Goal: Transaction & Acquisition: Book appointment/travel/reservation

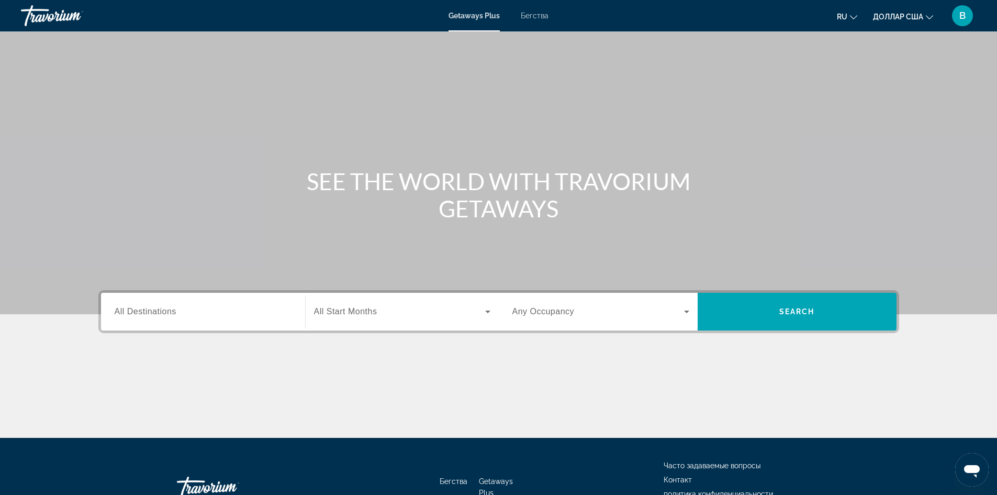
click at [193, 318] on div "Виджет поиска" at bounding box center [203, 312] width 177 height 30
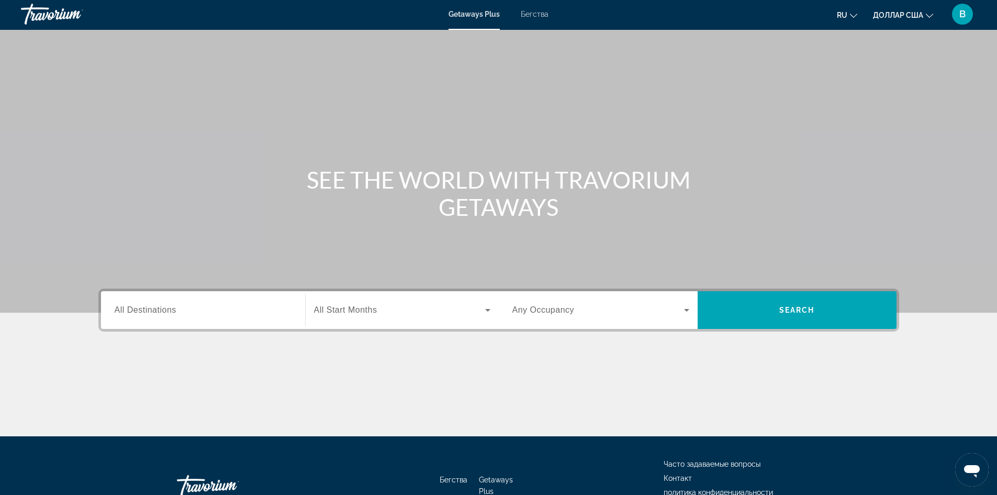
scroll to position [71, 0]
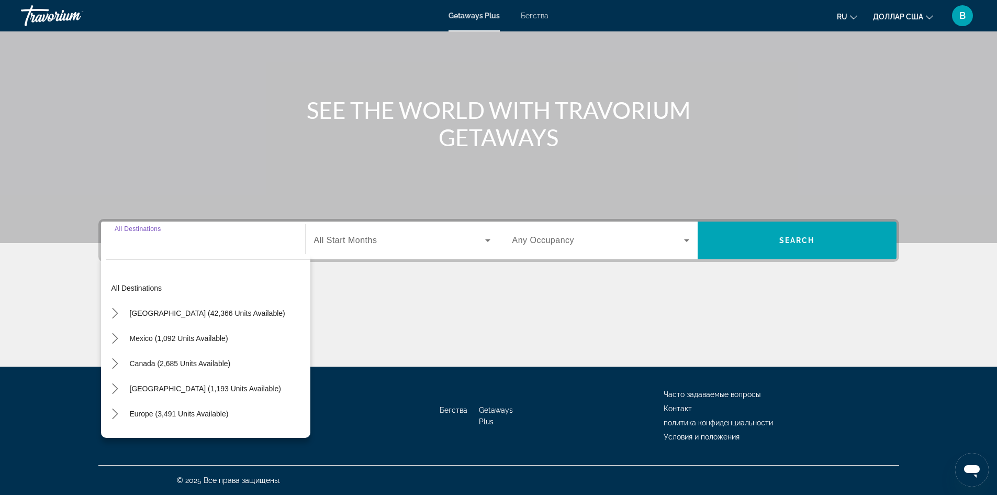
click at [427, 298] on div "Основное содержание" at bounding box center [498, 327] width 801 height 79
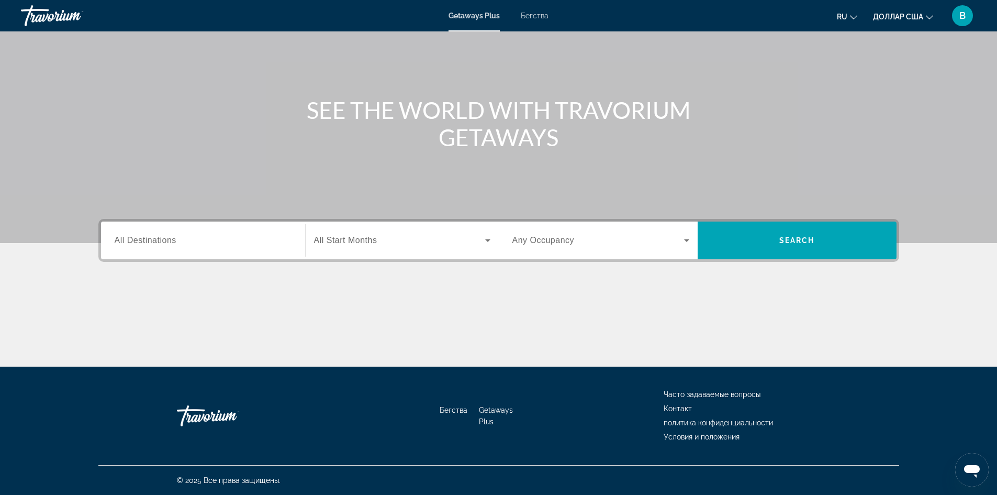
click at [188, 235] on input "Destination All Destinations" at bounding box center [203, 240] width 177 height 13
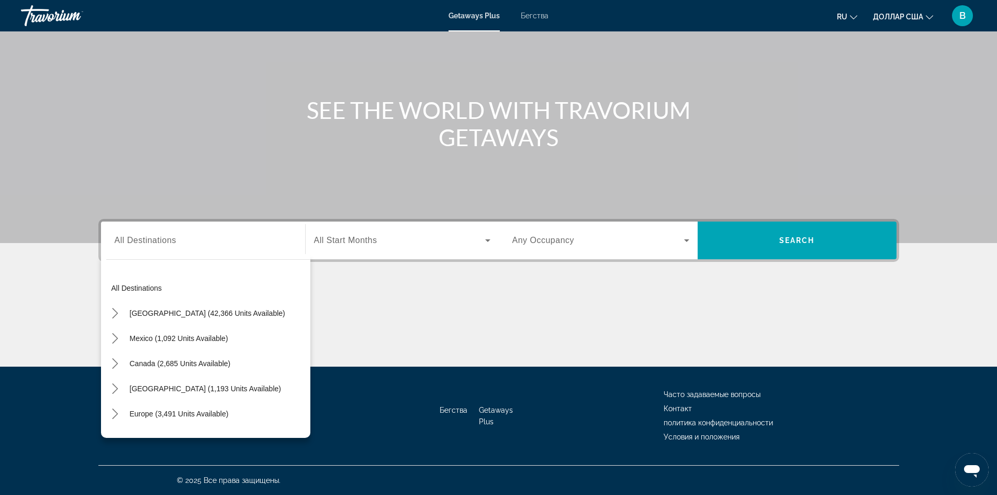
click at [406, 297] on div "Основное содержание" at bounding box center [498, 327] width 801 height 79
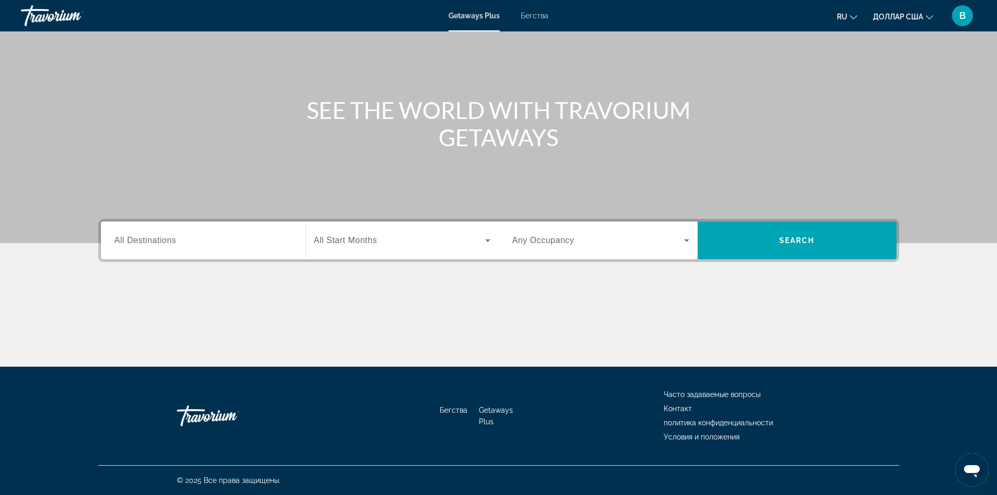
click at [187, 240] on input "Destination All Destinations" at bounding box center [203, 240] width 177 height 13
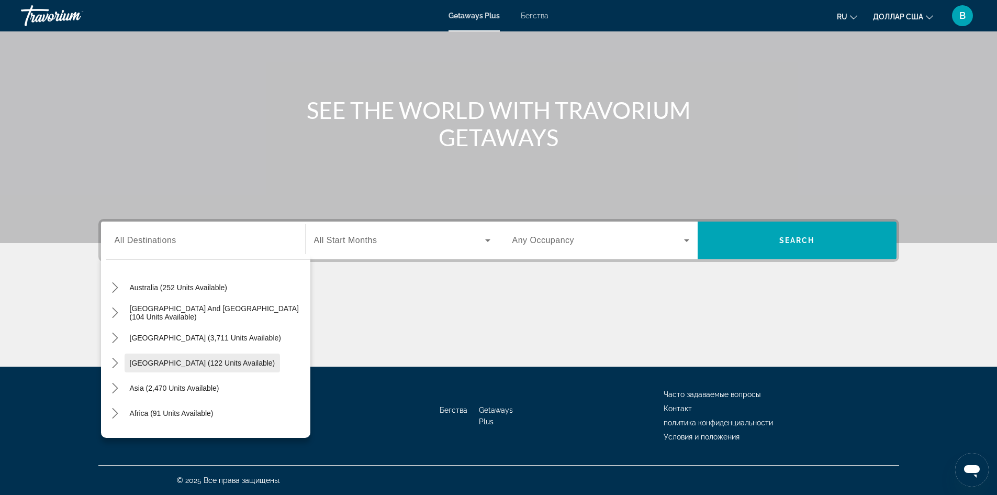
scroll to position [170, 0]
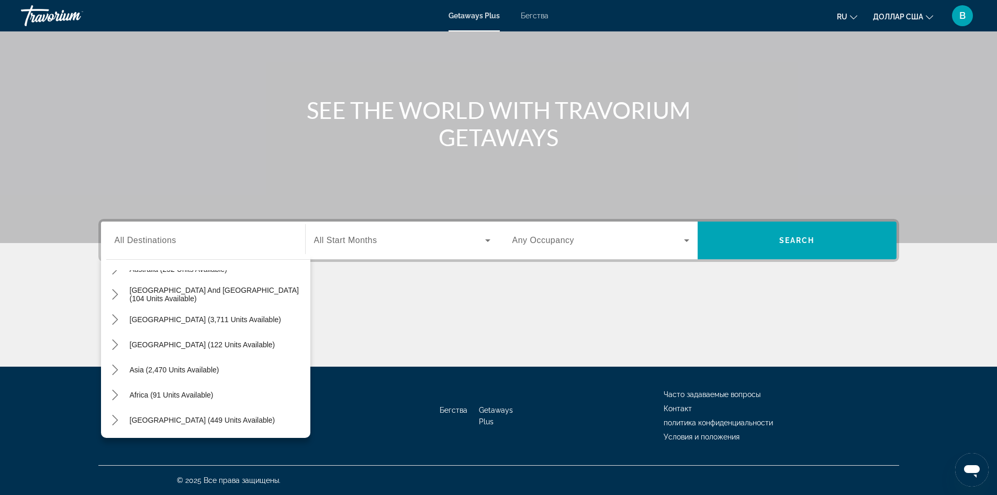
click at [409, 319] on div "Основное содержание" at bounding box center [498, 327] width 801 height 79
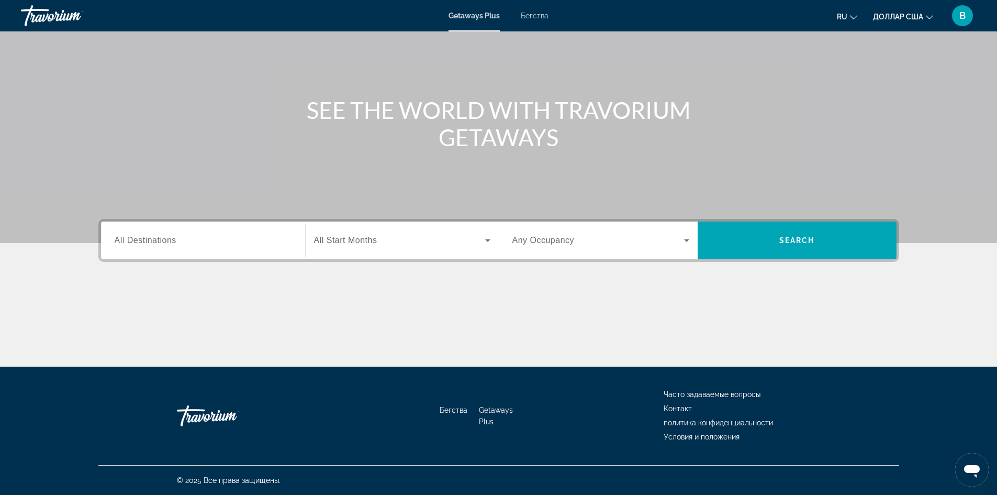
click at [237, 240] on input "Destination All Destinations" at bounding box center [203, 240] width 177 height 13
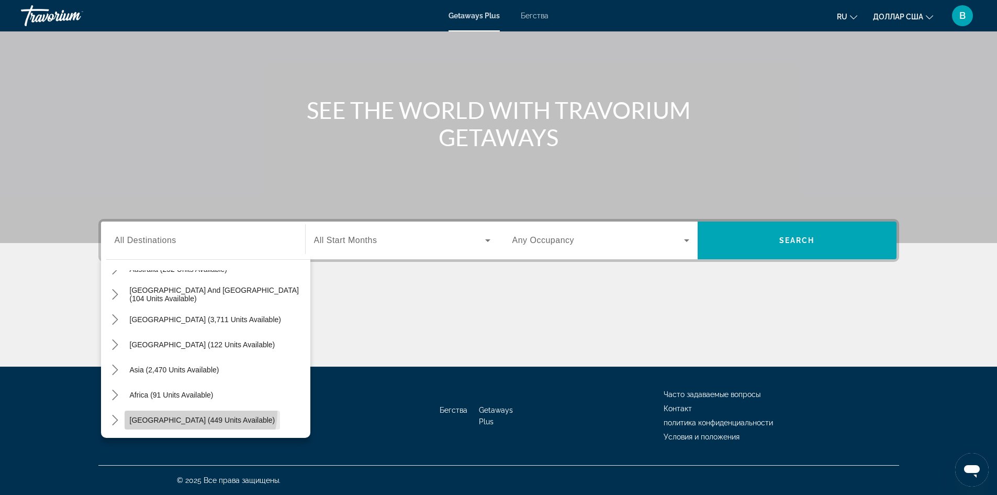
click at [200, 412] on span "Select destination: Middle East (449 units available)" at bounding box center [203, 419] width 156 height 25
type input "**********"
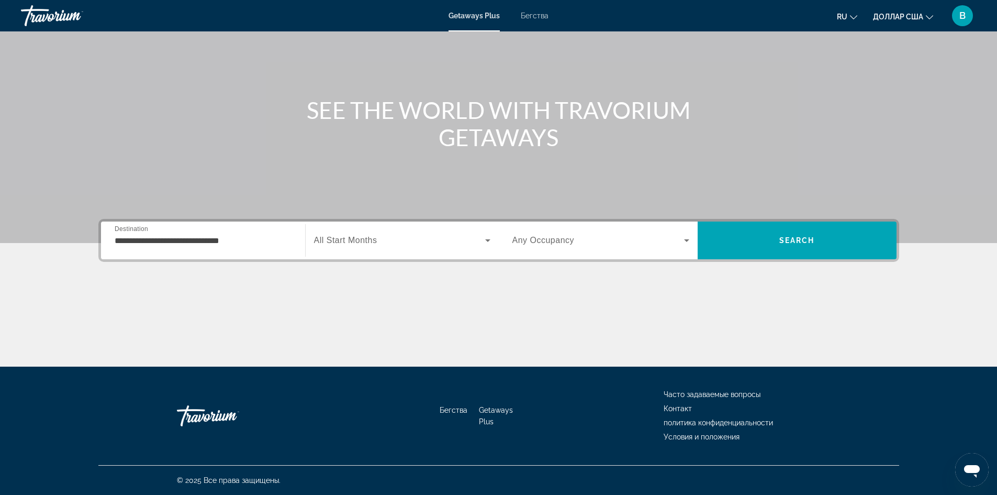
click at [360, 238] on span "All Start Months" at bounding box center [345, 240] width 63 height 9
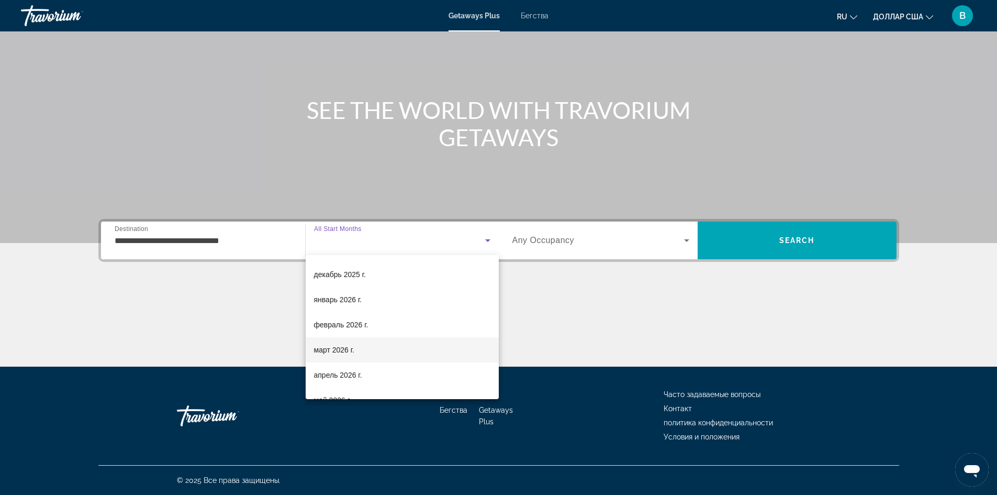
scroll to position [75, 0]
click at [352, 348] on font "март 2026 г." at bounding box center [334, 347] width 41 height 8
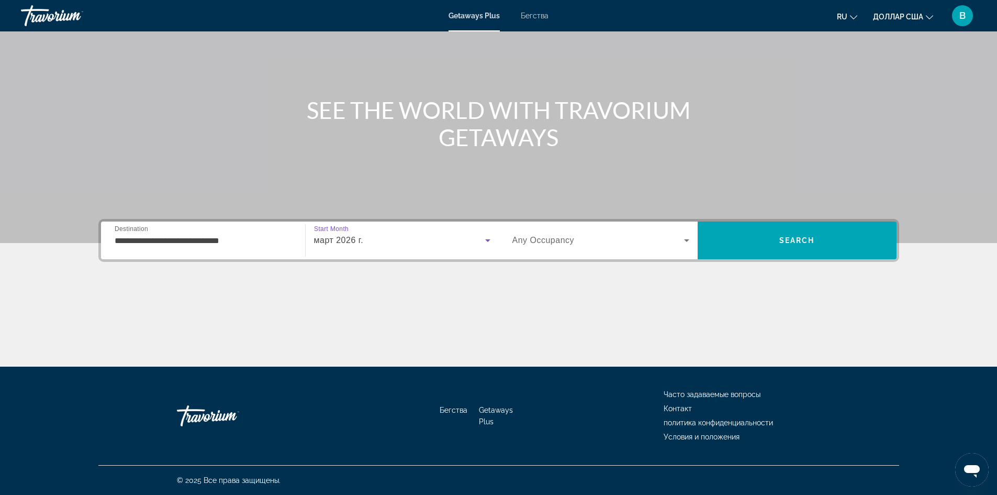
click at [685, 239] on icon "Виджет поиска" at bounding box center [686, 240] width 5 height 3
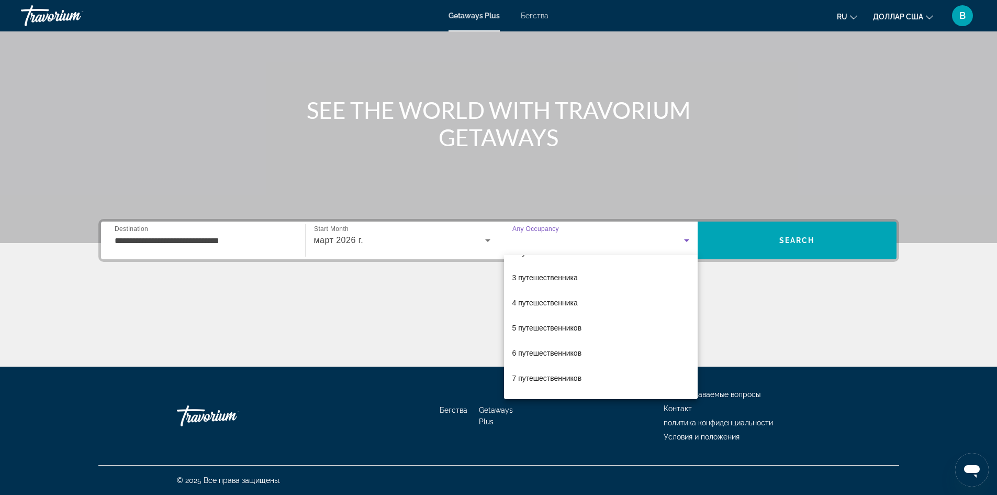
scroll to position [47, 0]
click at [220, 244] on div at bounding box center [498, 247] width 997 height 495
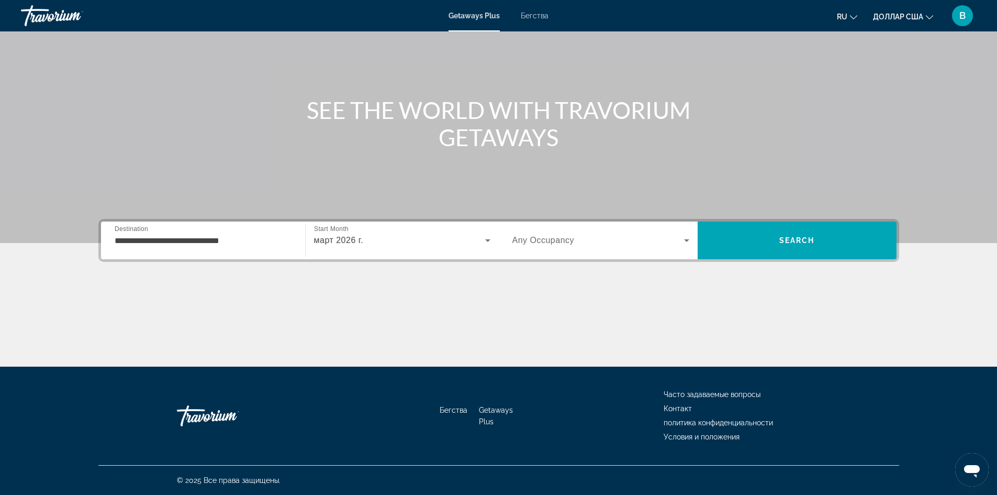
click at [539, 15] on font "Бегства" at bounding box center [535, 16] width 28 height 8
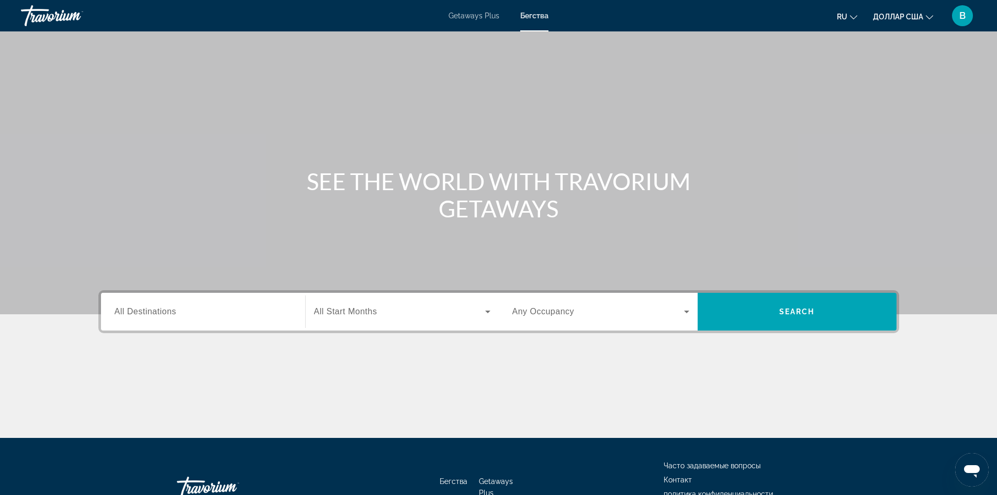
click at [184, 316] on input "Destination All Destinations" at bounding box center [203, 312] width 177 height 13
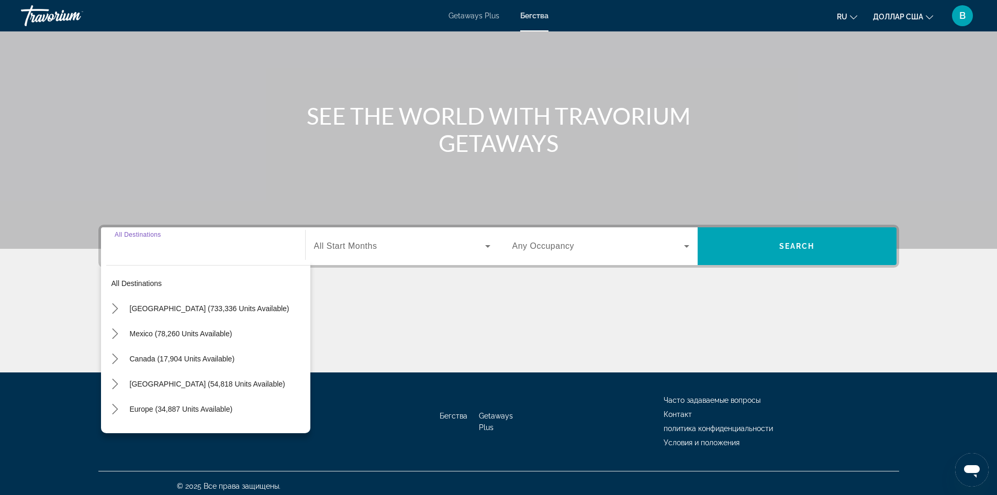
scroll to position [71, 0]
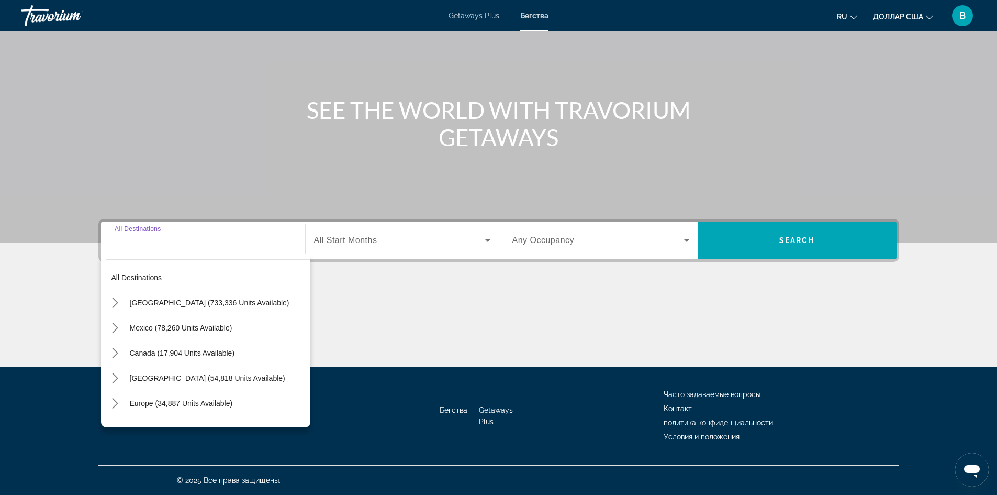
click at [449, 169] on div "Основное содержание" at bounding box center [498, 86] width 997 height 314
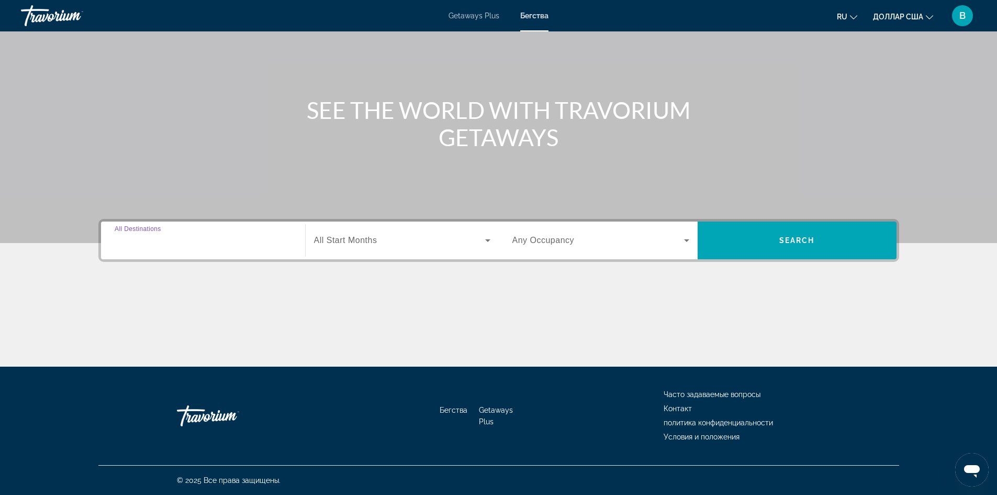
click at [189, 239] on input "Destination All Destinations" at bounding box center [203, 240] width 177 height 13
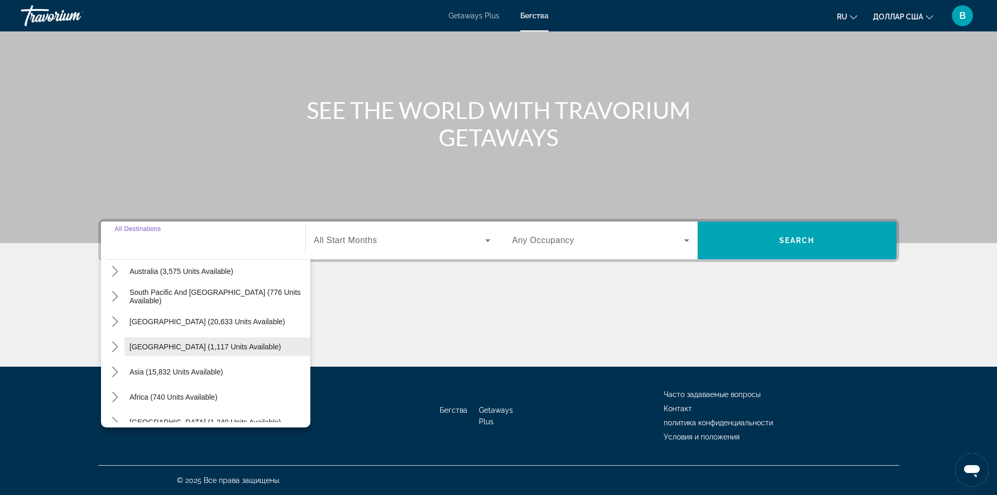
scroll to position [170, 0]
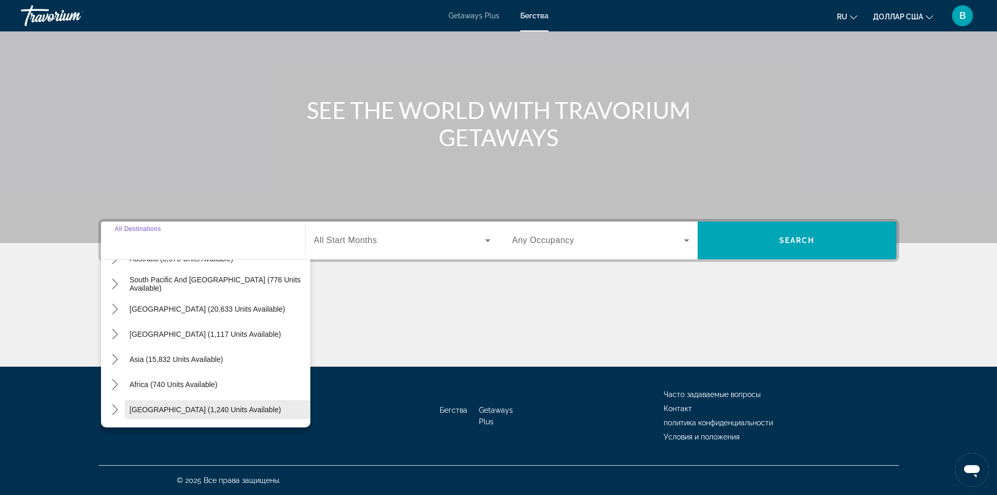
click at [178, 408] on span "[GEOGRAPHIC_DATA] (1,240 units available)" at bounding box center [205, 409] width 151 height 8
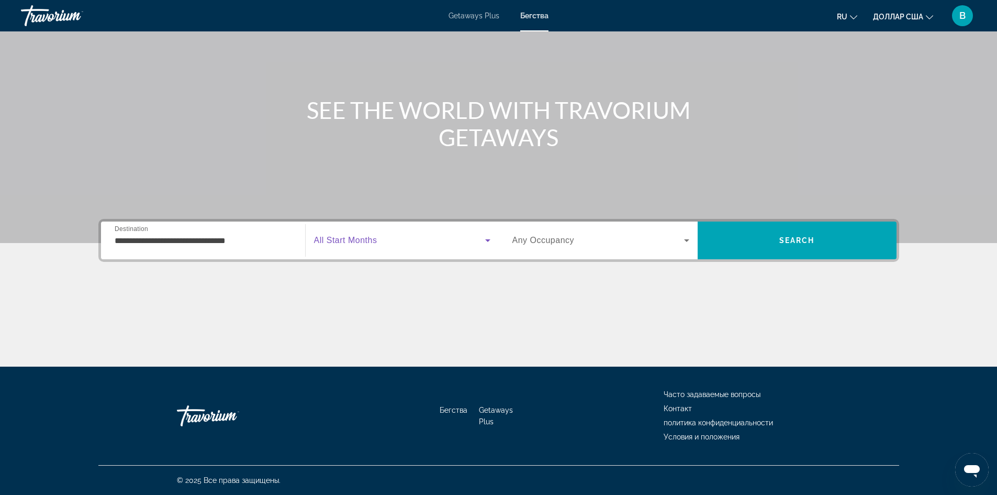
click at [487, 241] on icon "Search widget" at bounding box center [487, 240] width 5 height 3
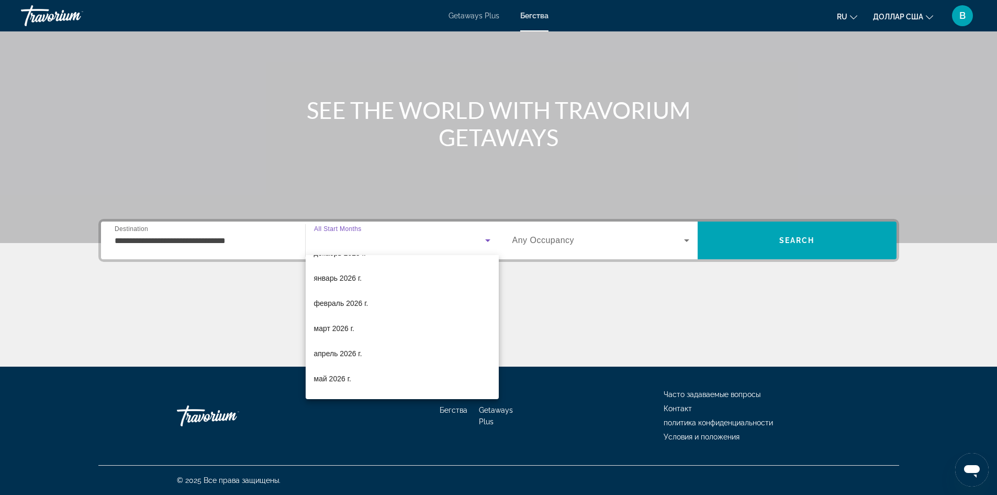
scroll to position [105, 0]
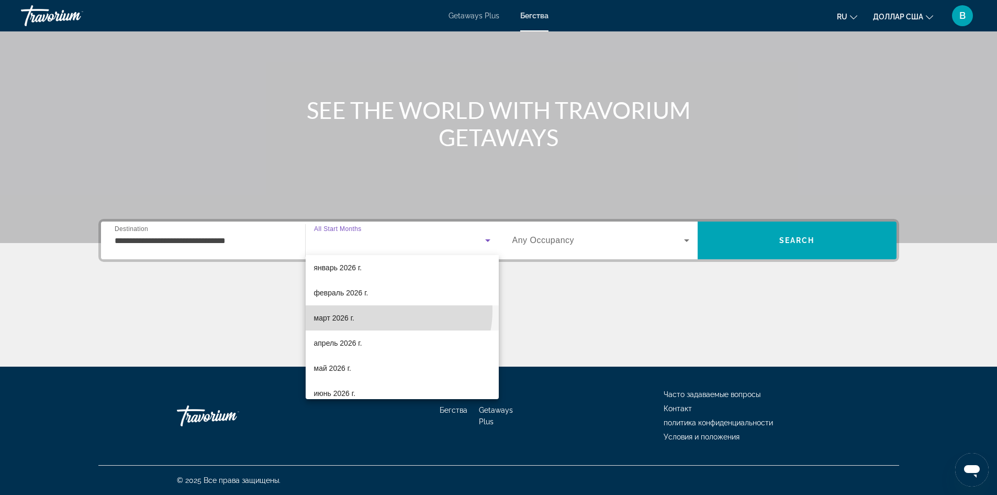
click at [384, 310] on mat-option "март 2026 г." at bounding box center [402, 317] width 193 height 25
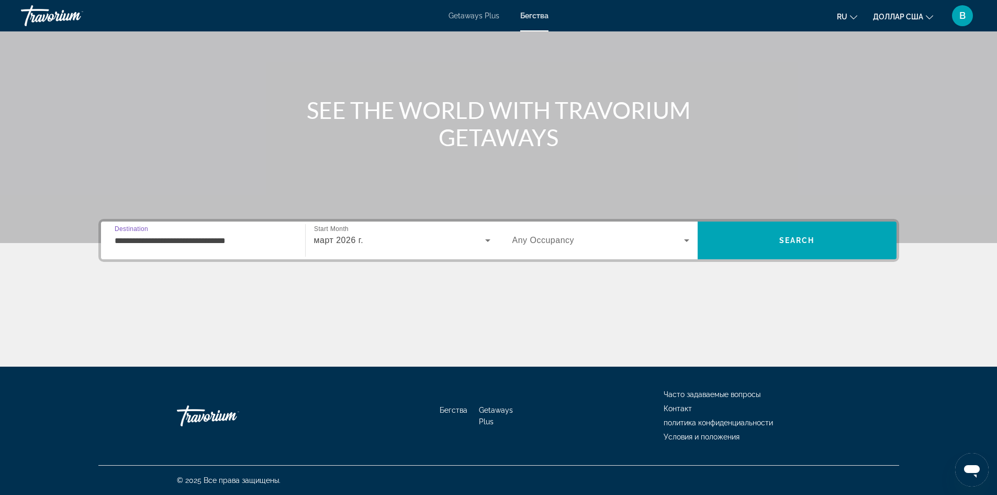
click at [284, 243] on input "**********" at bounding box center [203, 240] width 177 height 13
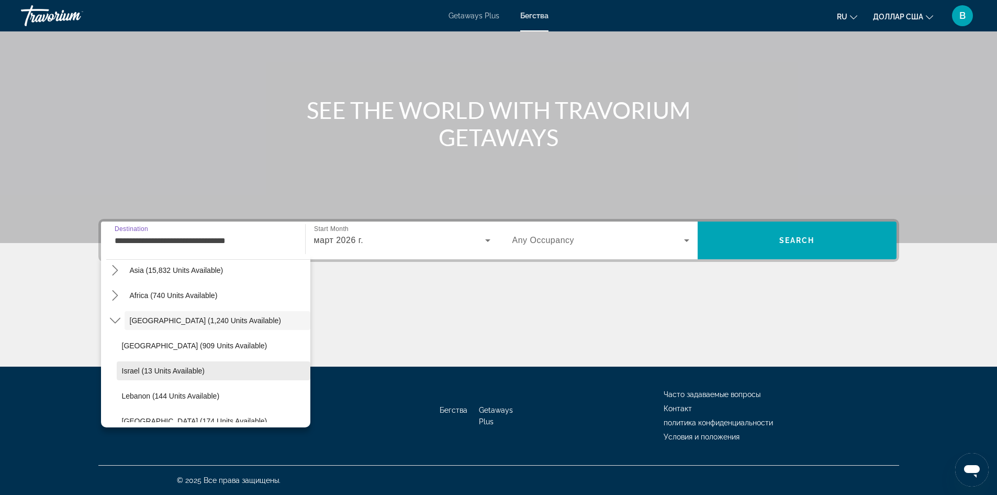
scroll to position [270, 0]
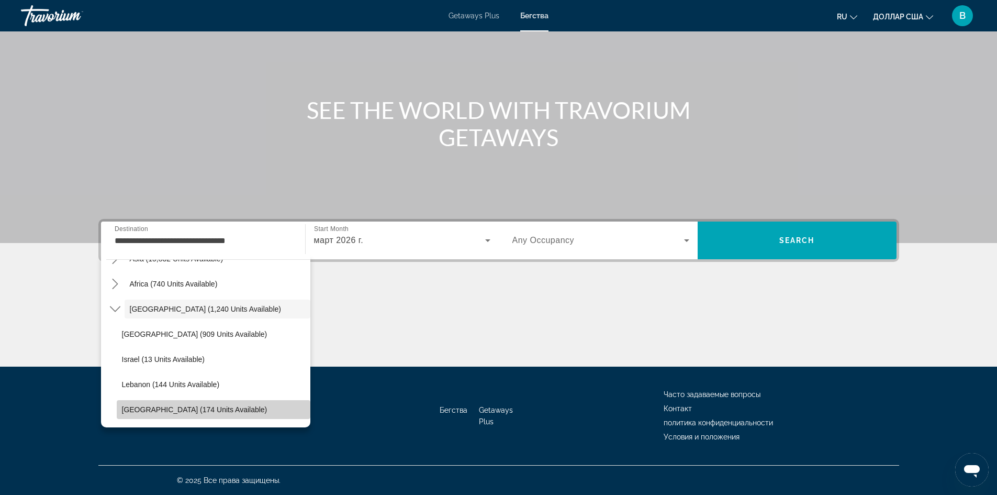
click at [222, 407] on span "[GEOGRAPHIC_DATA] (174 units available)" at bounding box center [195, 409] width 146 height 8
type input "**********"
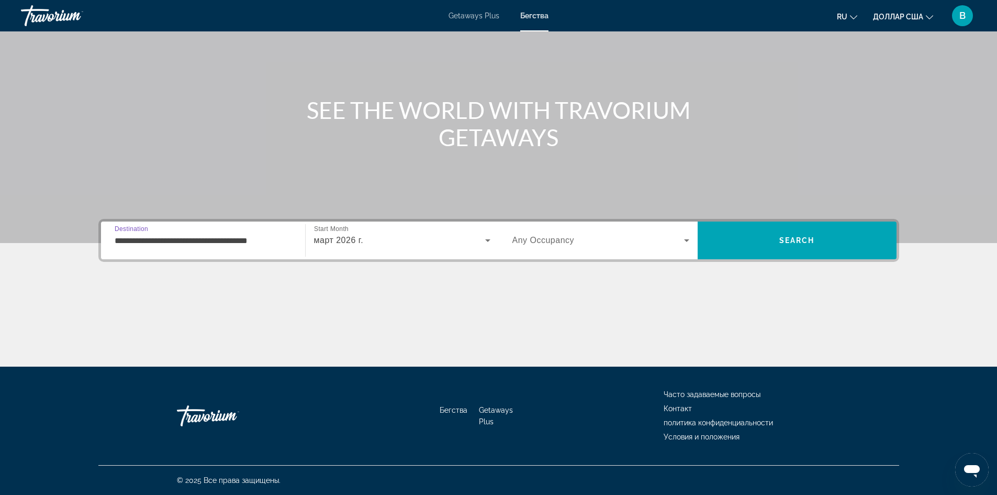
click at [421, 237] on div "март 2026 г." at bounding box center [399, 240] width 171 height 13
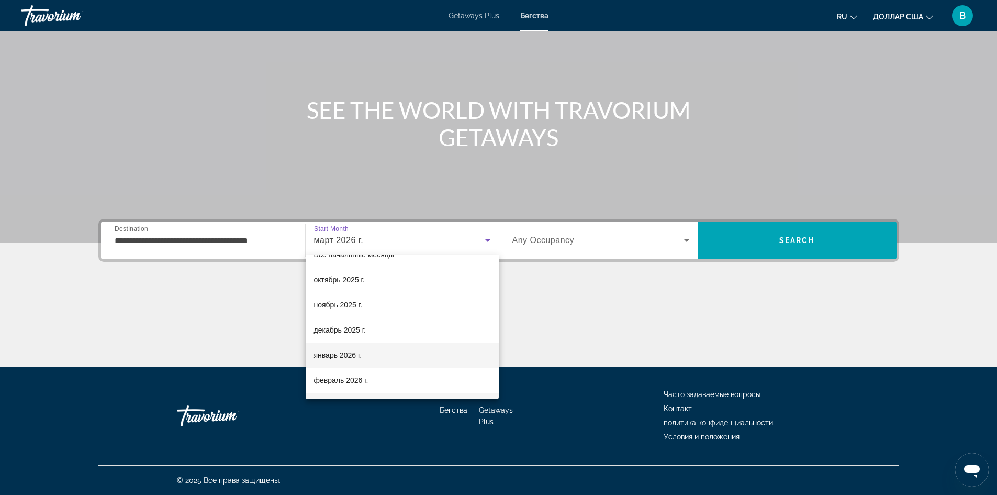
scroll to position [0, 0]
click at [387, 342] on mat-option "декабрь 2025 г." at bounding box center [402, 346] width 193 height 25
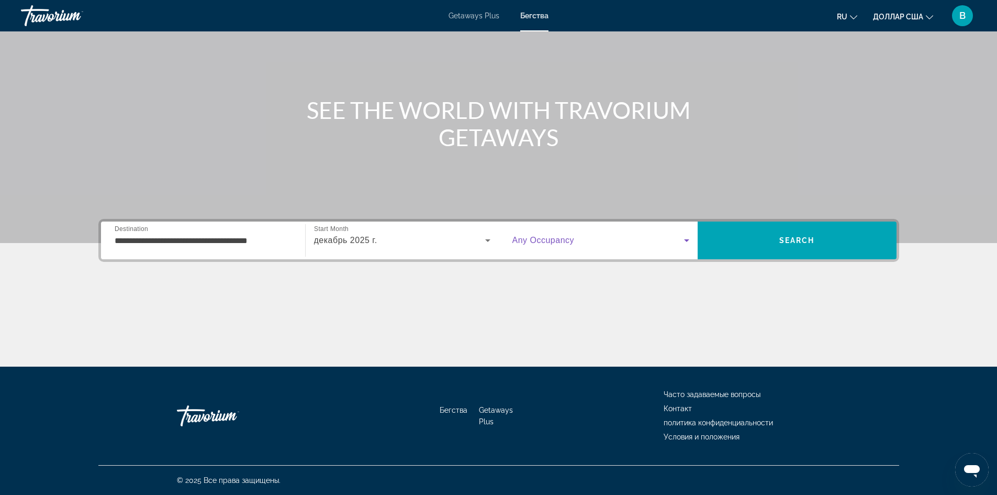
click at [573, 245] on span "Search widget" at bounding box center [598, 240] width 172 height 13
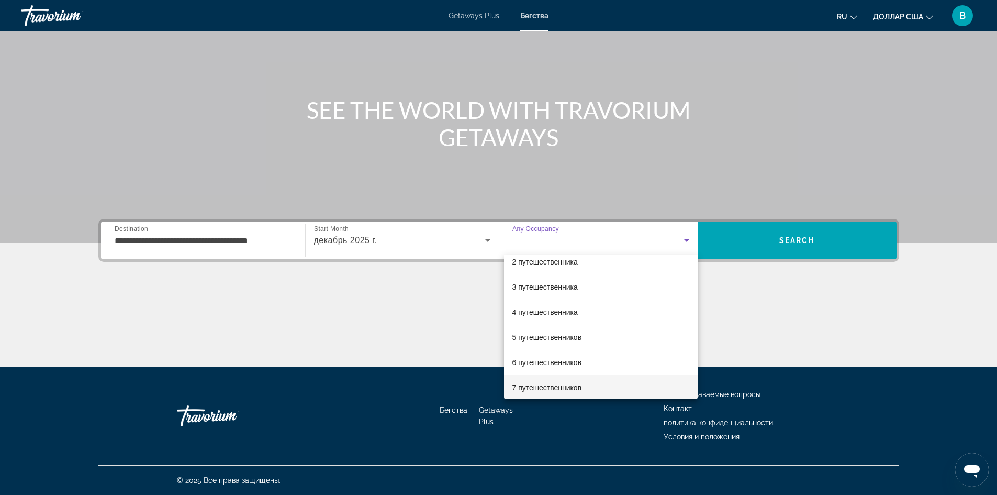
scroll to position [52, 0]
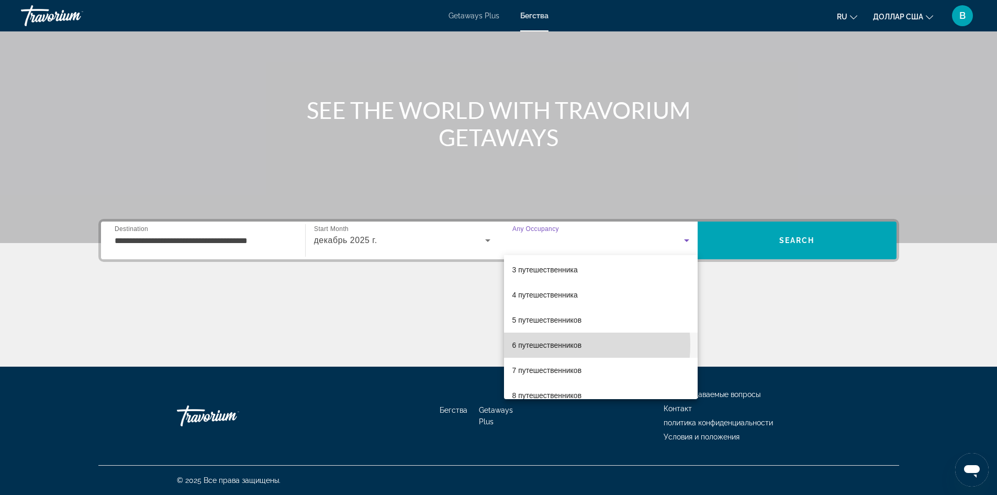
click at [562, 344] on font "6 путешественников" at bounding box center [547, 345] width 70 height 8
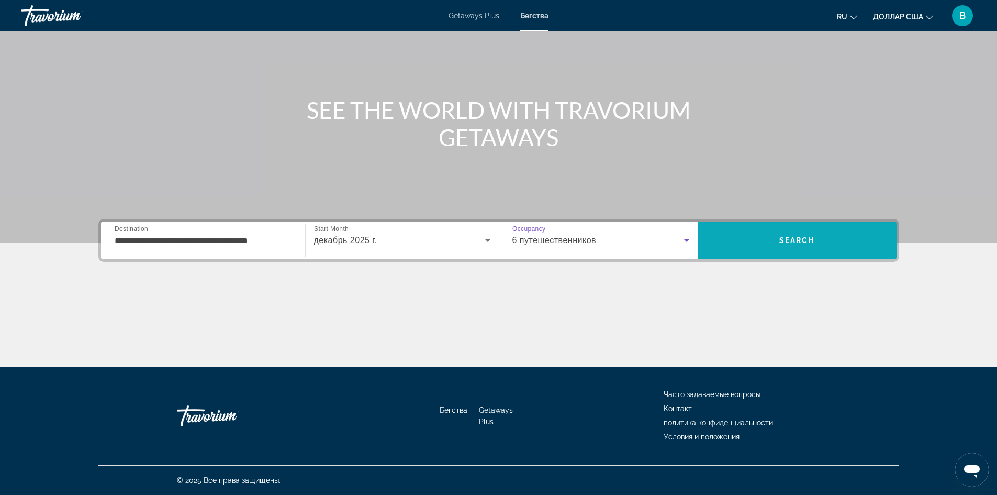
click at [828, 231] on span "Search" at bounding box center [797, 240] width 199 height 25
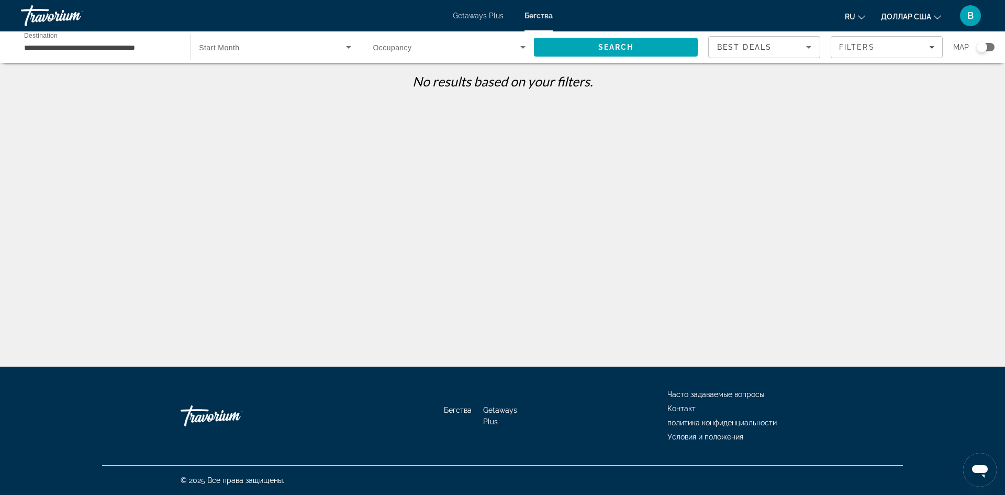
click at [349, 48] on icon "Search widget" at bounding box center [348, 47] width 5 height 3
click at [510, 47] on div at bounding box center [502, 247] width 1005 height 495
click at [520, 44] on icon "Search widget" at bounding box center [523, 47] width 13 height 13
click at [477, 75] on mat-option "Любое размещение" at bounding box center [448, 78] width 169 height 25
click at [343, 47] on icon "Search widget" at bounding box center [348, 47] width 13 height 13
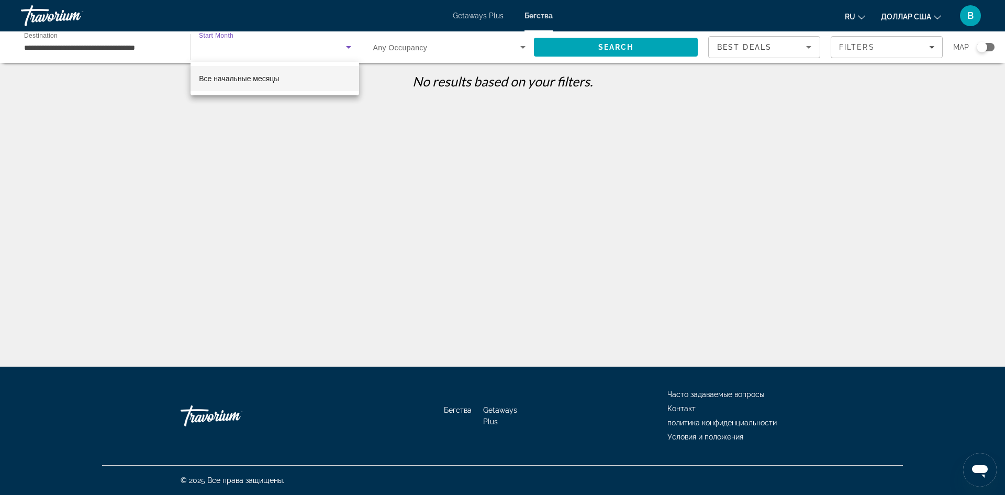
click at [303, 75] on mat-option "Все начальные месяцы" at bounding box center [275, 78] width 169 height 25
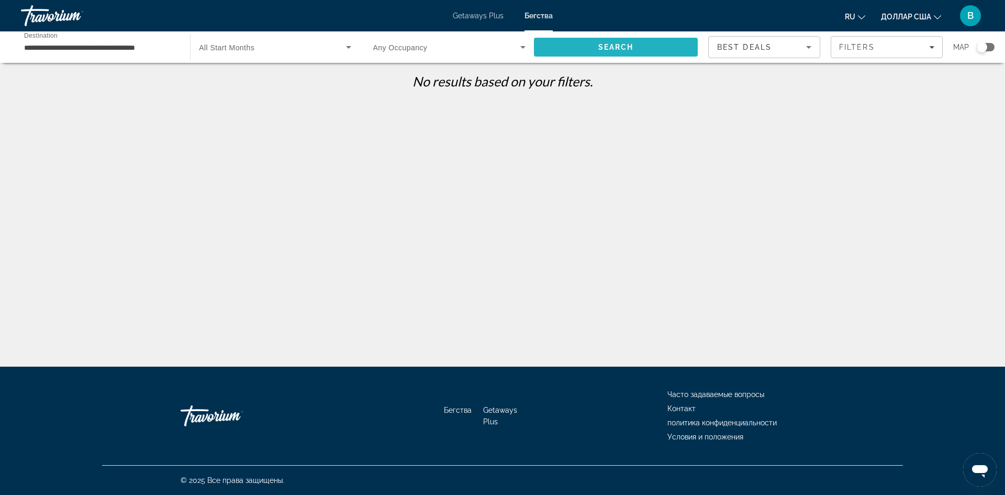
click at [598, 48] on span "Search" at bounding box center [616, 47] width 36 height 8
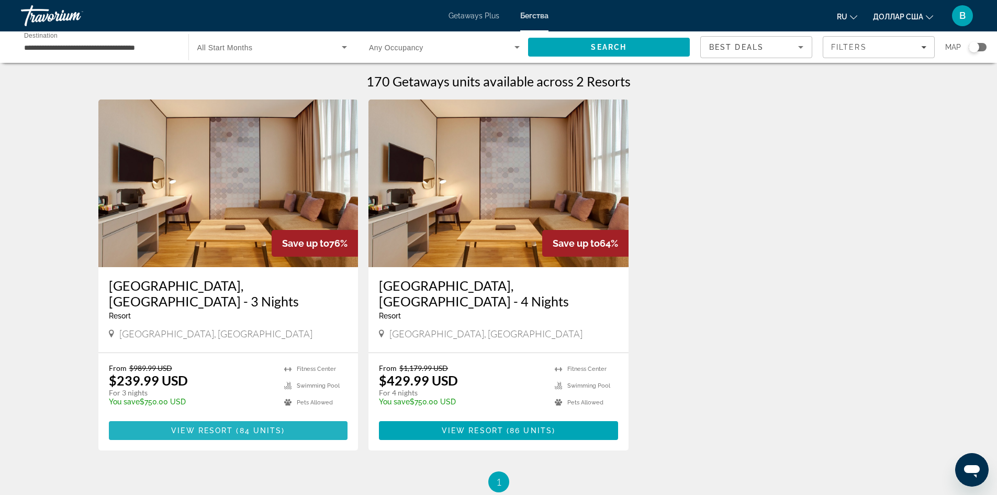
click at [254, 418] on span "Основное содержание" at bounding box center [228, 430] width 239 height 25
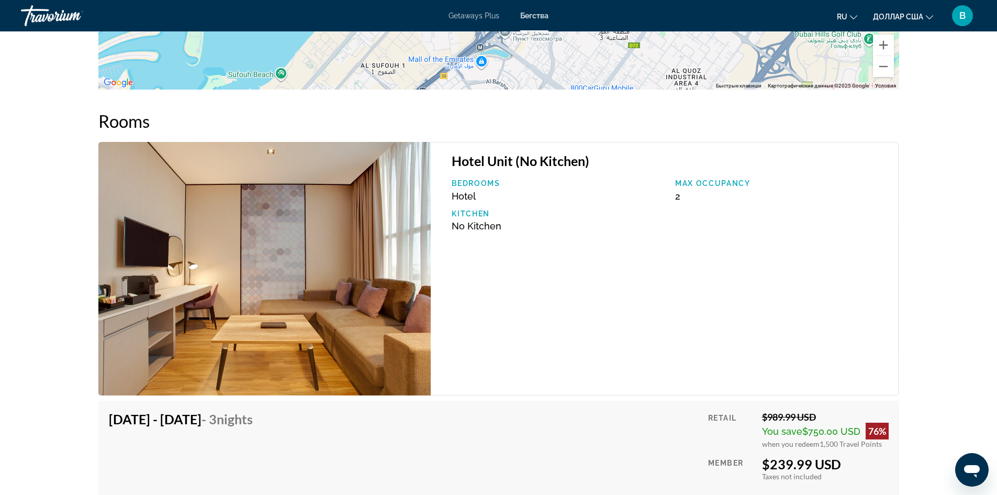
scroll to position [1773, 0]
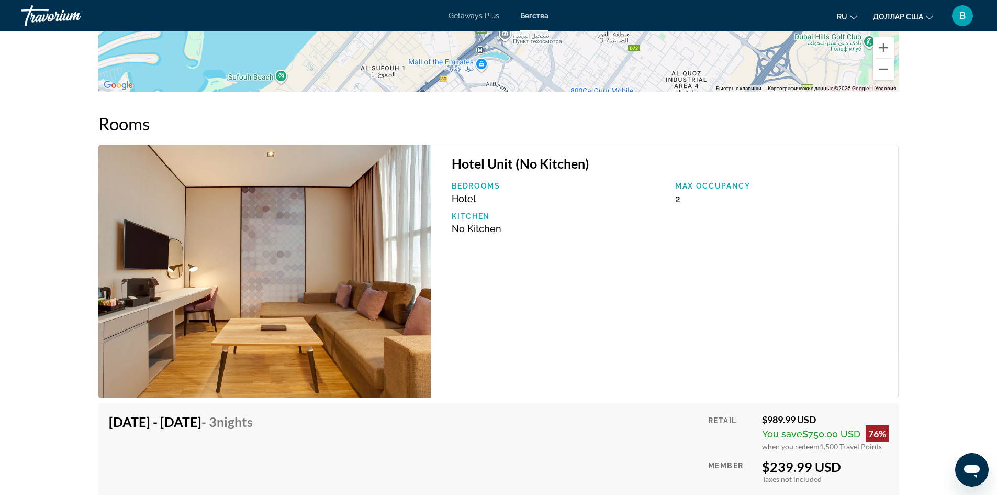
click at [494, 11] on div "Getaways Plus Бегства ru English Español Français Italiano Português русский до…" at bounding box center [498, 15] width 997 height 27
click at [490, 14] on font "Getaways Plus" at bounding box center [474, 16] width 51 height 8
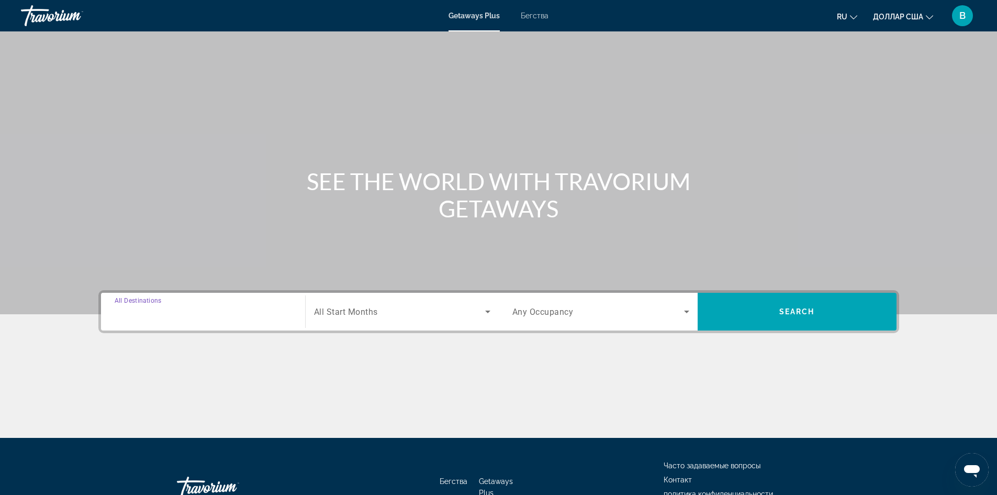
click at [207, 307] on input "Destination All Destinations" at bounding box center [203, 312] width 177 height 13
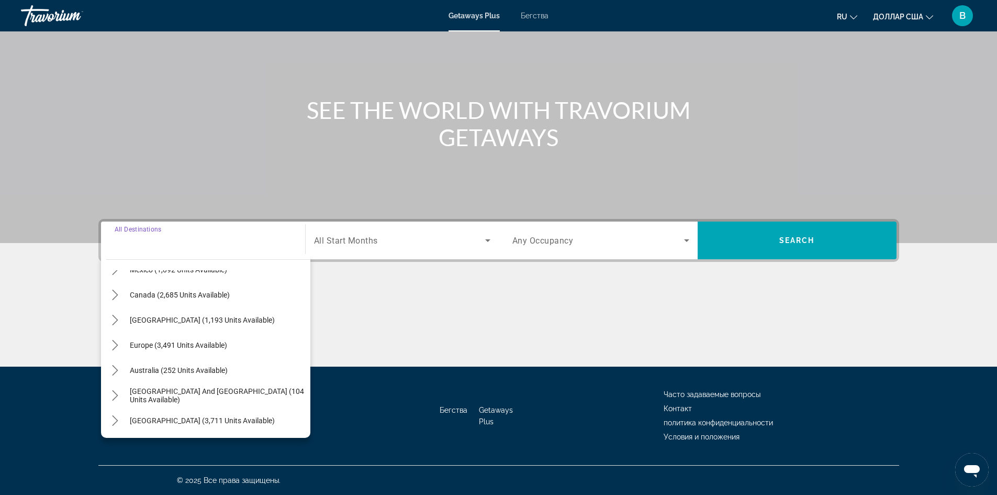
scroll to position [170, 0]
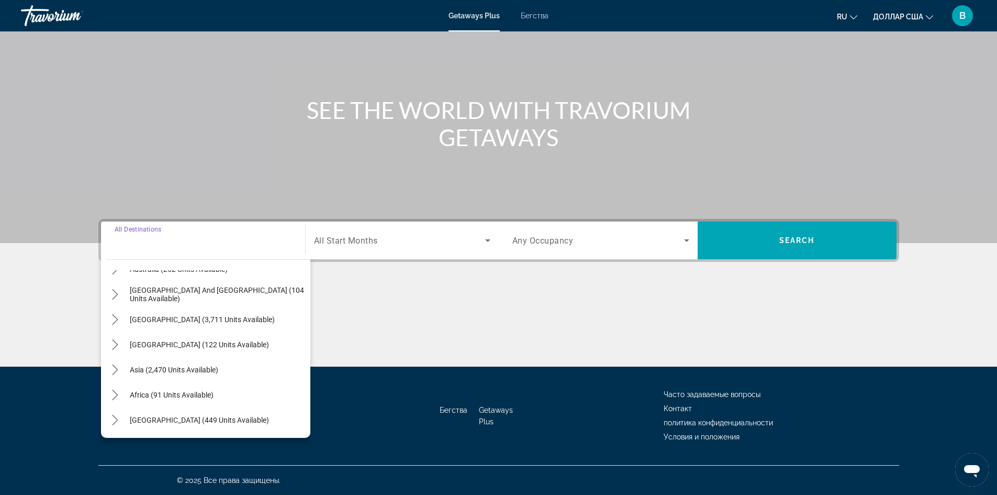
click at [198, 419] on span "[GEOGRAPHIC_DATA] (449 units available)" at bounding box center [199, 420] width 139 height 8
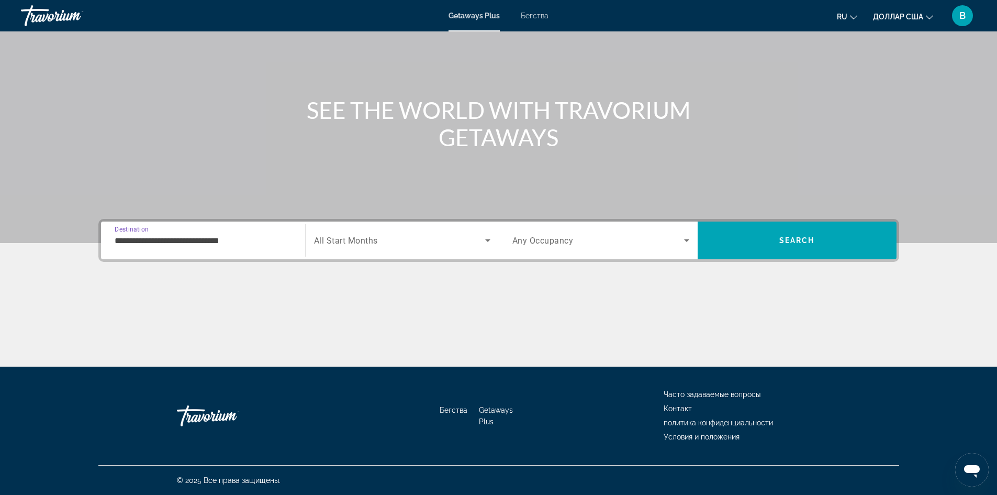
click at [238, 240] on input "**********" at bounding box center [203, 240] width 177 height 13
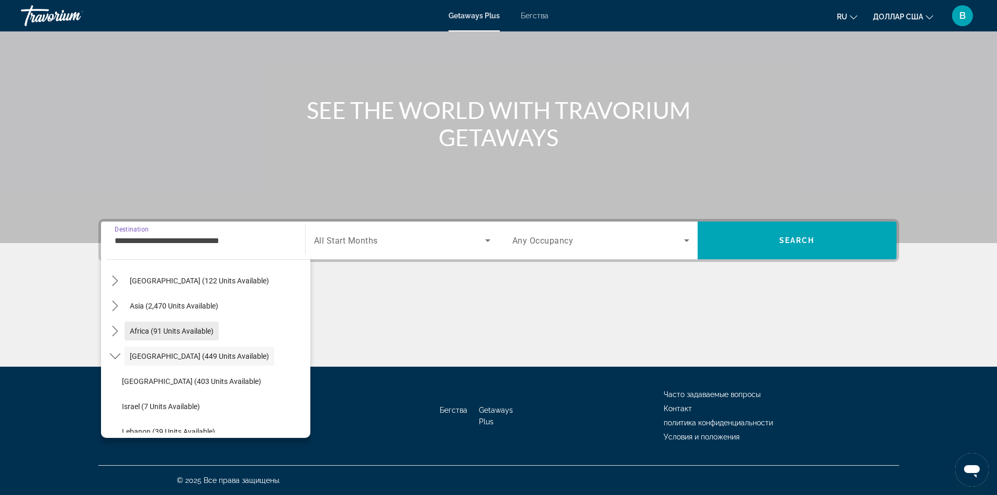
scroll to position [245, 0]
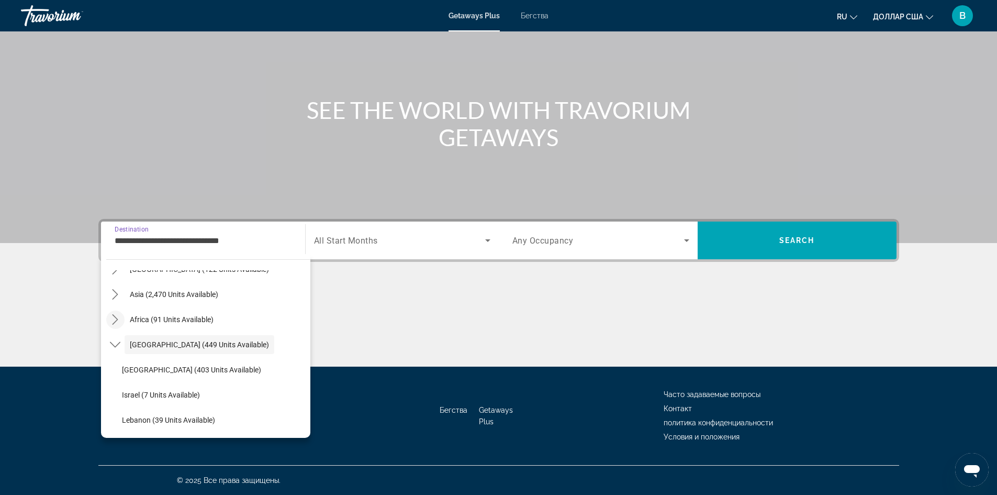
click at [111, 313] on mat-icon "Toggle Africa (91 units available) submenu" at bounding box center [115, 319] width 18 height 18
click at [169, 321] on span "Other (21 units available)" at bounding box center [163, 319] width 83 height 8
type input "**********"
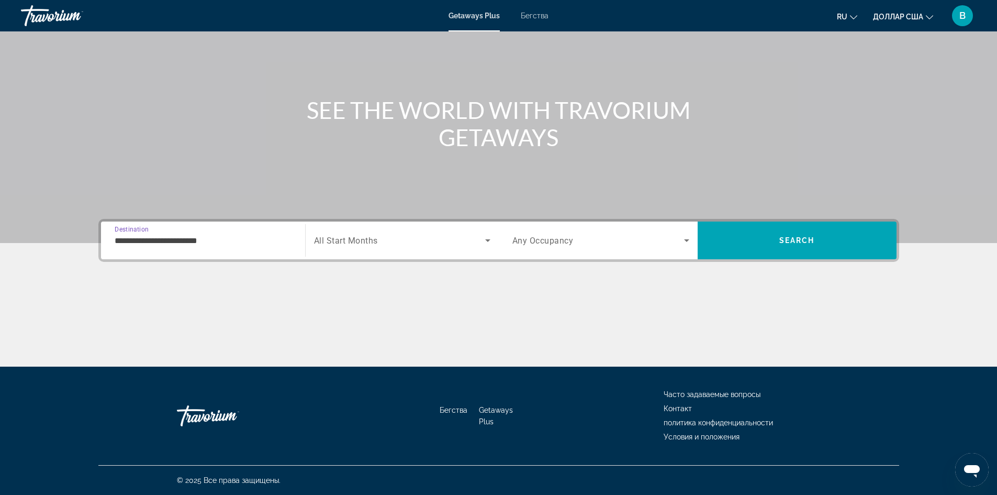
click at [429, 243] on span "Search widget" at bounding box center [399, 240] width 171 height 13
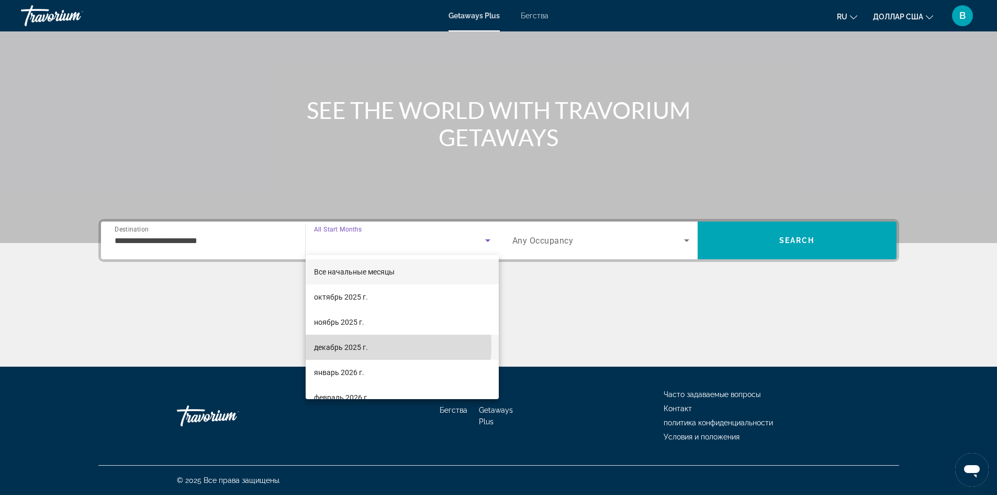
click at [354, 345] on font "декабрь 2025 г." at bounding box center [341, 347] width 54 height 8
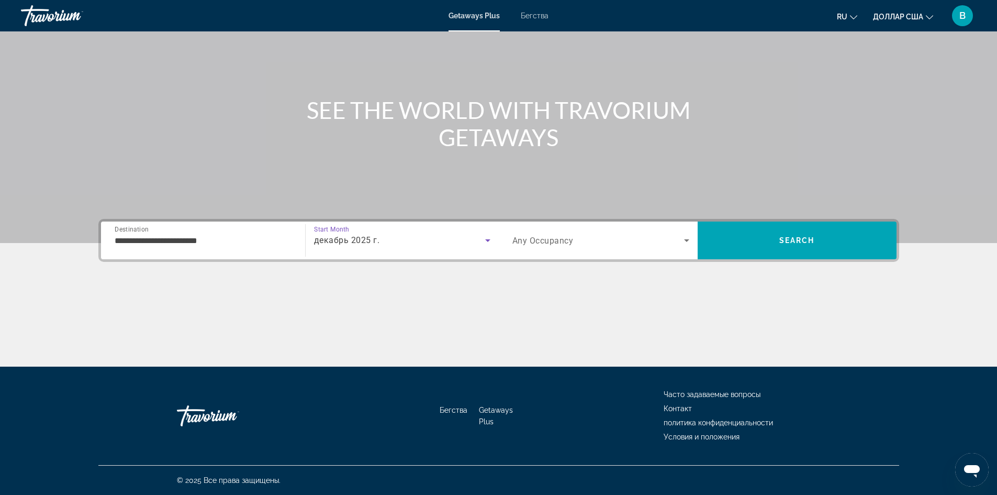
click at [626, 241] on span "Search widget" at bounding box center [598, 240] width 172 height 13
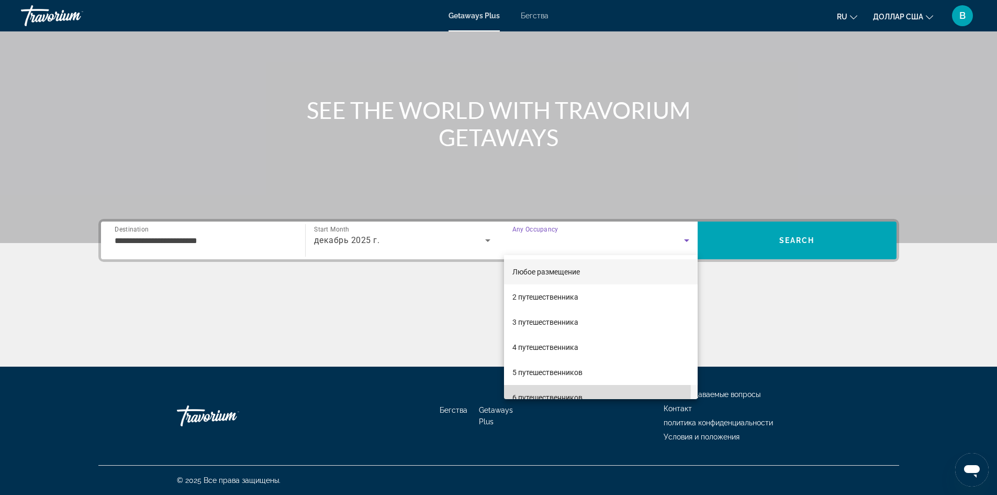
click at [543, 390] on mat-option "6 путешественников" at bounding box center [601, 397] width 194 height 25
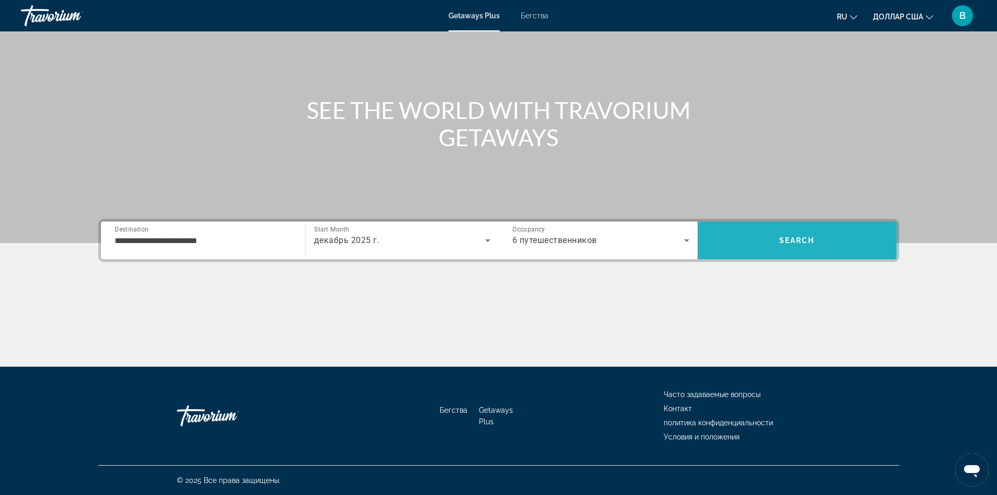
click at [778, 227] on span "Search" at bounding box center [797, 240] width 199 height 38
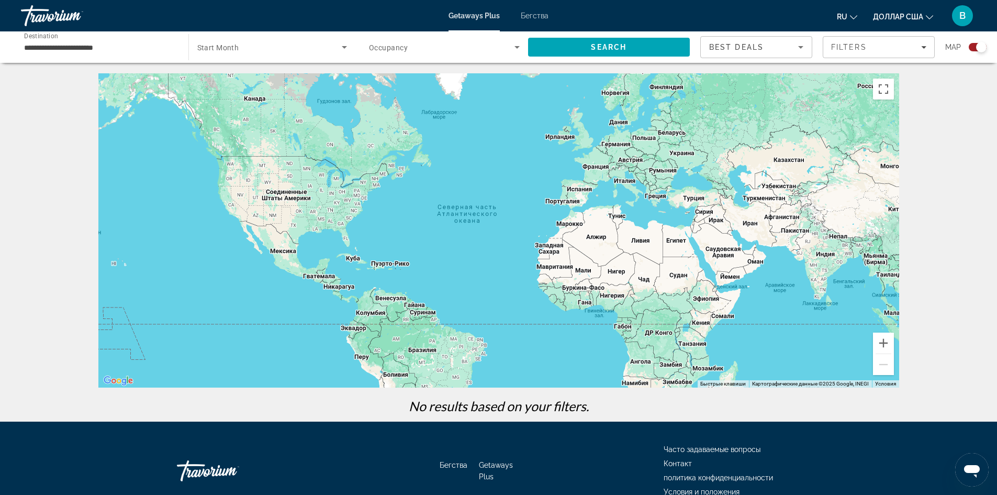
click at [143, 46] on input "**********" at bounding box center [99, 47] width 151 height 13
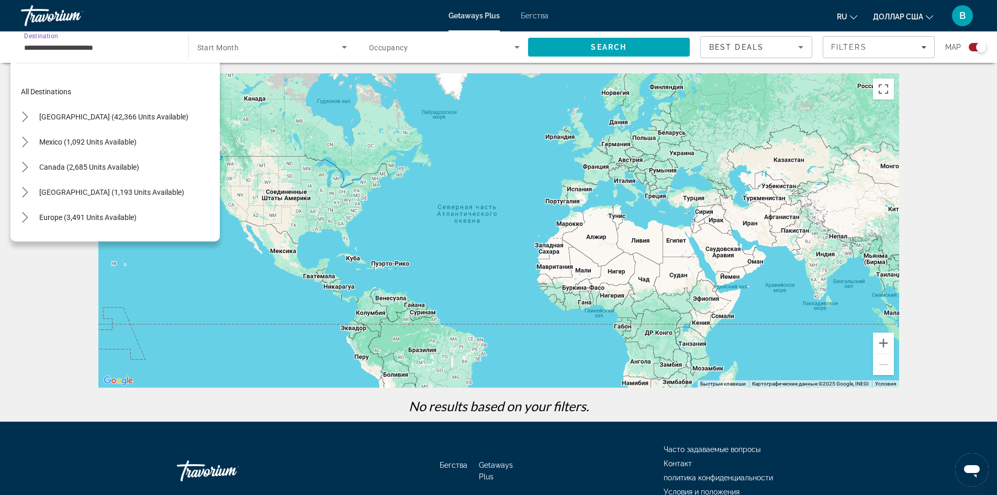
scroll to position [220, 0]
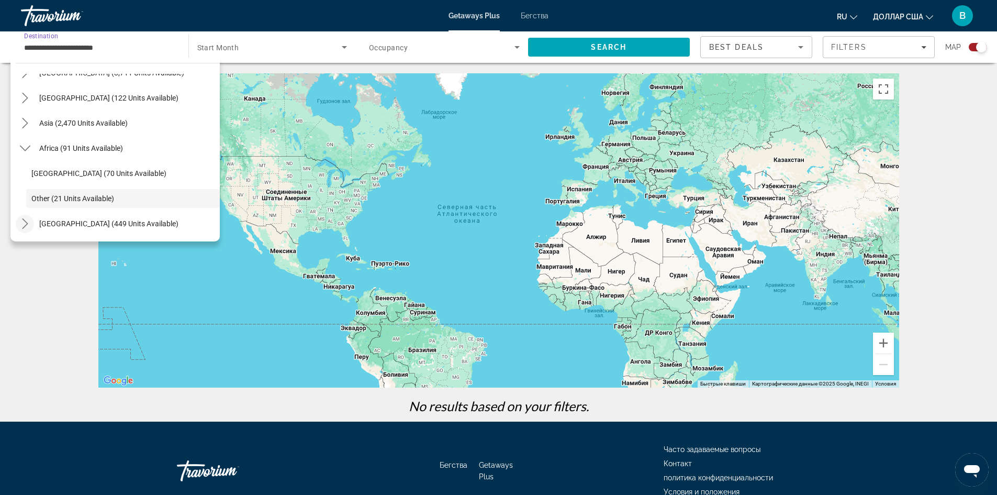
click at [24, 219] on icon "Toggle Middle East (449 units available) submenu" at bounding box center [25, 223] width 10 height 10
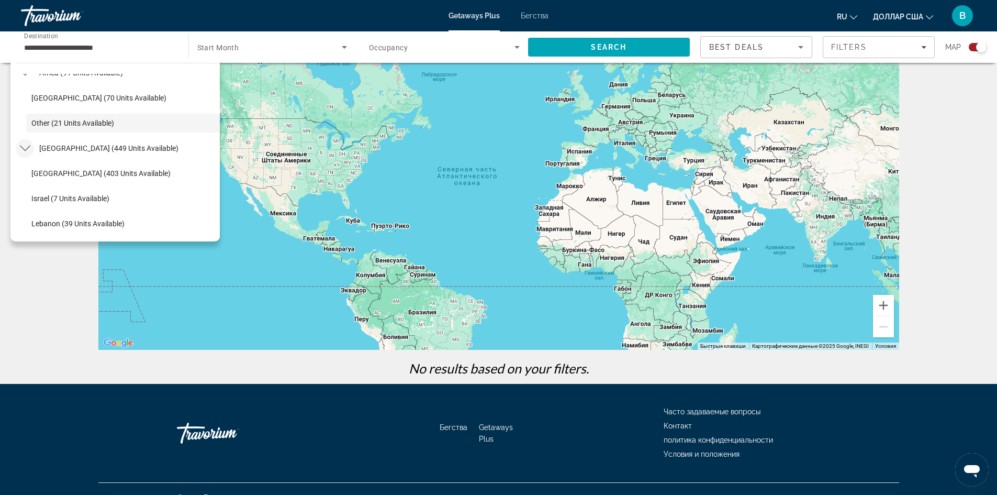
scroll to position [52, 0]
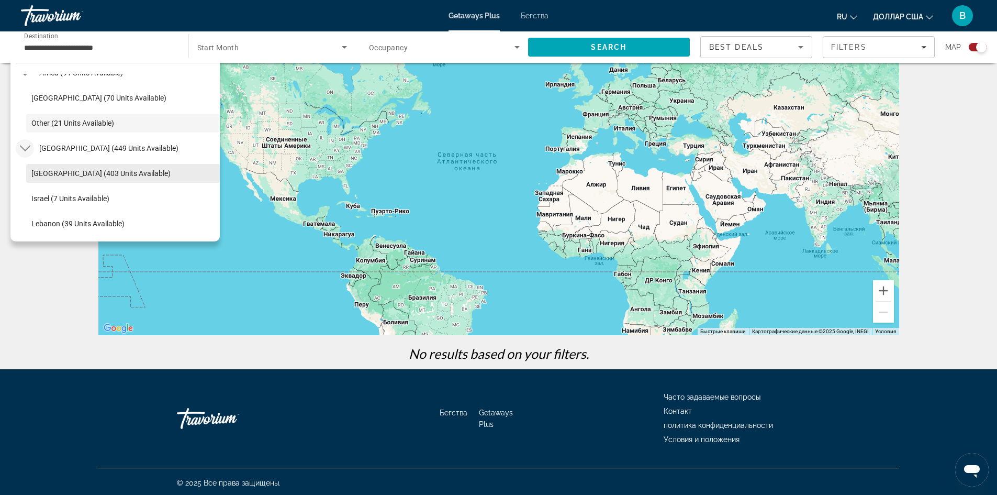
click at [69, 171] on span "[GEOGRAPHIC_DATA] (403 units available)" at bounding box center [100, 173] width 139 height 8
type input "**********"
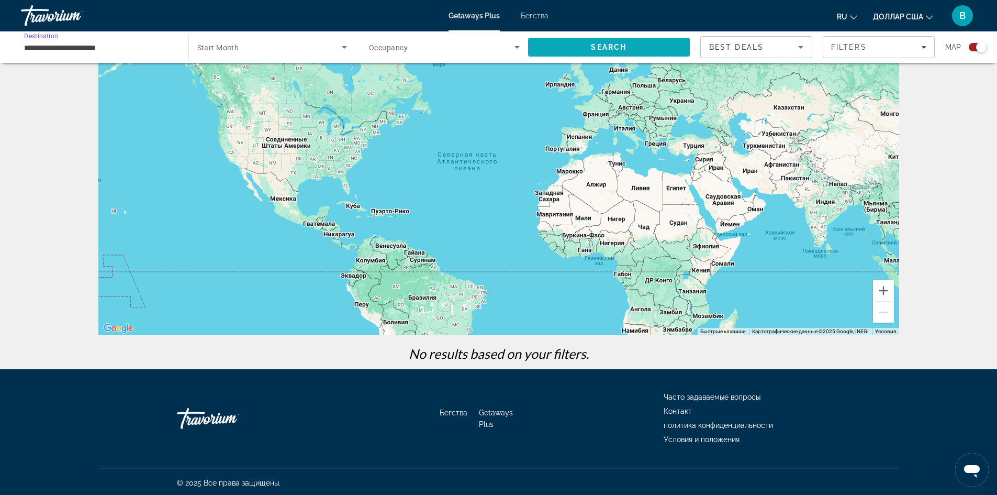
click at [582, 46] on span "Search" at bounding box center [609, 47] width 162 height 25
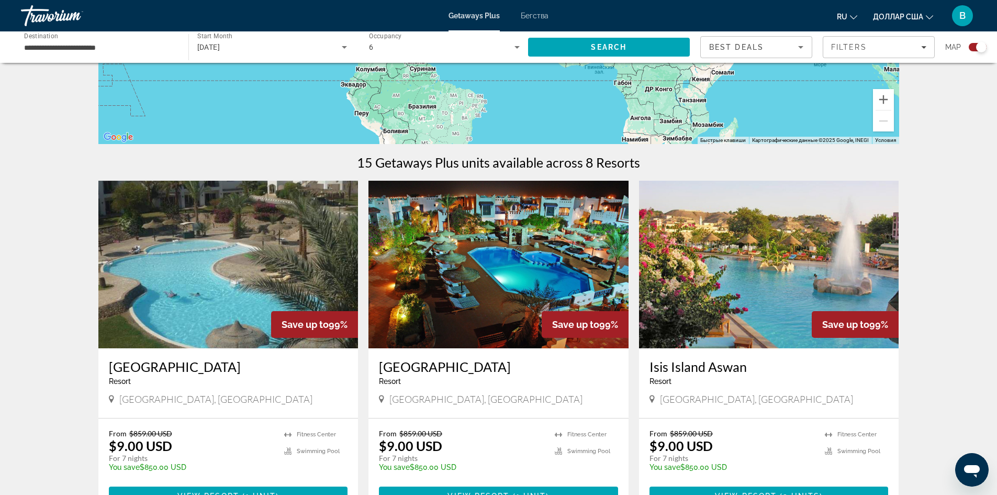
scroll to position [262, 0]
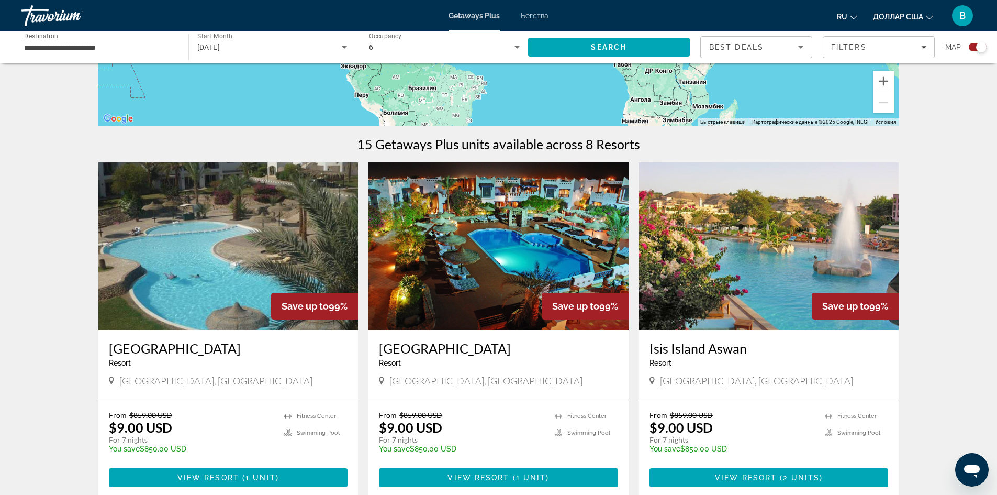
click at [213, 267] on img "Основное содержание" at bounding box center [228, 245] width 260 height 167
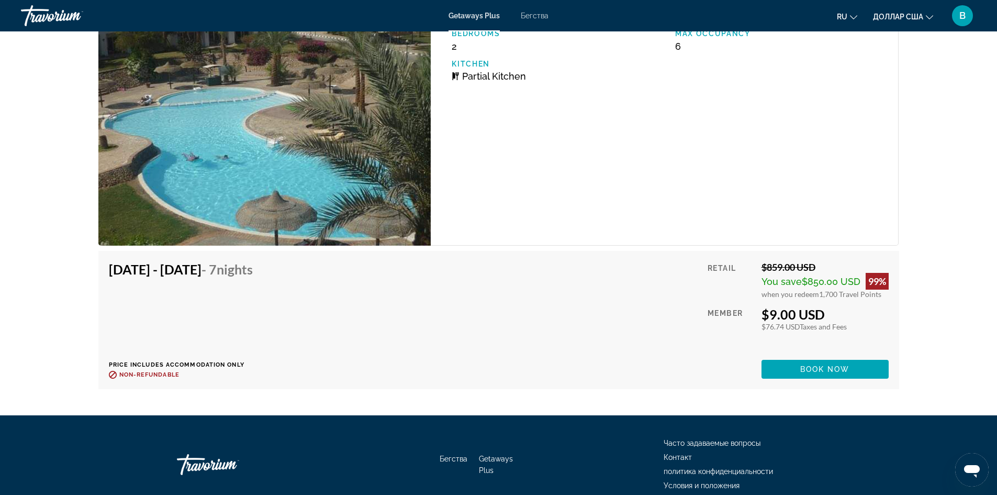
scroll to position [1675, 0]
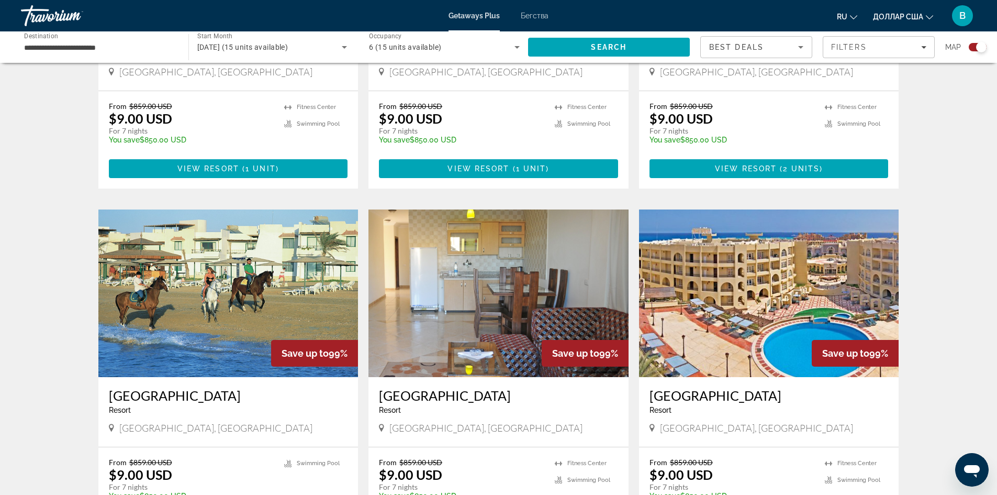
scroll to position [680, 0]
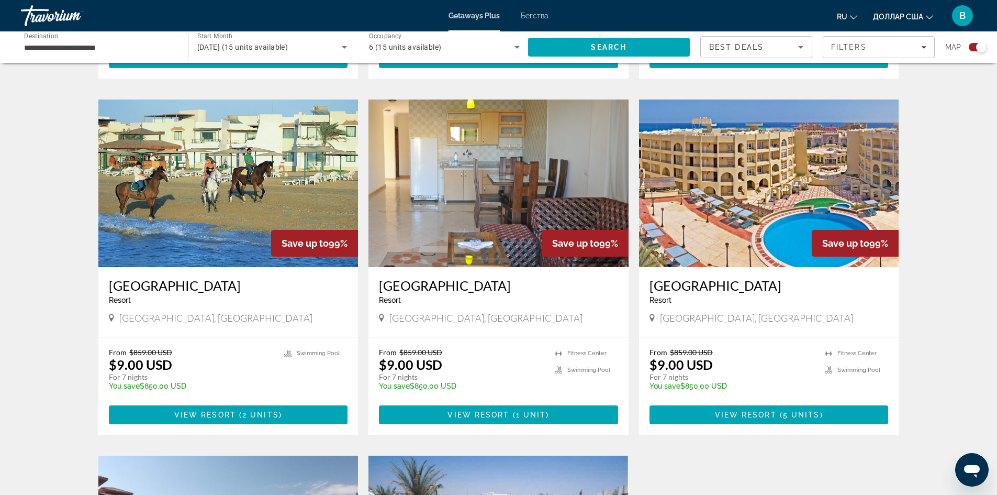
click at [731, 223] on img "Основное содержание" at bounding box center [769, 182] width 260 height 167
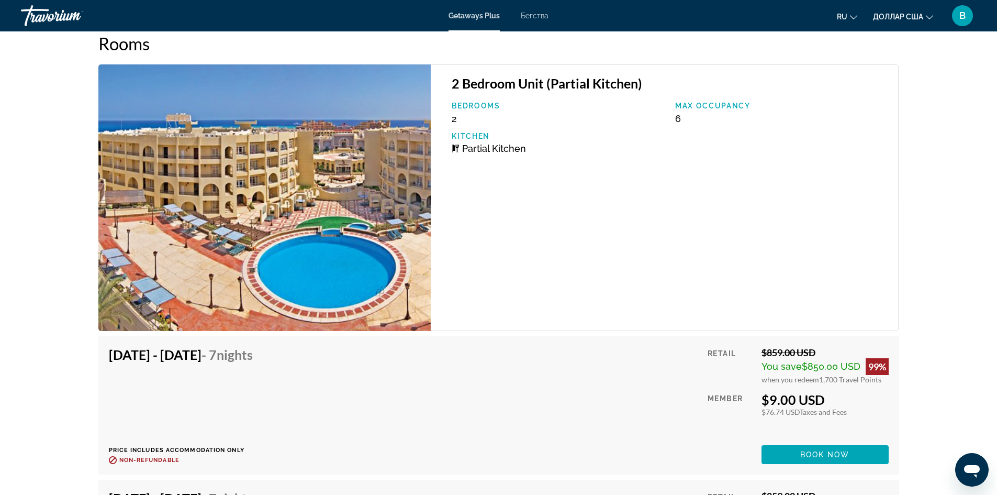
scroll to position [1570, 0]
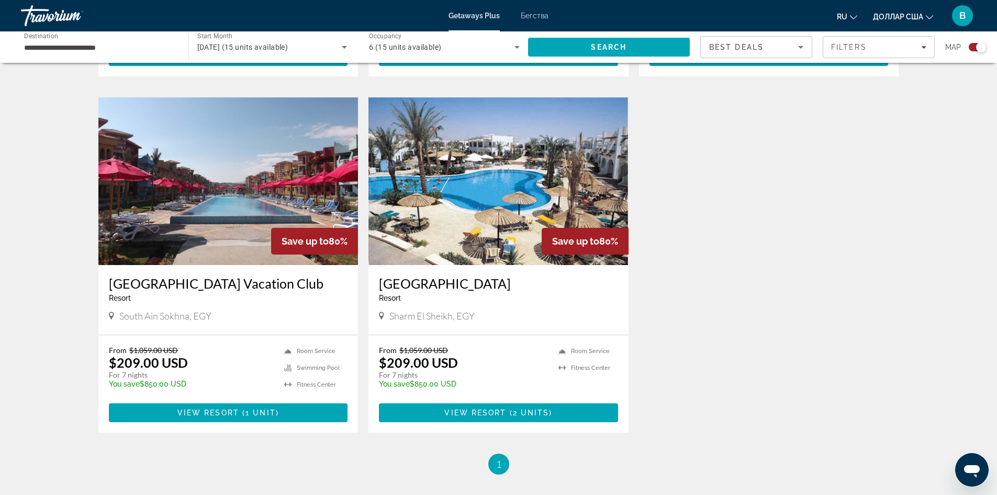
scroll to position [1047, 0]
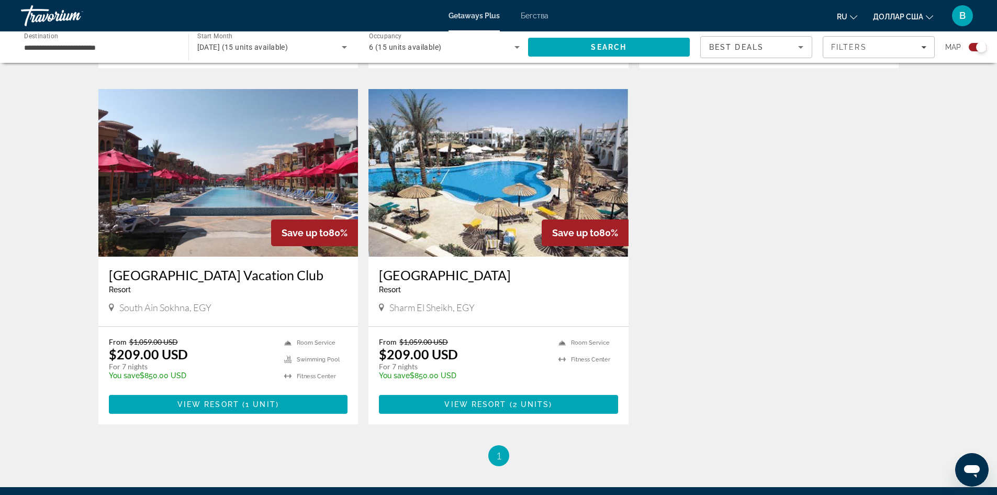
click at [460, 188] on img "Основное содержание" at bounding box center [498, 172] width 260 height 167
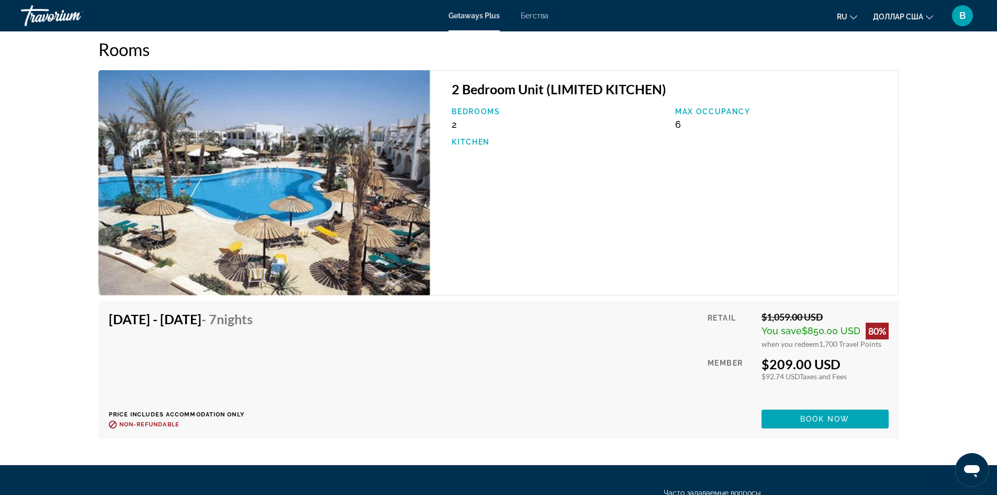
scroll to position [1518, 0]
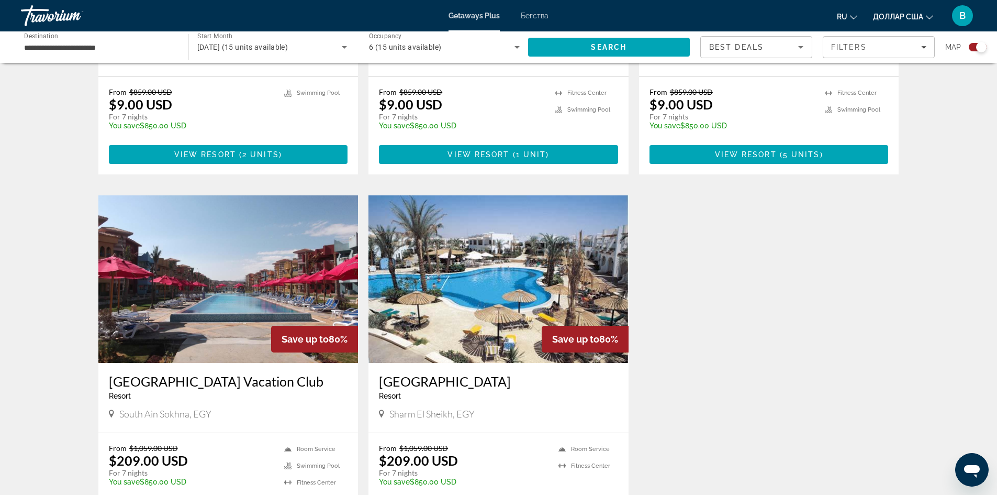
scroll to position [942, 0]
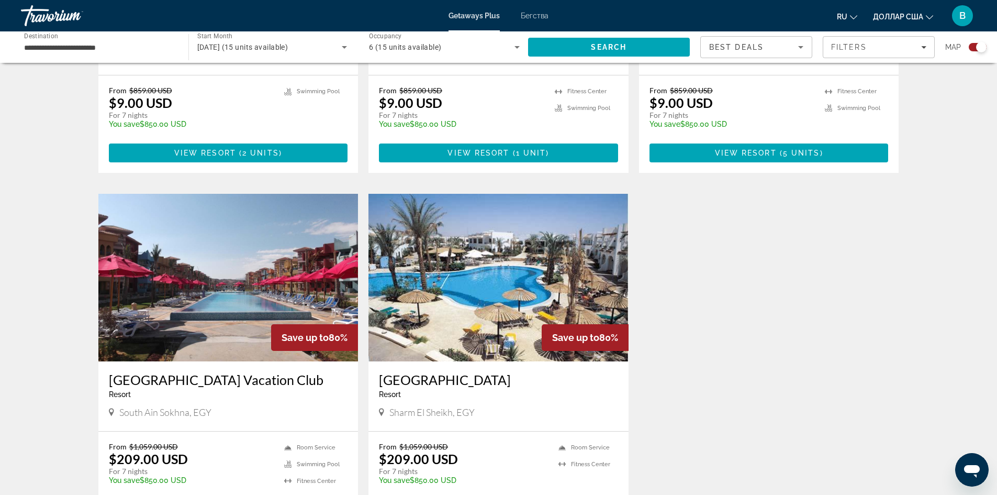
click at [231, 280] on img "Основное содержание" at bounding box center [228, 277] width 260 height 167
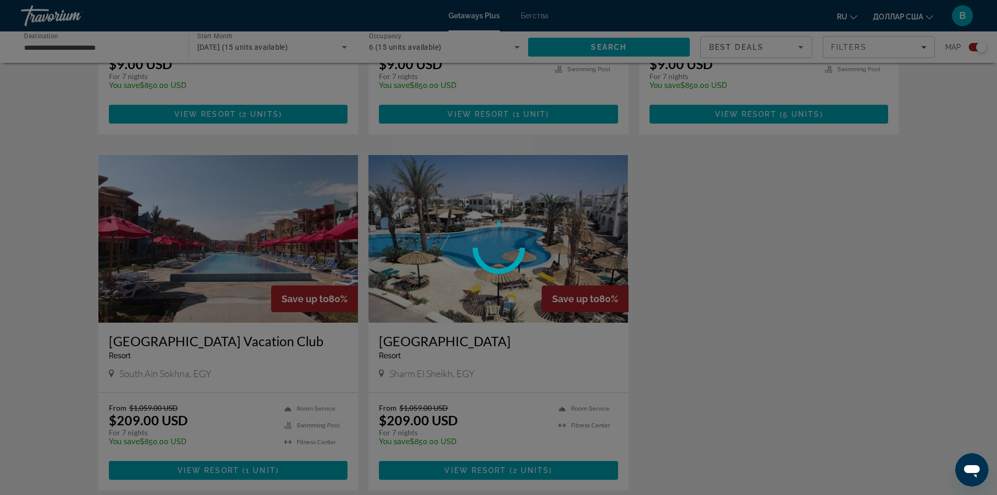
scroll to position [1167, 0]
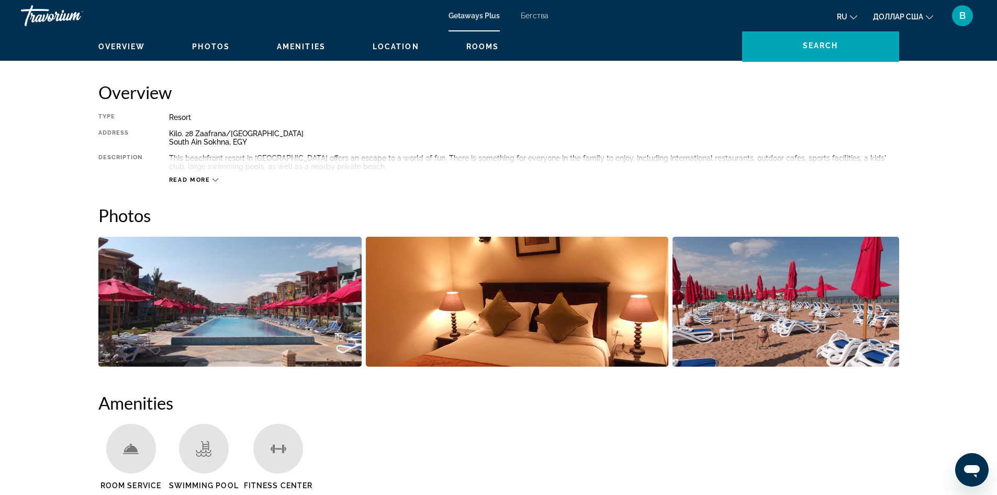
scroll to position [238, 0]
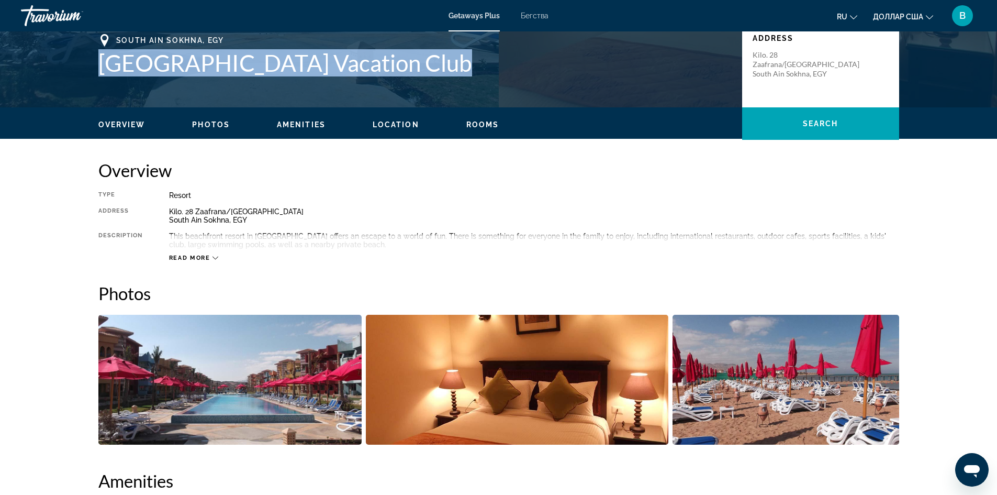
drag, startPoint x: 100, startPoint y: 62, endPoint x: 433, endPoint y: 60, distance: 332.9
click at [433, 60] on h1 "[GEOGRAPHIC_DATA] Vacation Club" at bounding box center [414, 62] width 633 height 27
copy h1 "[GEOGRAPHIC_DATA] Vacation Club"
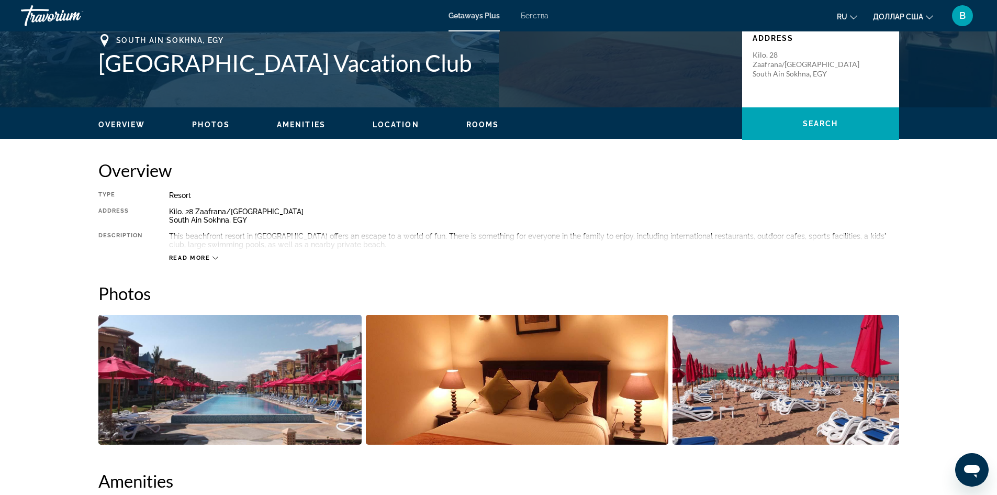
click at [205, 253] on div "Read more" at bounding box center [534, 247] width 730 height 29
click at [205, 258] on span "Read more" at bounding box center [189, 257] width 41 height 7
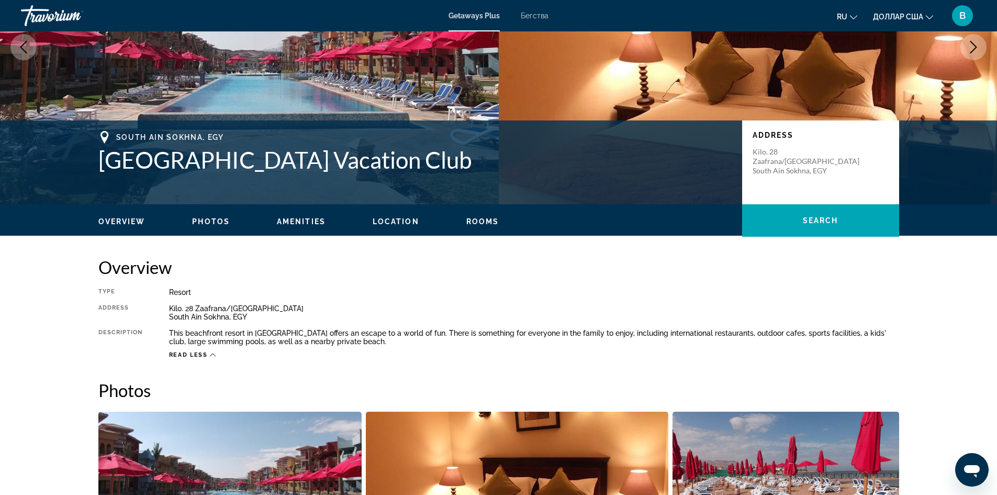
scroll to position [133, 0]
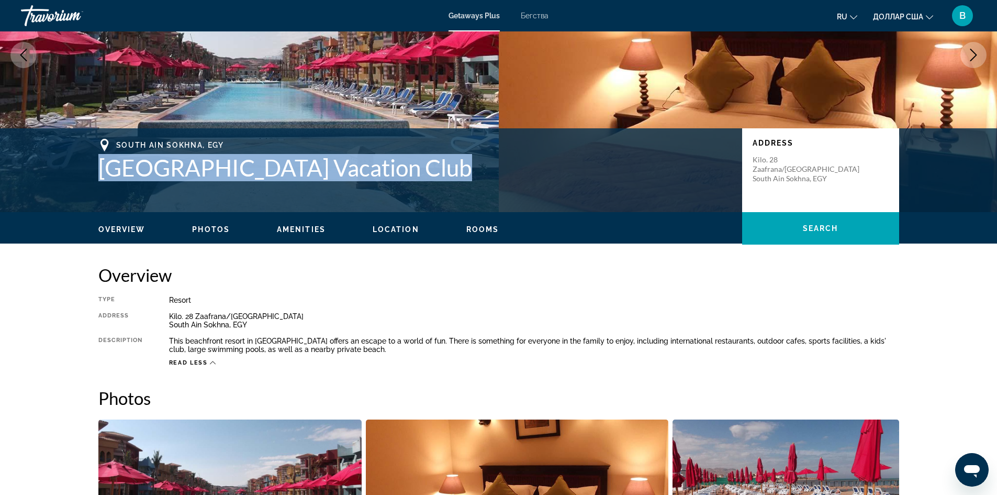
drag, startPoint x: 96, startPoint y: 165, endPoint x: 429, endPoint y: 174, distance: 332.5
click at [429, 174] on div "[GEOGRAPHIC_DATA], EGY [GEOGRAPHIC_DATA] Vacation Club Address [GEOGRAPHIC_DATA…" at bounding box center [498, 170] width 843 height 63
copy h1 "[GEOGRAPHIC_DATA] Vacation Club"
click at [397, 230] on span "Location" at bounding box center [396, 229] width 47 height 8
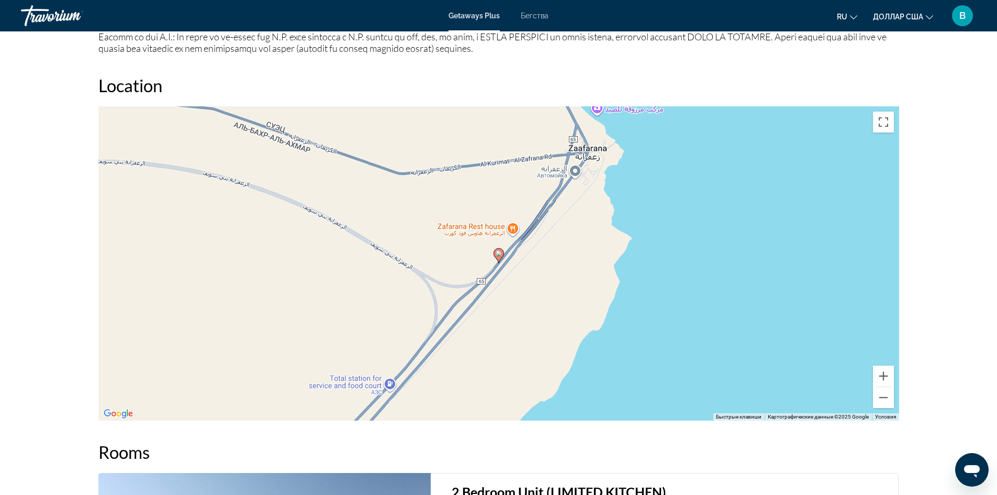
scroll to position [1087, 0]
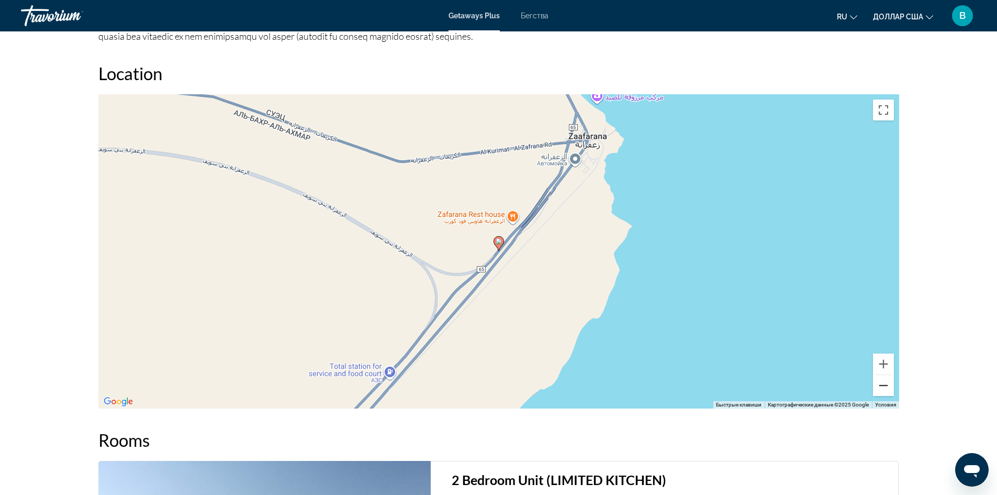
click at [881, 390] on button "Уменьшить" at bounding box center [883, 385] width 21 height 21
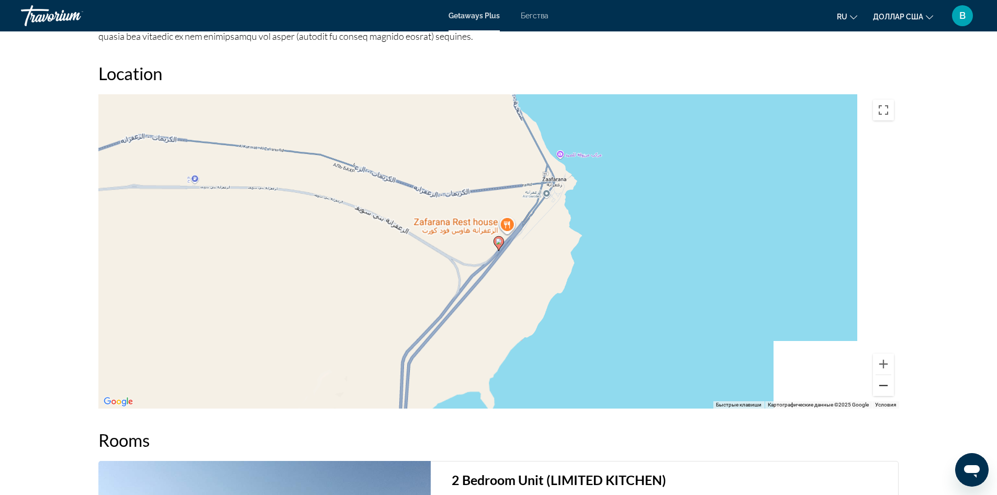
click at [881, 390] on button "Уменьшить" at bounding box center [883, 385] width 21 height 21
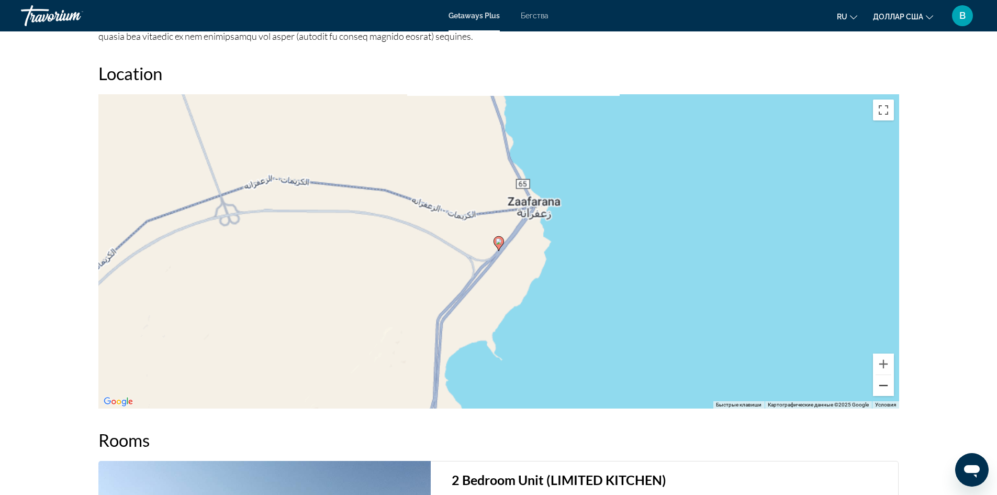
click at [881, 390] on button "Уменьшить" at bounding box center [883, 385] width 21 height 21
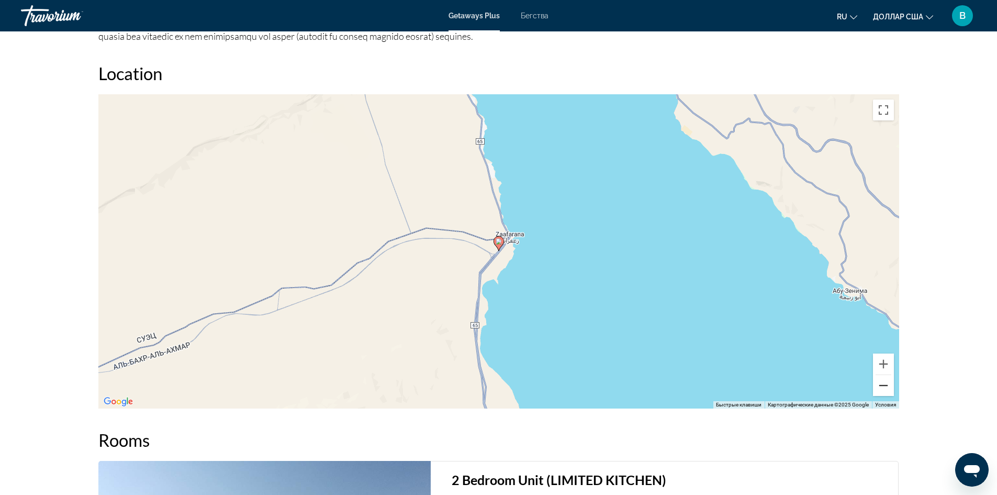
click at [892, 385] on button "Уменьшить" at bounding box center [883, 385] width 21 height 21
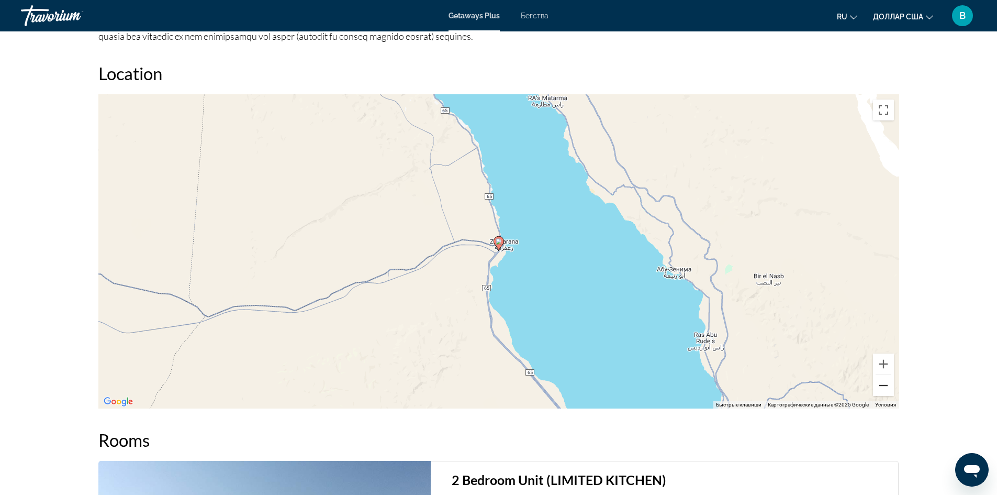
click at [885, 386] on button "Уменьшить" at bounding box center [883, 385] width 21 height 21
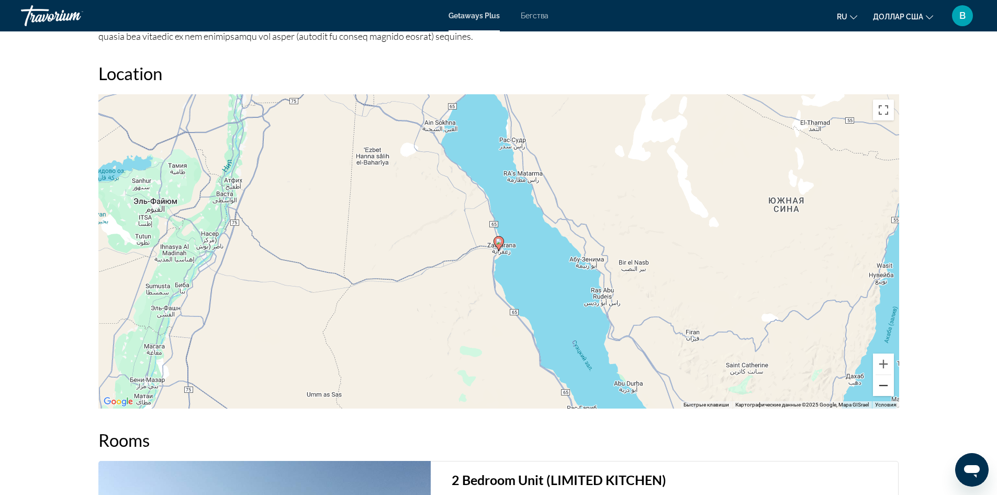
click at [884, 383] on button "Уменьшить" at bounding box center [883, 385] width 21 height 21
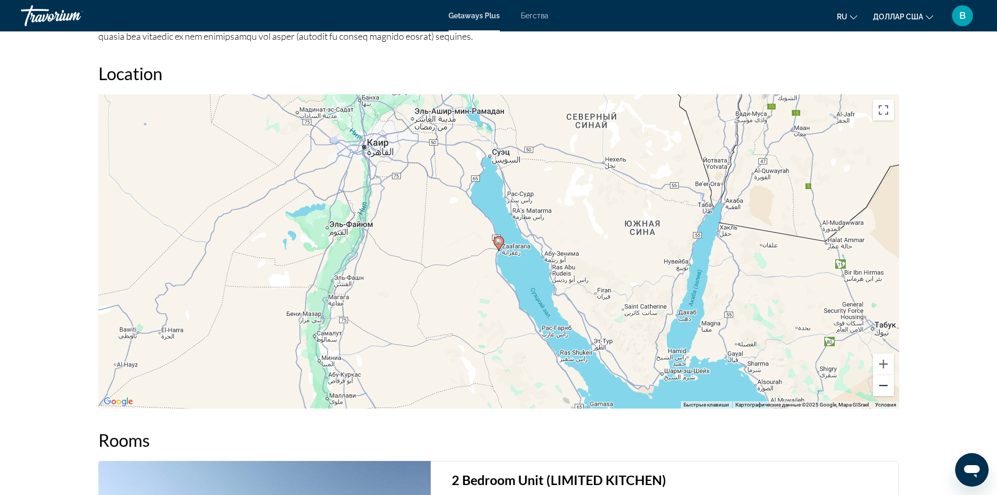
click at [883, 381] on button "Уменьшить" at bounding box center [883, 385] width 21 height 21
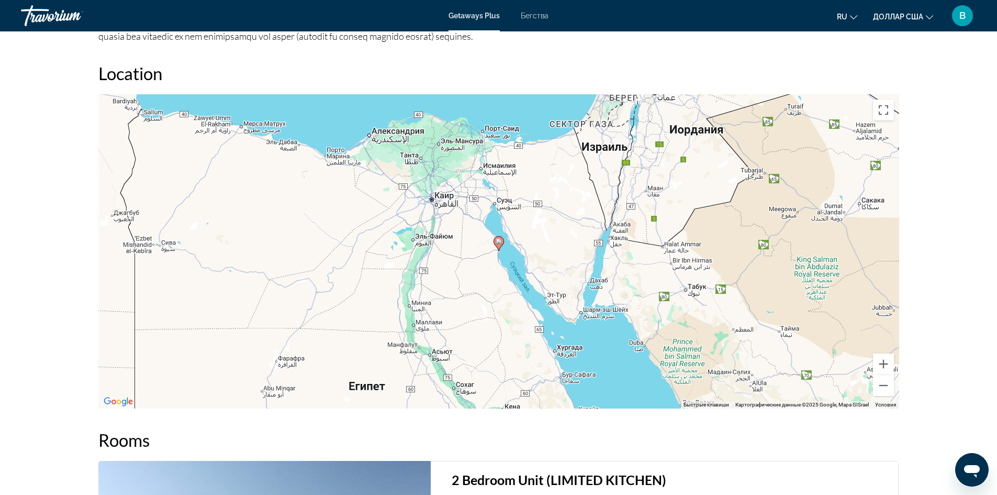
click at [917, 71] on div "Overview Type Resort All-Inclusive No All-Inclusive Address [GEOGRAPHIC_DATA], …" at bounding box center [498, 95] width 843 height 1568
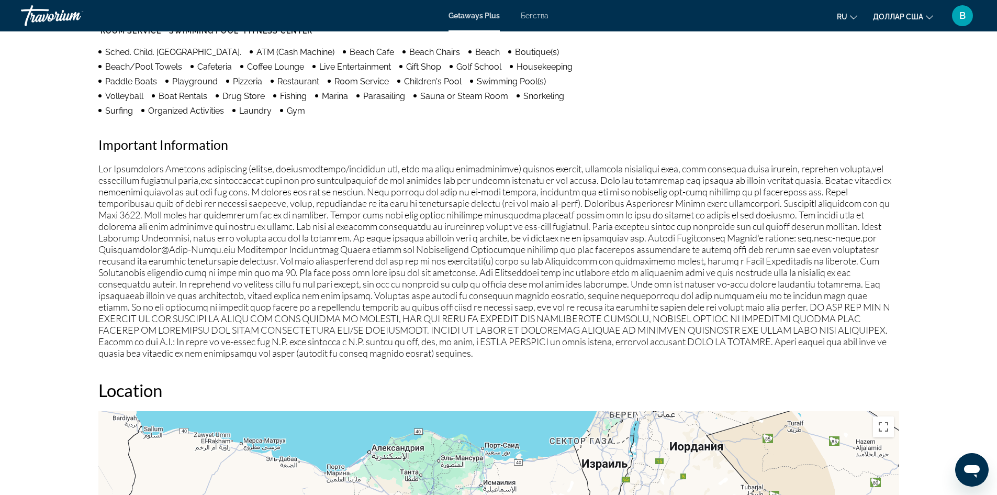
scroll to position [773, 0]
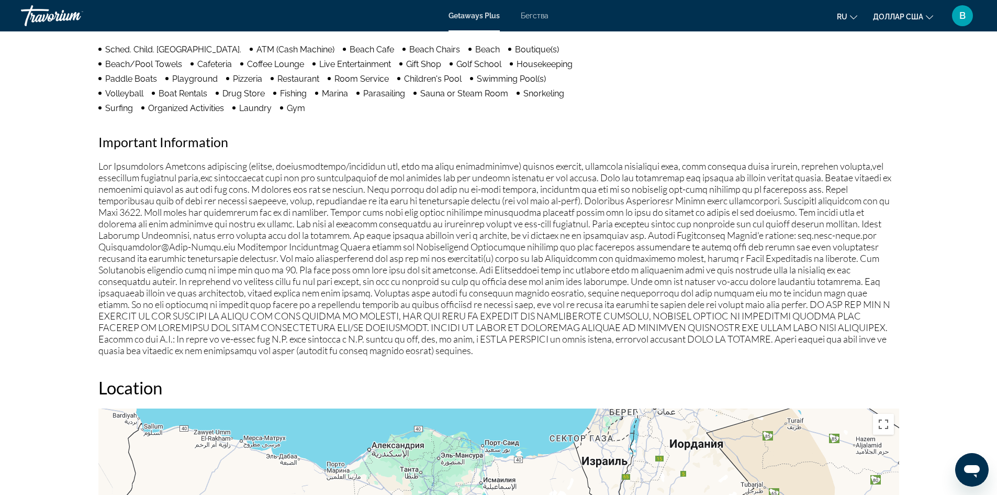
click at [101, 167] on p "Основное содержание" at bounding box center [498, 258] width 801 height 196
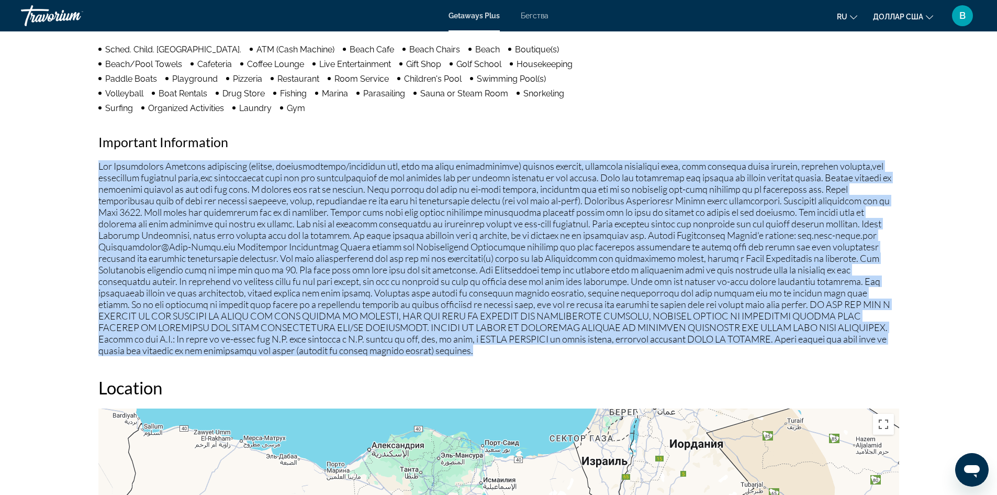
drag, startPoint x: 97, startPoint y: 166, endPoint x: 384, endPoint y: 345, distance: 338.4
click at [384, 345] on div "Overview Type Resort All-Inclusive No All-Inclusive Address [GEOGRAPHIC_DATA], …" at bounding box center [498, 409] width 811 height 1568
copy p "Fee Advisements Required surcharges (energy, accommodations/occupancy tax, fees…"
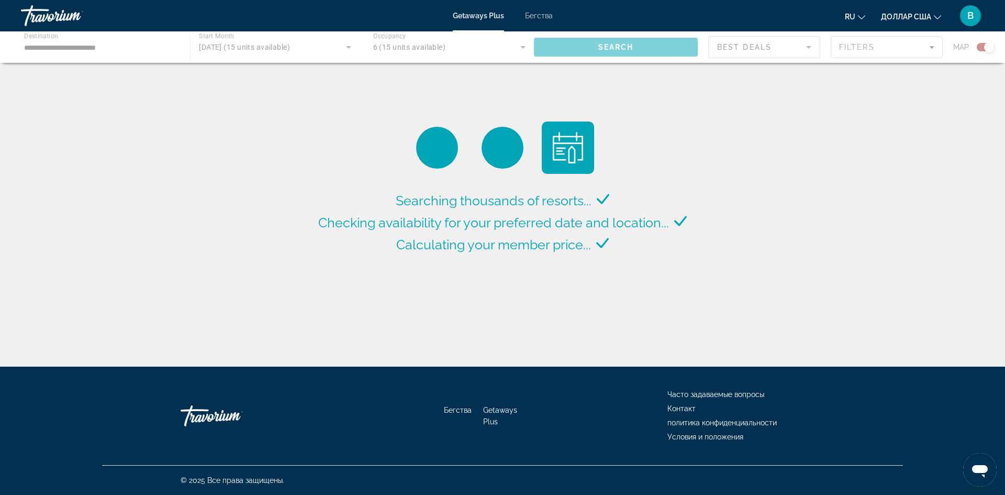
click at [140, 41] on div "Основное содержание" at bounding box center [502, 46] width 1005 height 31
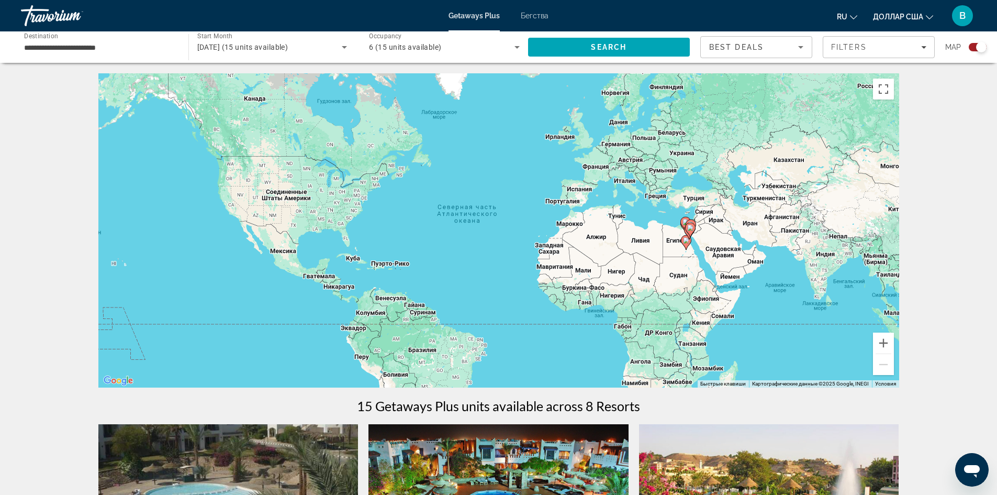
click at [138, 50] on input "**********" at bounding box center [99, 47] width 151 height 13
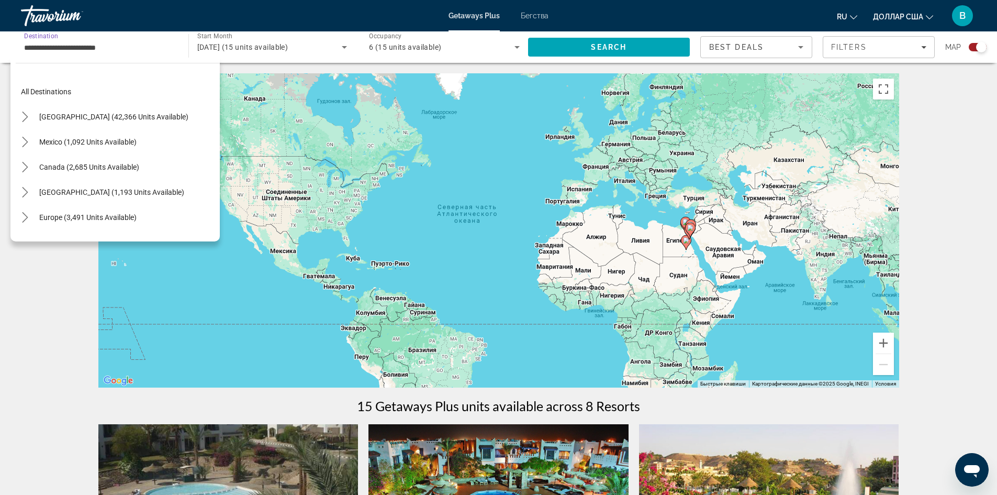
scroll to position [245, 0]
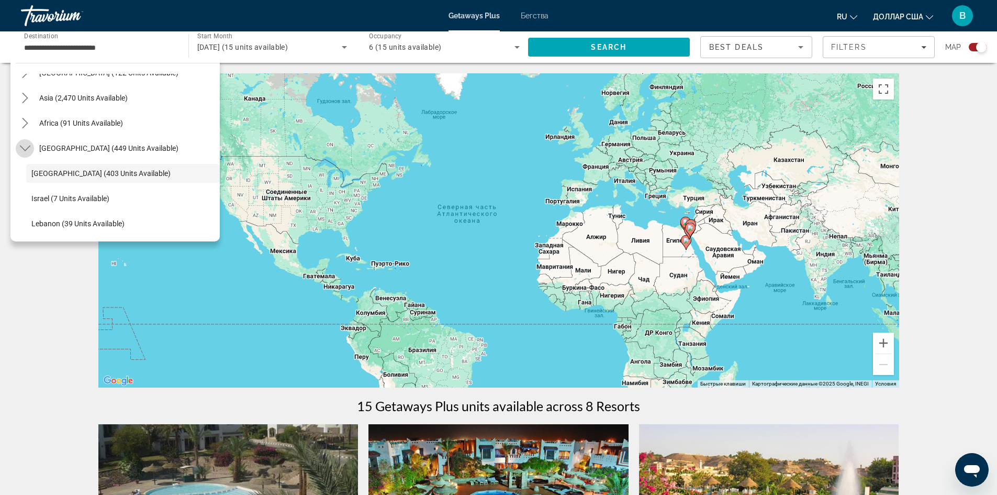
click at [30, 154] on mat-icon "Toggle Middle East (449 units available) submenu" at bounding box center [25, 148] width 18 height 18
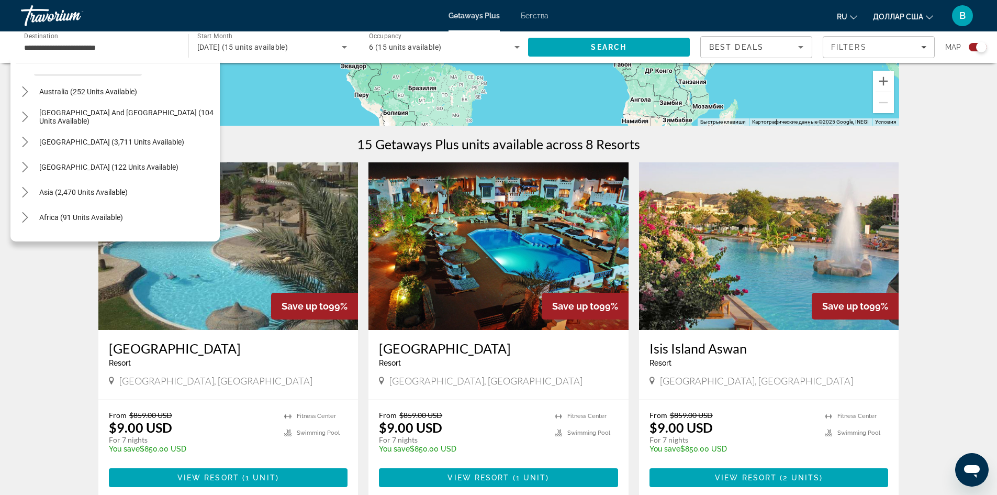
scroll to position [157, 0]
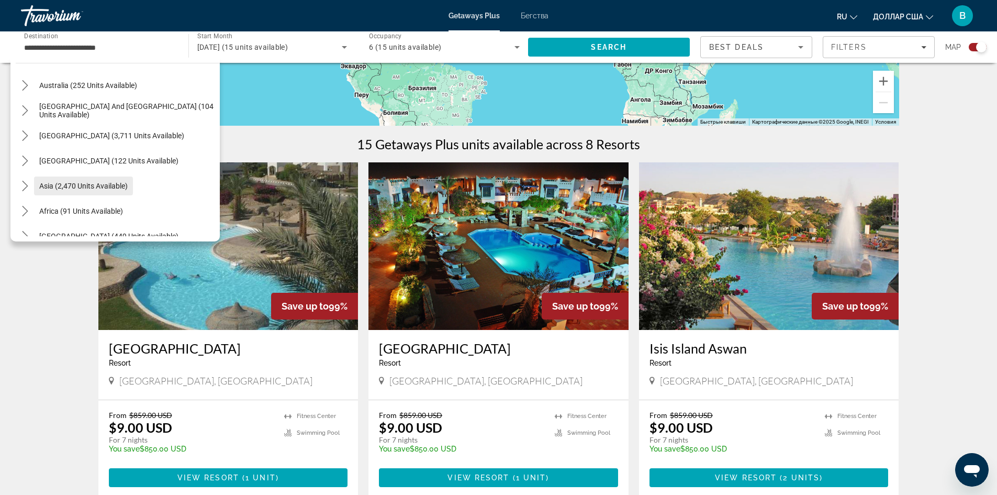
click at [119, 191] on button "Asia (2,470 units available)" at bounding box center [83, 185] width 99 height 19
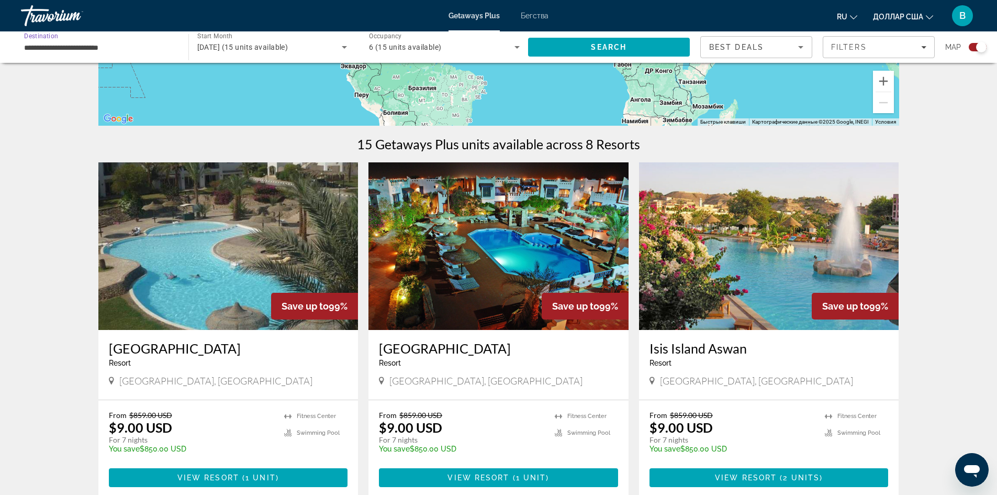
click at [113, 51] on input "**********" at bounding box center [99, 47] width 151 height 13
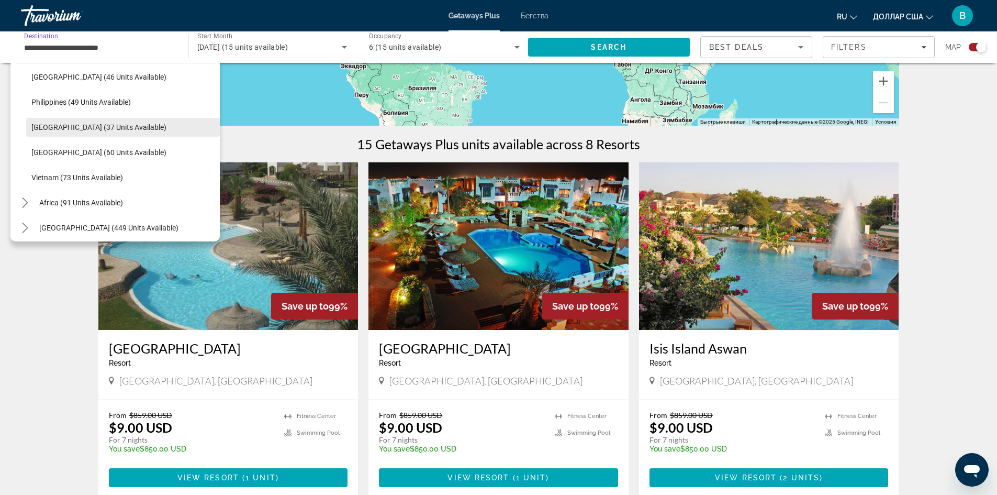
scroll to position [421, 0]
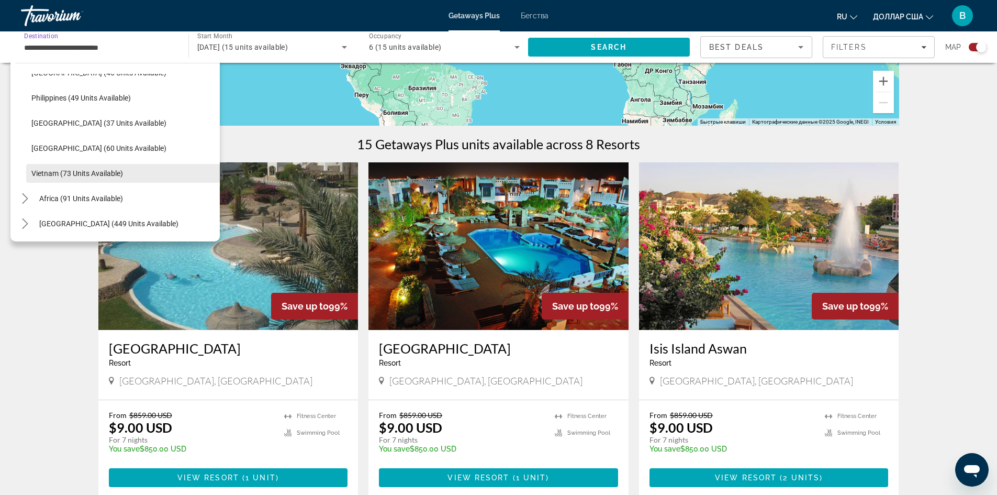
click at [41, 170] on span "Vietnam (73 units available)" at bounding box center [77, 173] width 92 height 8
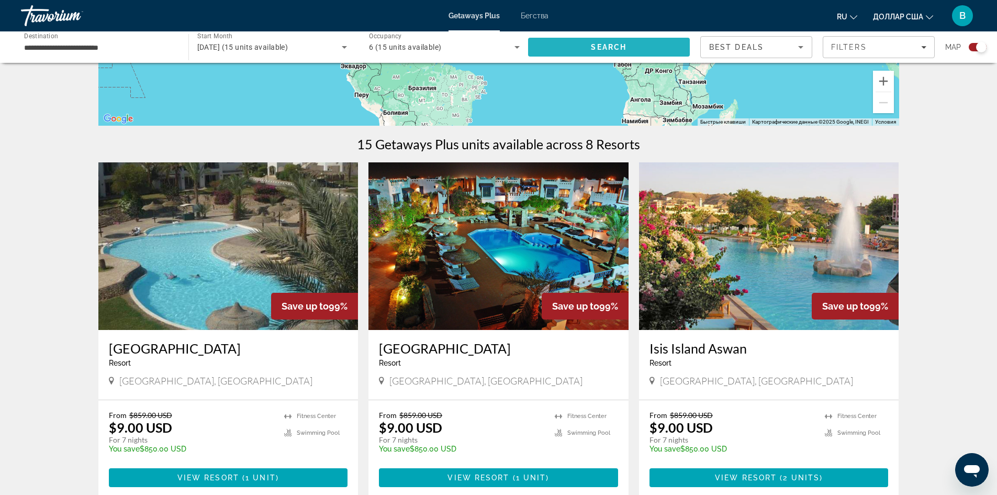
click at [565, 47] on span "Search" at bounding box center [609, 47] width 162 height 25
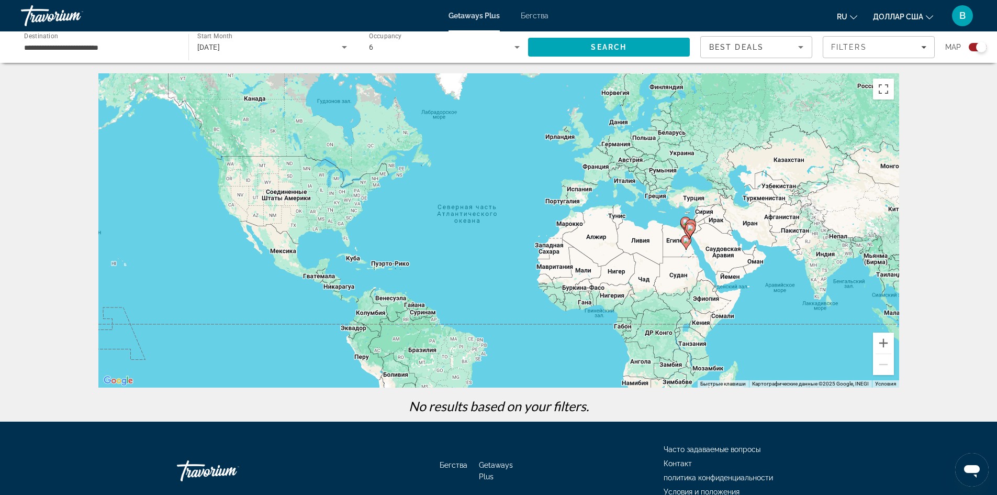
scroll to position [55, 0]
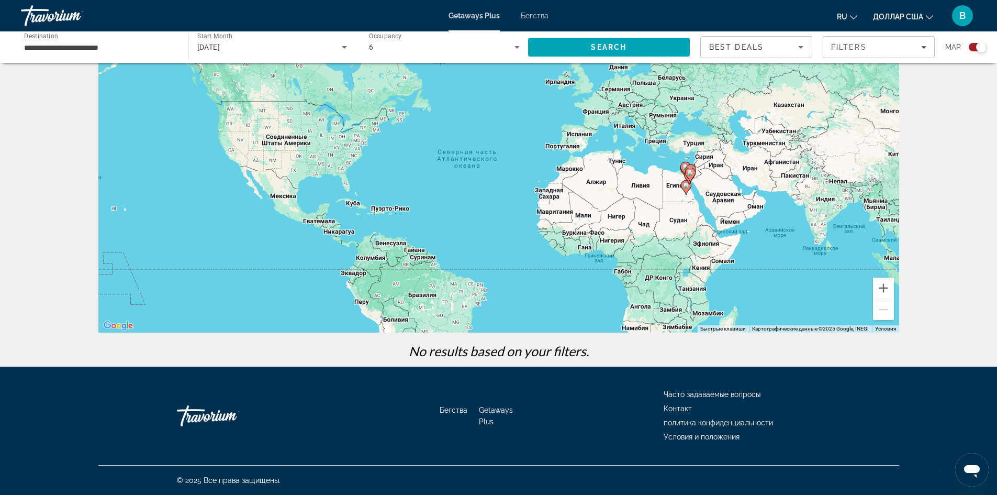
click at [90, 48] on input "**********" at bounding box center [99, 47] width 151 height 13
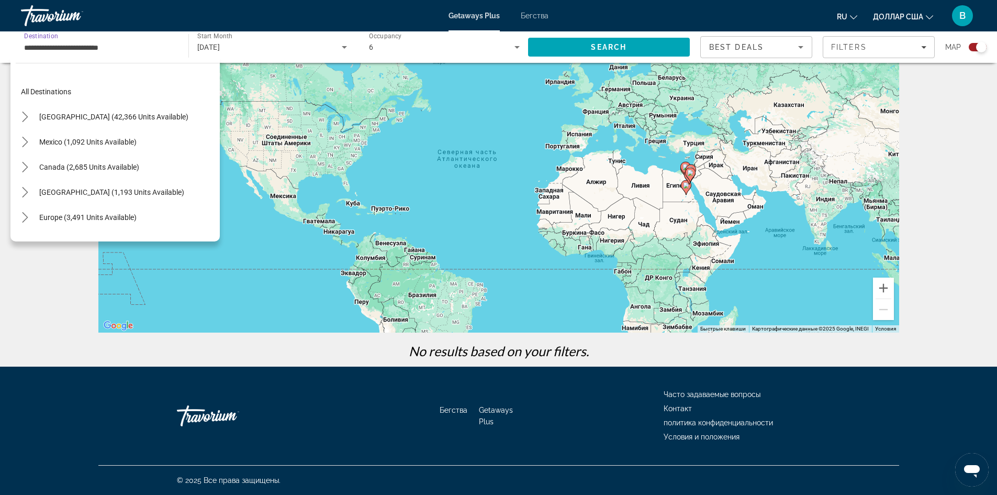
scroll to position [421, 0]
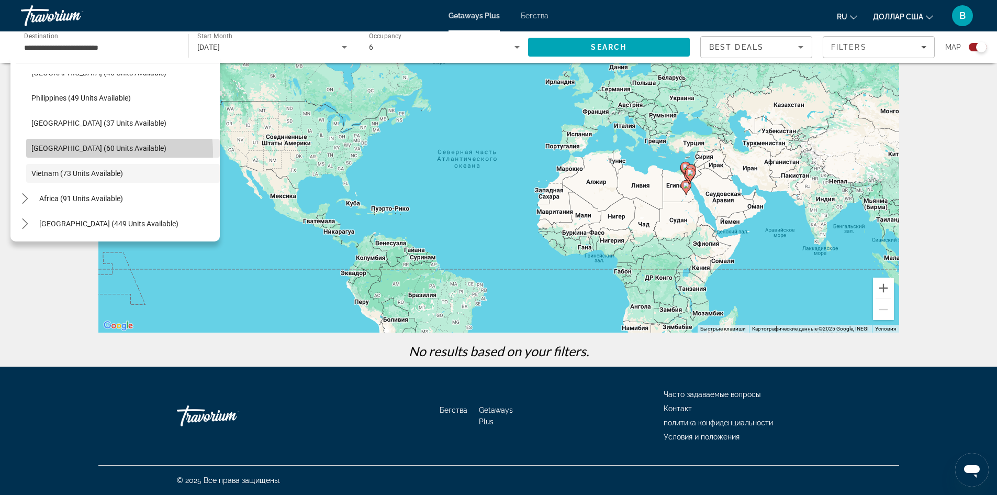
click at [90, 155] on span "Select destination: Thailand (60 units available)" at bounding box center [123, 148] width 194 height 25
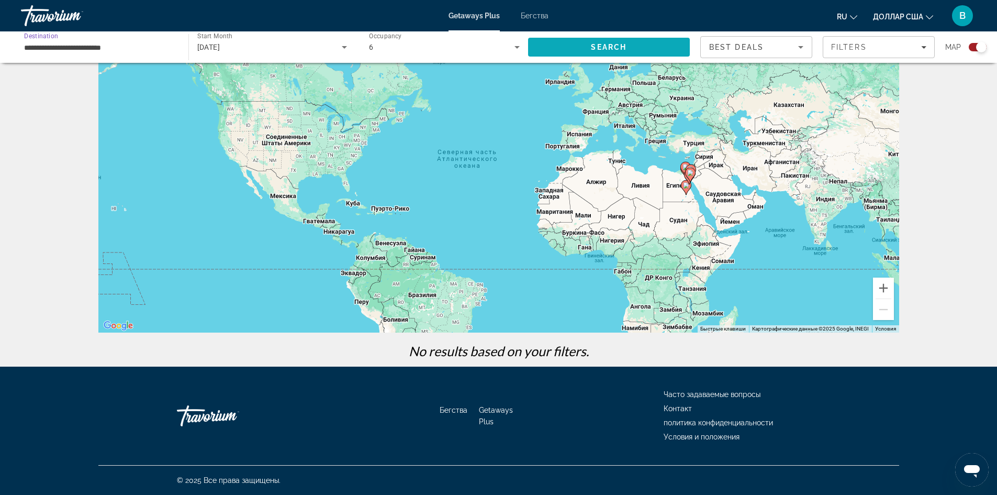
click at [673, 43] on span "Search" at bounding box center [609, 47] width 162 height 25
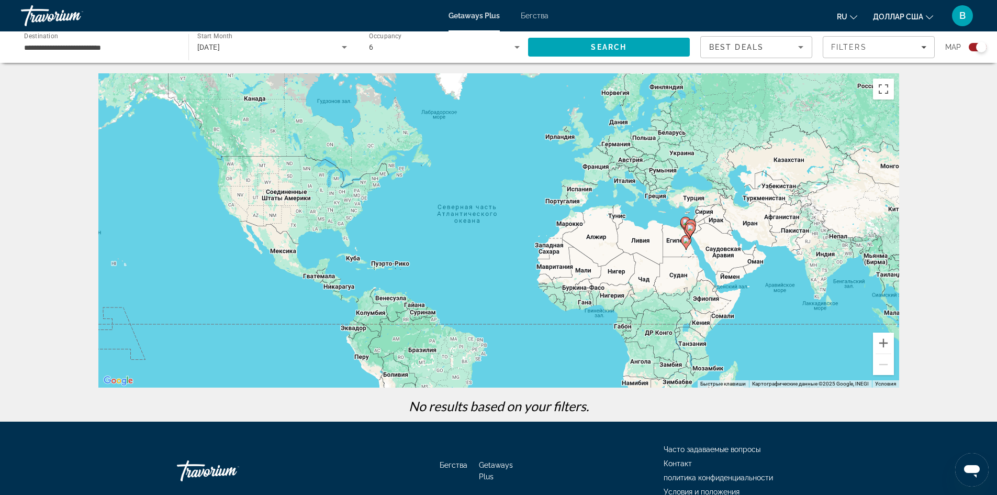
click at [82, 50] on input "**********" at bounding box center [99, 47] width 151 height 13
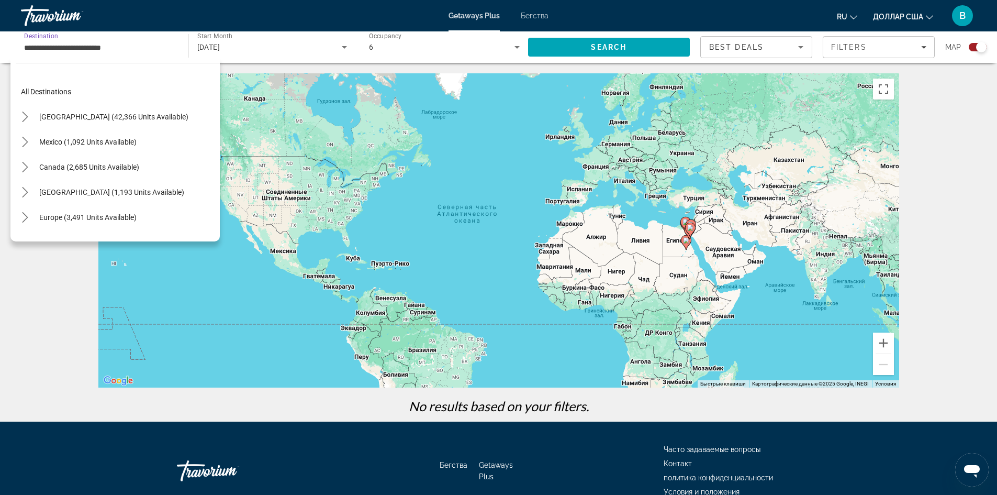
scroll to position [414, 0]
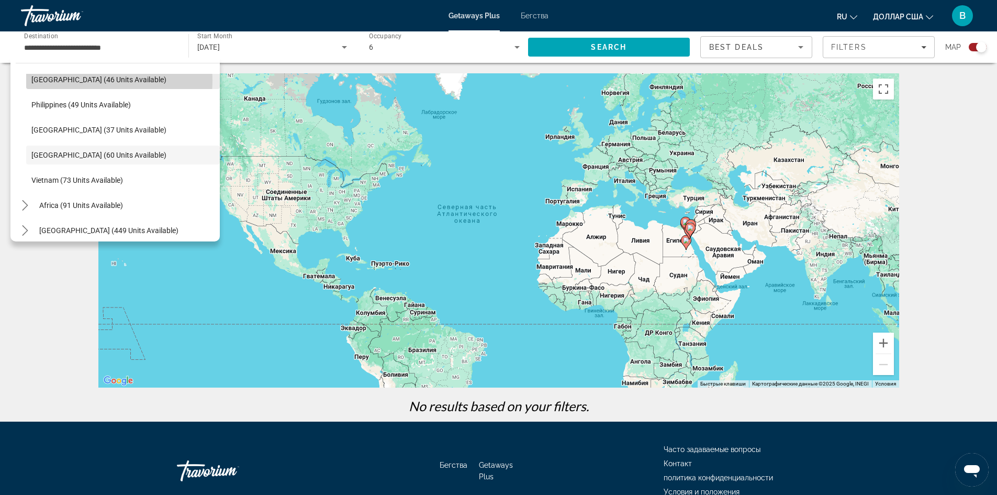
click at [103, 82] on span "[GEOGRAPHIC_DATA] (46 units available)" at bounding box center [98, 79] width 135 height 8
type input "**********"
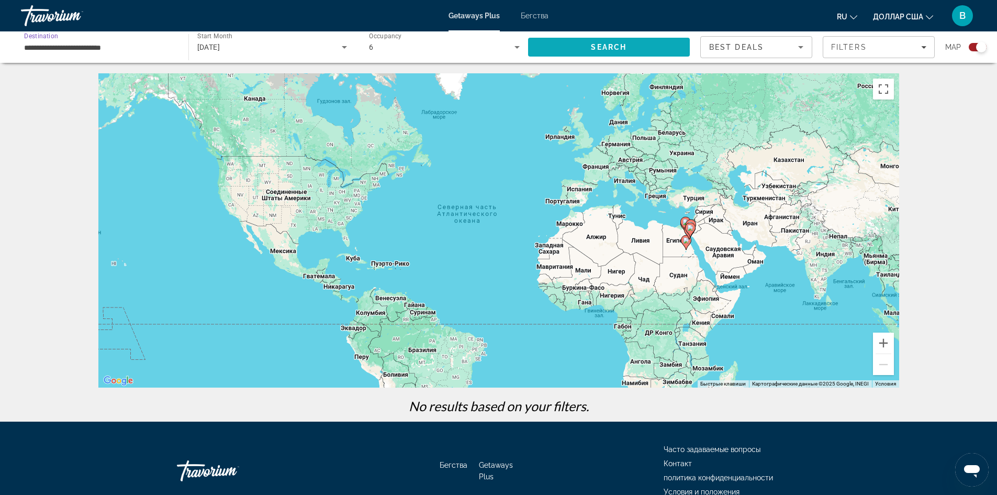
click at [591, 49] on span "Search" at bounding box center [609, 47] width 36 height 8
click at [85, 51] on input "**********" at bounding box center [99, 47] width 151 height 13
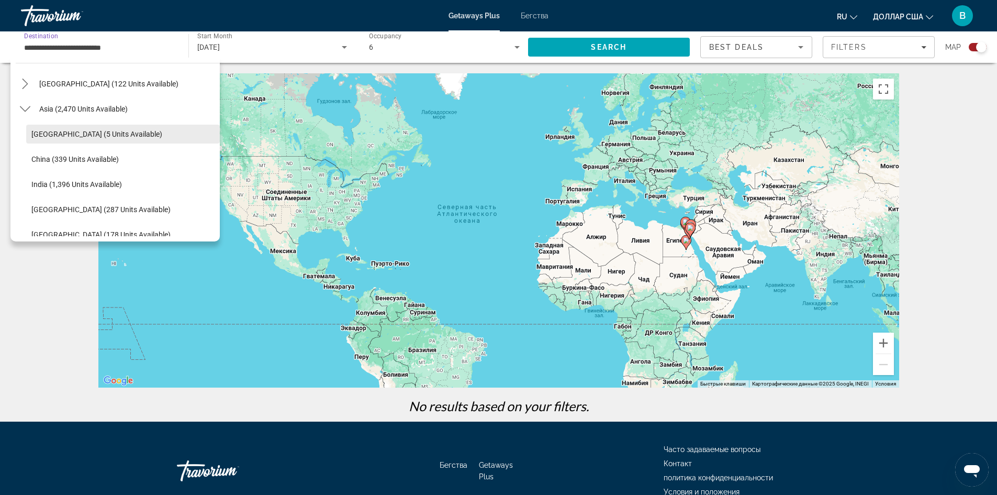
scroll to position [182, 0]
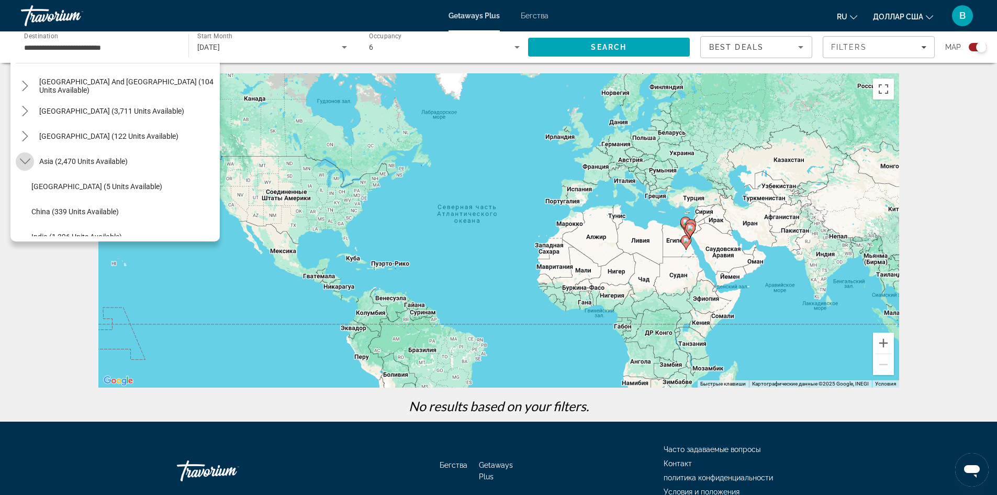
click at [22, 158] on icon "Toggle Asia (2,470 units available) submenu" at bounding box center [25, 161] width 10 height 10
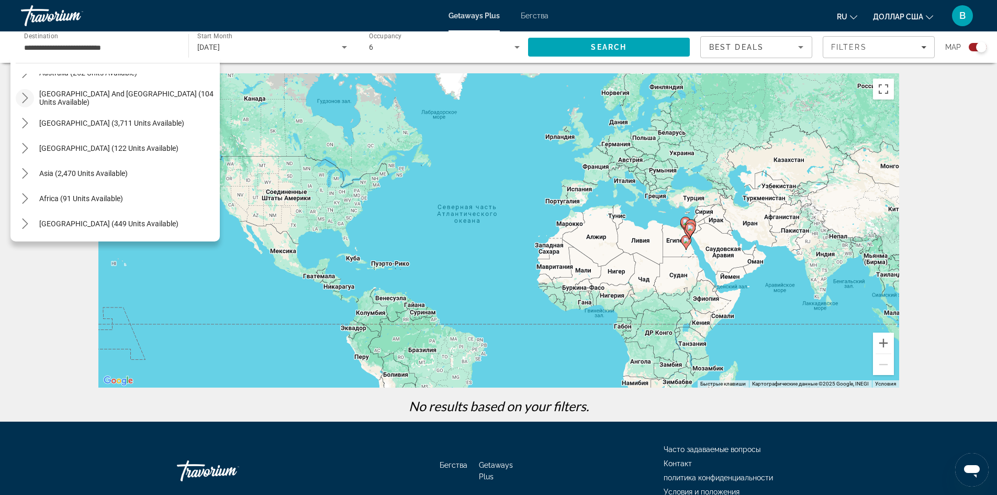
click at [26, 99] on icon "Toggle South Pacific and Oceania (104 units available) submenu" at bounding box center [25, 98] width 6 height 10
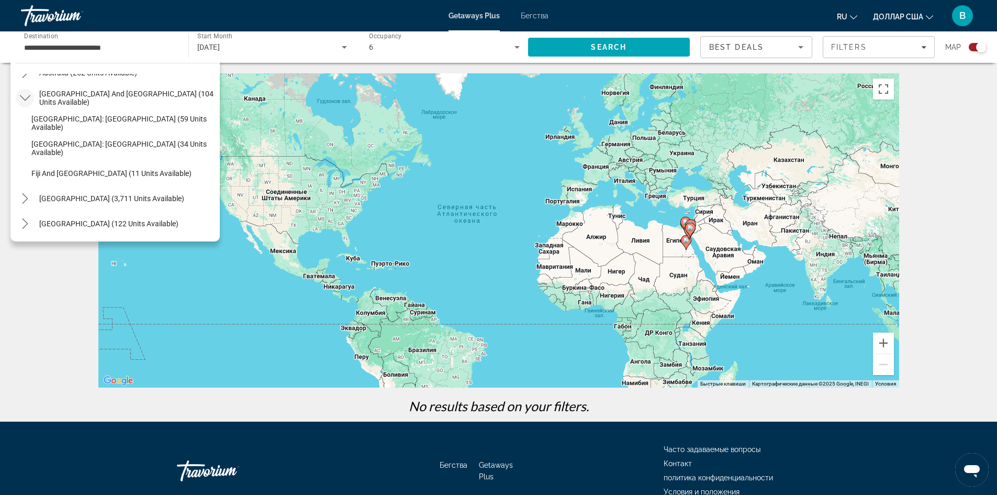
click at [24, 94] on icon "Toggle South Pacific and Oceania (104 units available) submenu" at bounding box center [25, 98] width 10 height 10
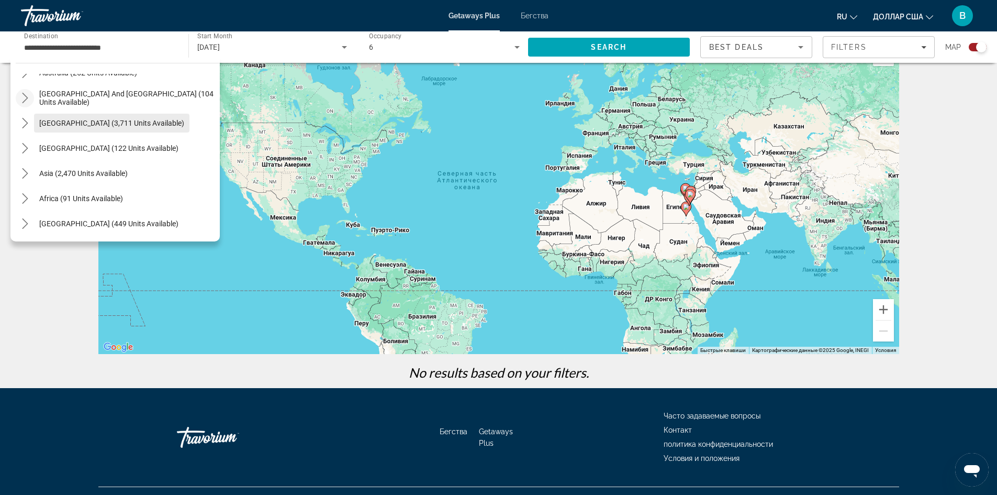
scroll to position [55, 0]
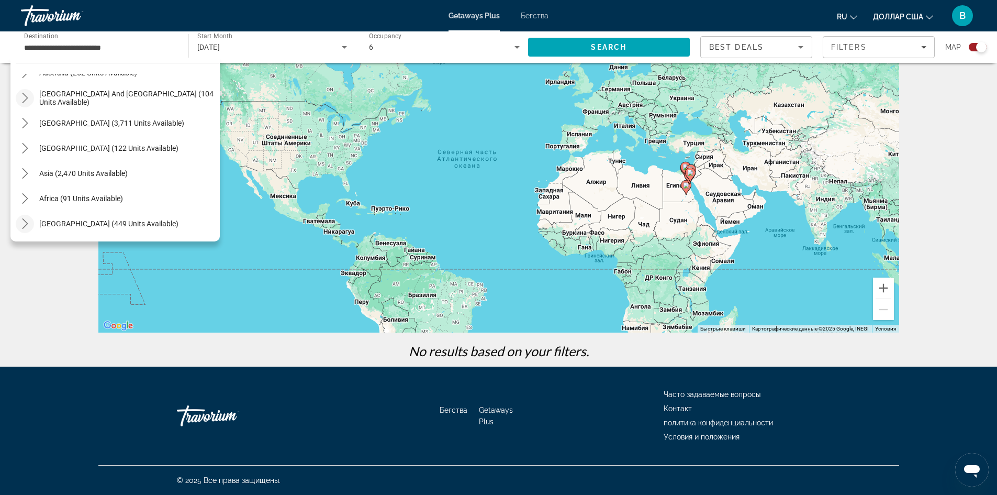
click at [29, 217] on mat-icon "Toggle Middle East (449 units available) submenu" at bounding box center [25, 224] width 18 height 18
click at [526, 20] on div "Getaways Plus Бегства ru English Español Français Italiano Português русский до…" at bounding box center [498, 15] width 997 height 27
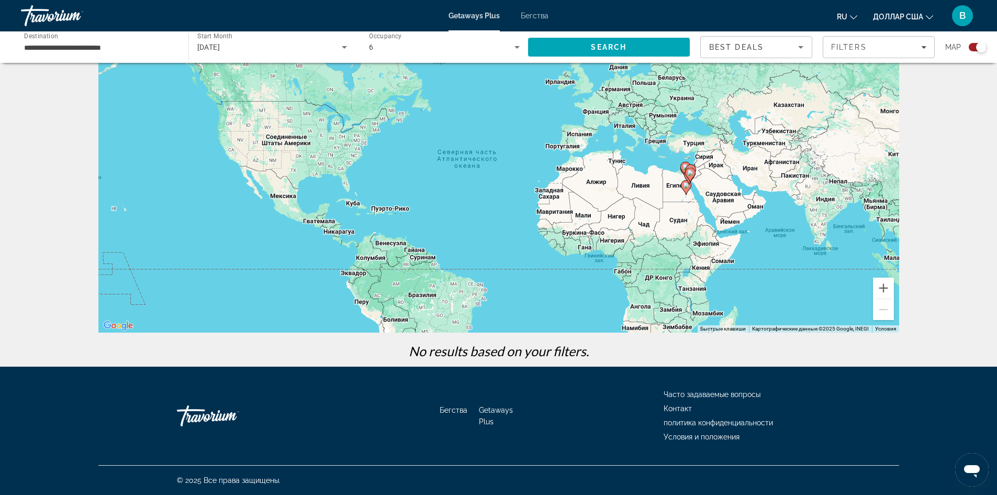
click at [528, 15] on font "Бегства" at bounding box center [535, 16] width 28 height 8
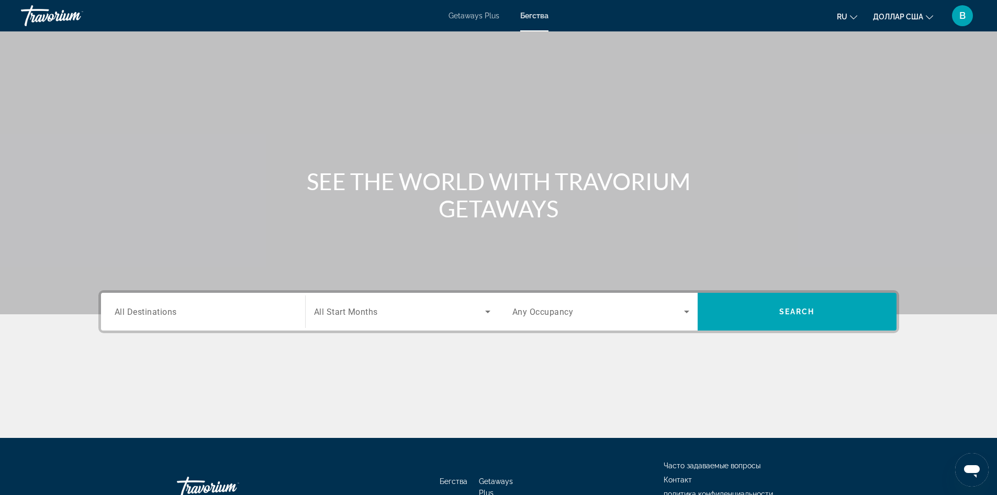
click at [161, 306] on div "Destination All Destinations" at bounding box center [203, 312] width 177 height 30
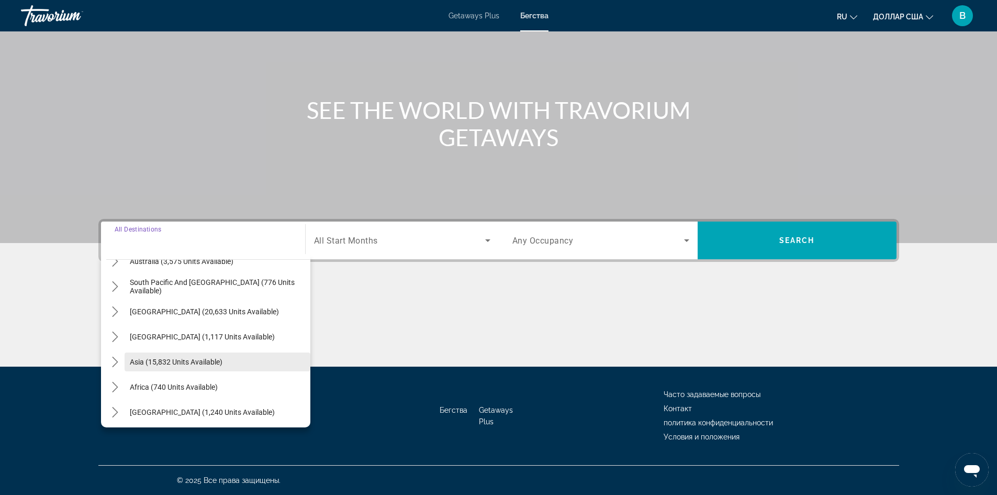
scroll to position [170, 0]
click at [116, 408] on icon "Toggle Middle East (1,240 units available) submenu" at bounding box center [116, 409] width 6 height 10
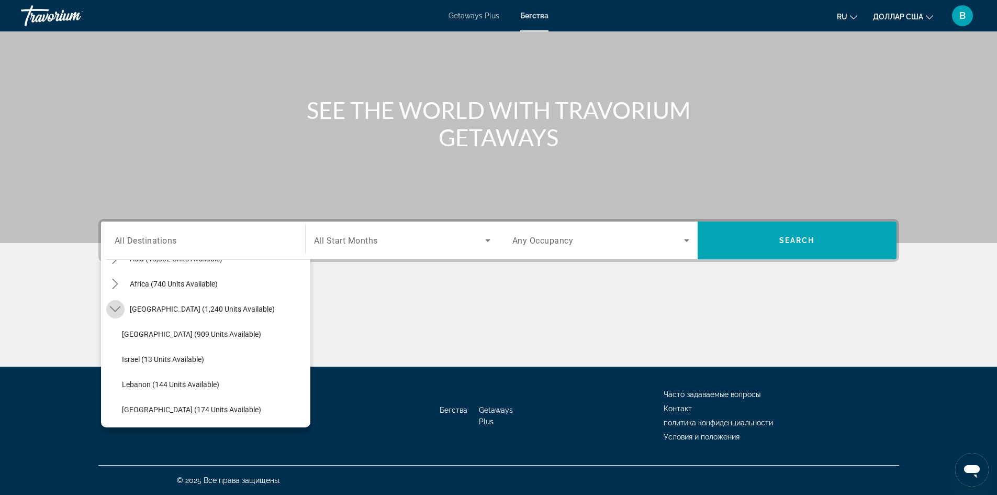
click at [113, 309] on icon "Toggle Middle East (1,240 units available) submenu" at bounding box center [115, 309] width 10 height 10
click at [114, 355] on icon "Toggle Asia (15,832 units available) submenu" at bounding box center [115, 359] width 10 height 10
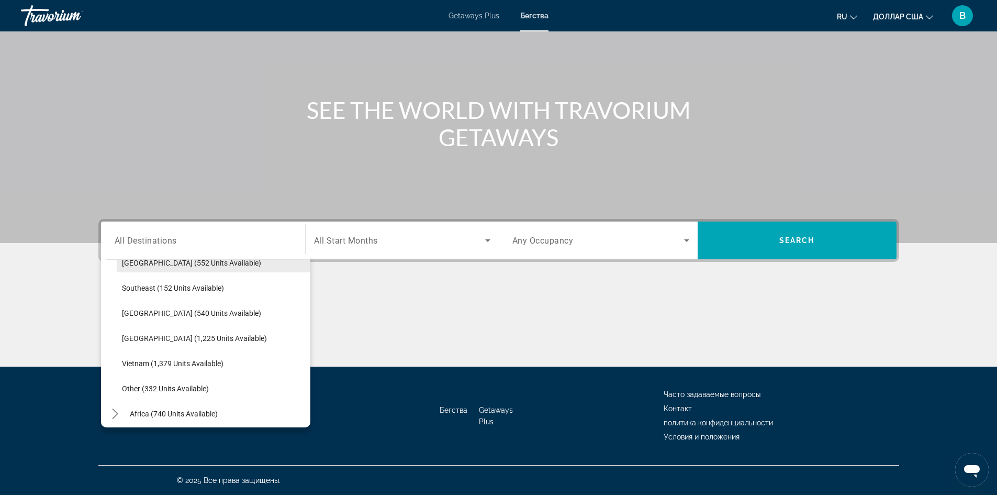
scroll to position [518, 0]
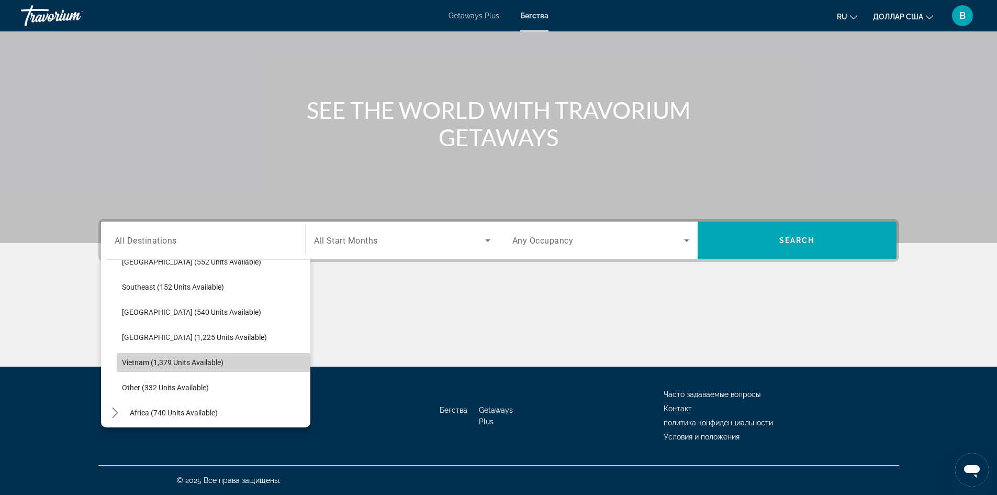
click at [222, 358] on button "Vietnam (1,379 units available)" at bounding box center [214, 362] width 194 height 19
type input "**********"
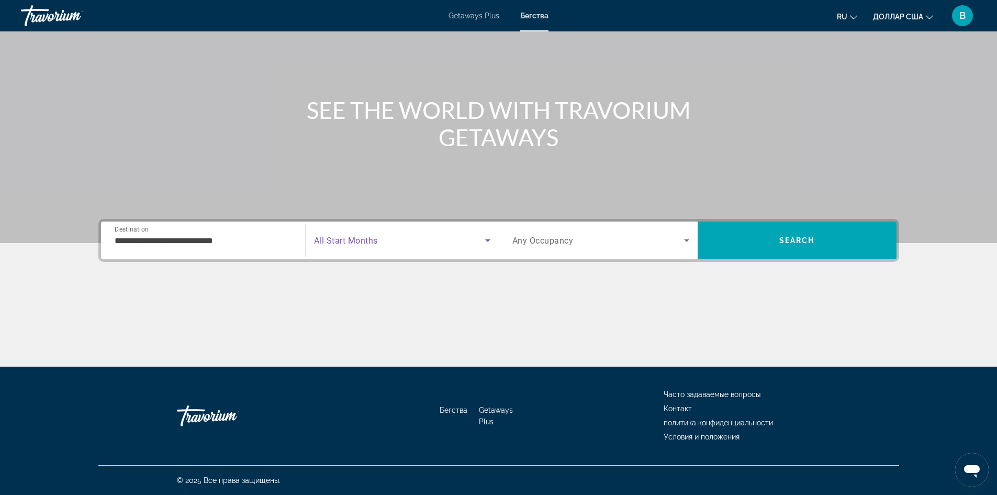
click at [459, 242] on span "Search widget" at bounding box center [399, 240] width 171 height 13
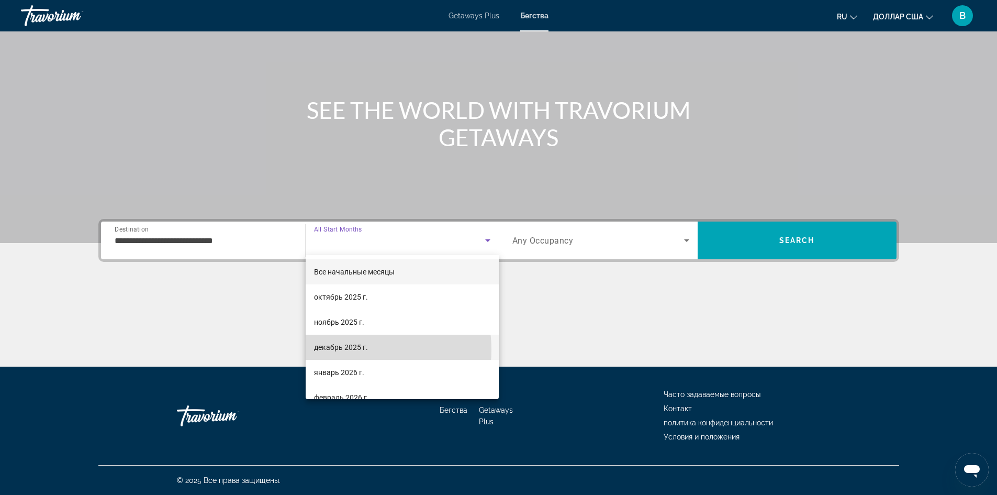
drag, startPoint x: 349, startPoint y: 350, endPoint x: 356, endPoint y: 349, distance: 7.4
click at [350, 351] on span "декабрь 2025 г." at bounding box center [341, 347] width 54 height 13
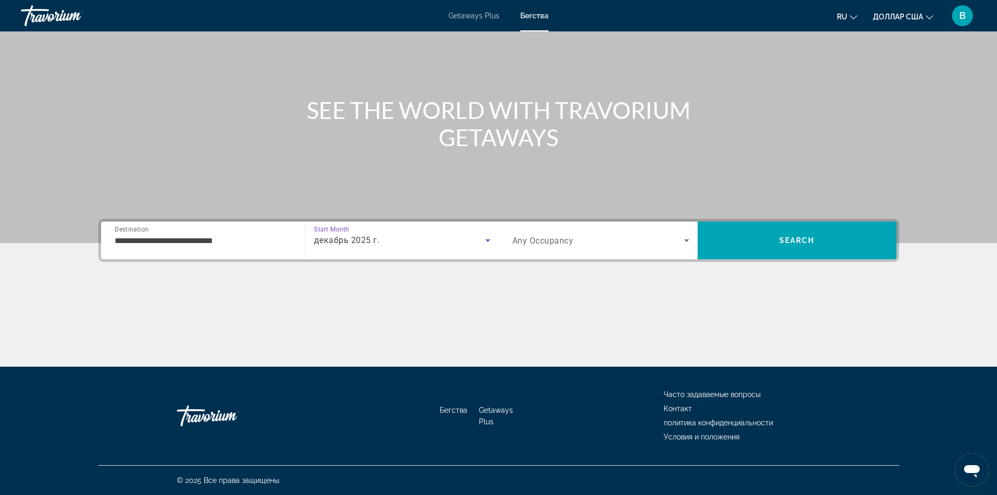
click at [660, 240] on span "Search widget" at bounding box center [598, 240] width 172 height 13
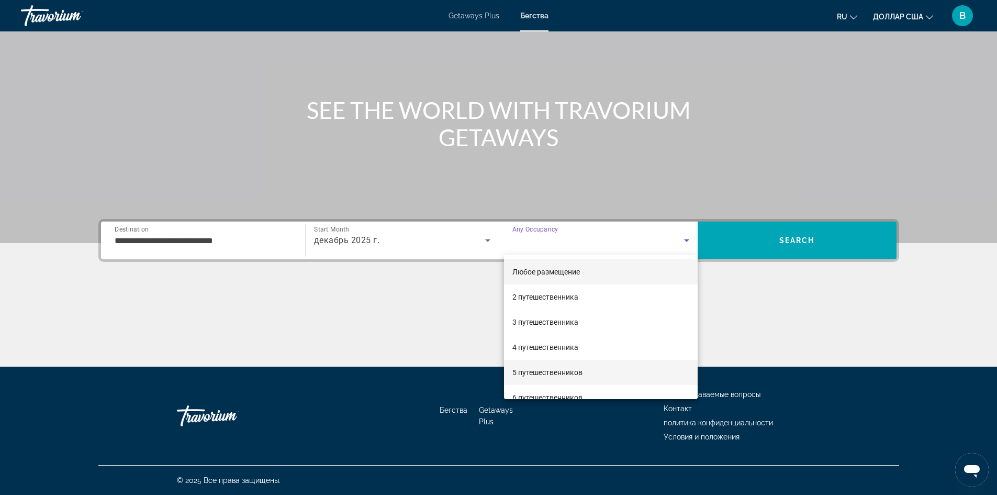
scroll to position [52, 0]
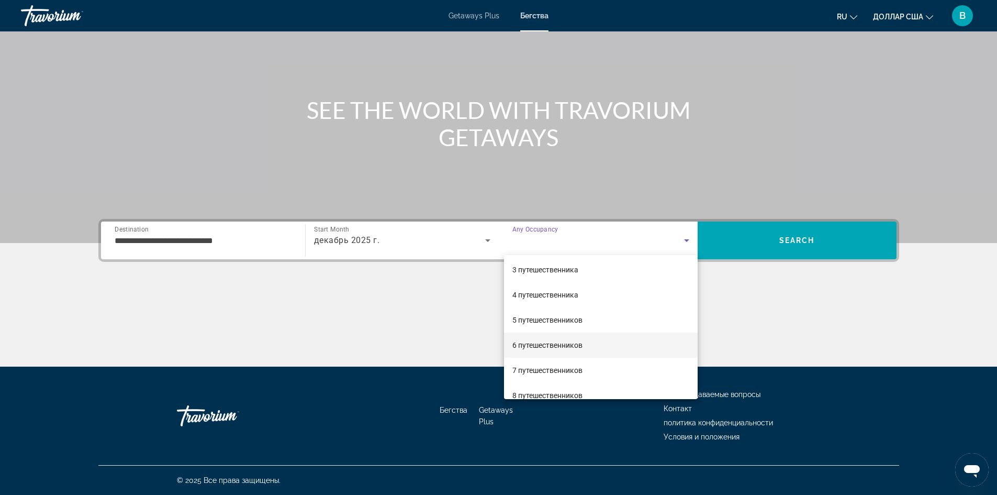
click at [546, 343] on font "6 путешественников" at bounding box center [547, 345] width 70 height 8
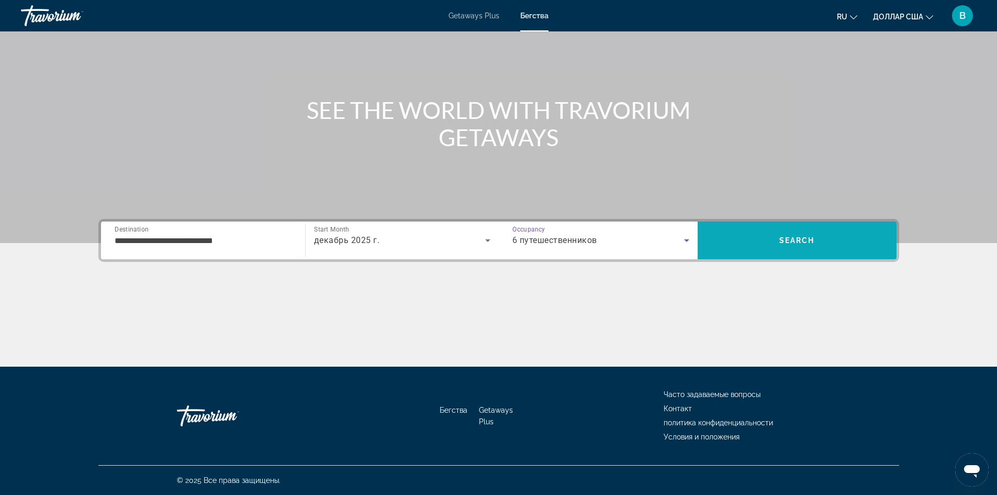
click at [766, 238] on span "Search" at bounding box center [797, 240] width 199 height 25
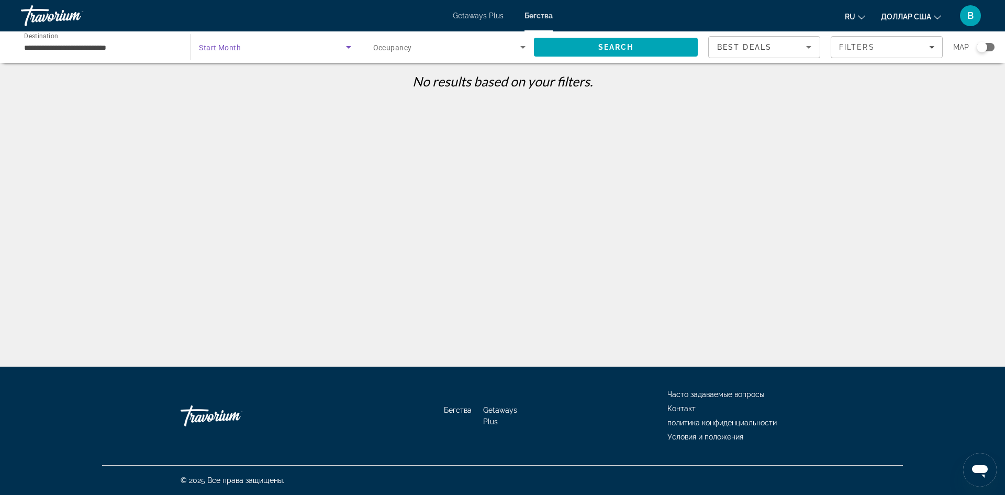
click at [343, 48] on icon "Search widget" at bounding box center [348, 47] width 13 height 13
click at [174, 46] on div at bounding box center [502, 247] width 1005 height 495
click at [153, 49] on input "**********" at bounding box center [100, 47] width 152 height 13
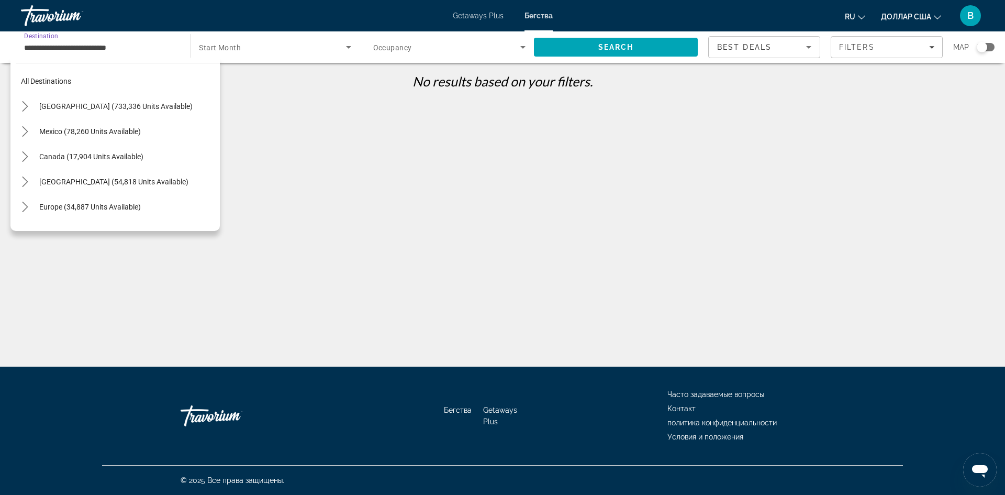
scroll to position [540, 0]
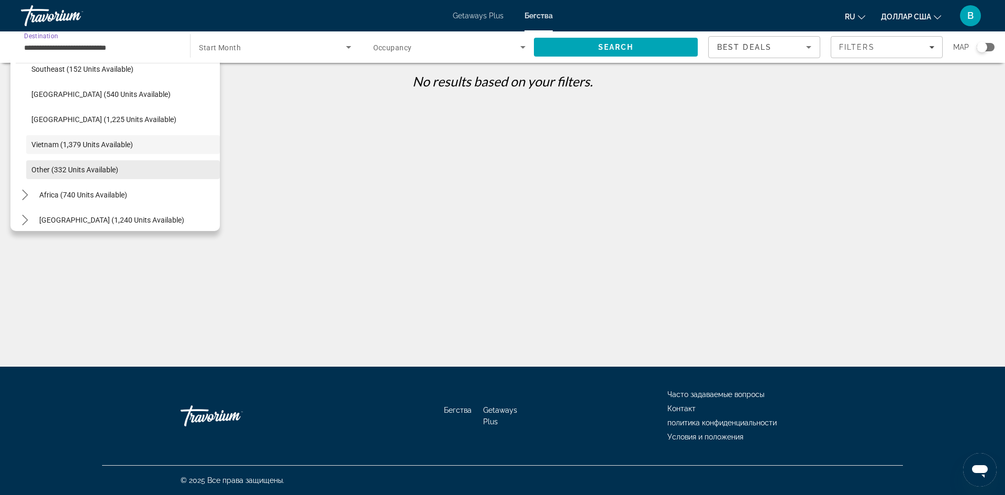
click at [102, 168] on span "Other (332 units available)" at bounding box center [74, 169] width 87 height 8
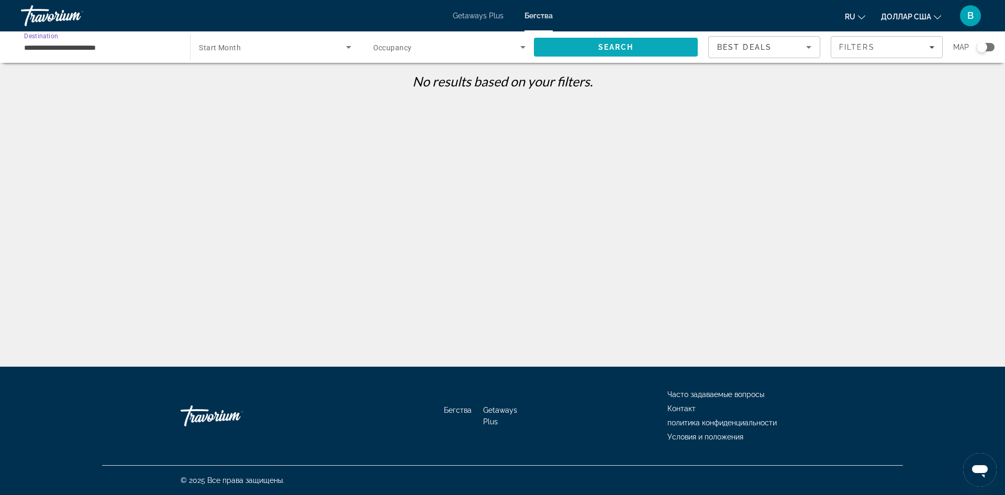
click at [653, 39] on span "Search" at bounding box center [616, 47] width 164 height 25
click at [41, 54] on div "**********" at bounding box center [100, 47] width 152 height 30
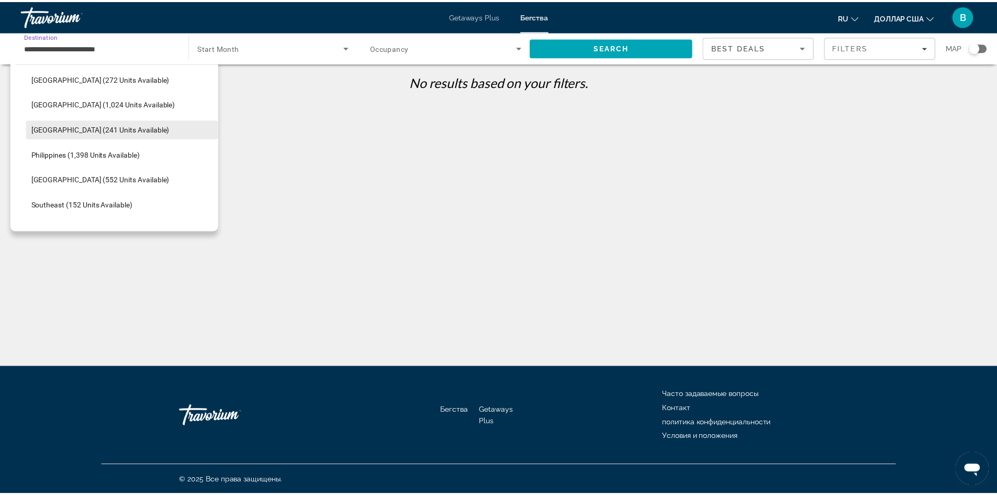
scroll to position [337, 0]
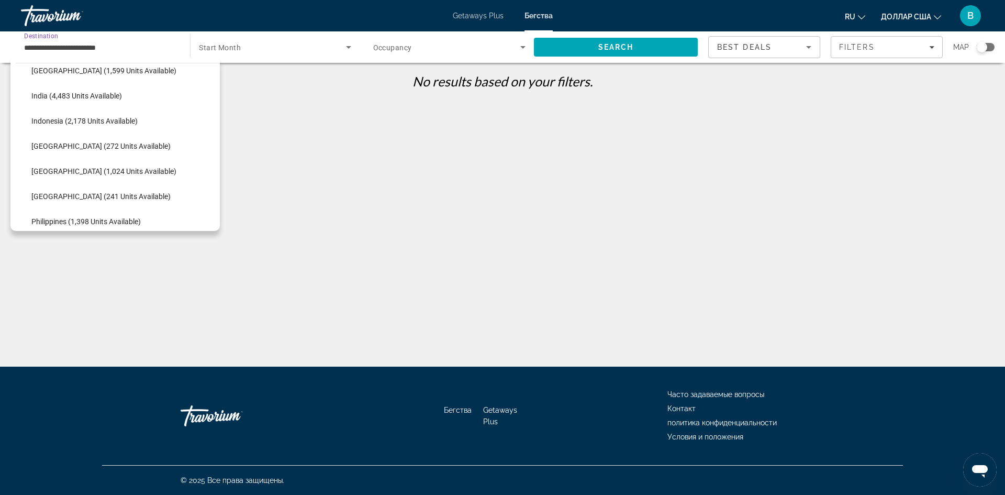
click at [92, 74] on span "[GEOGRAPHIC_DATA] (1,599 units available)" at bounding box center [103, 70] width 145 height 8
type input "**********"
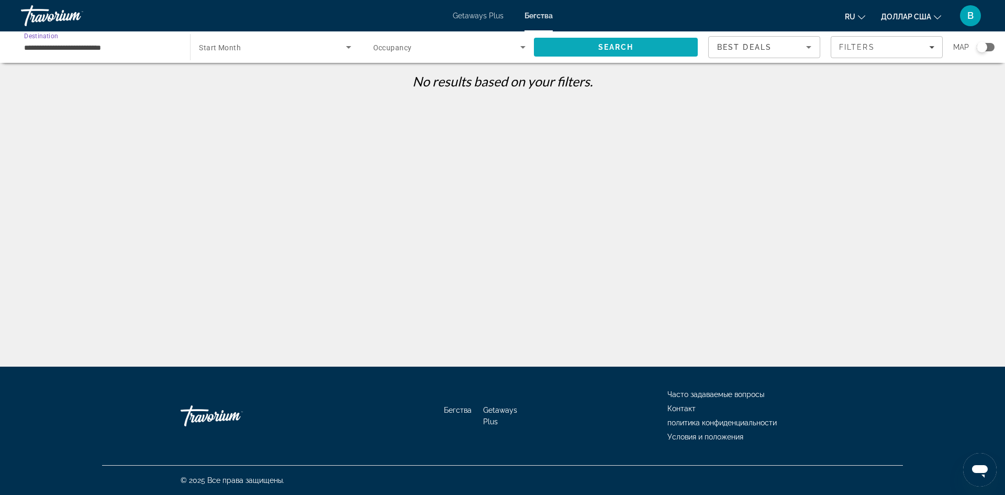
click at [654, 48] on span "Search" at bounding box center [616, 47] width 164 height 25
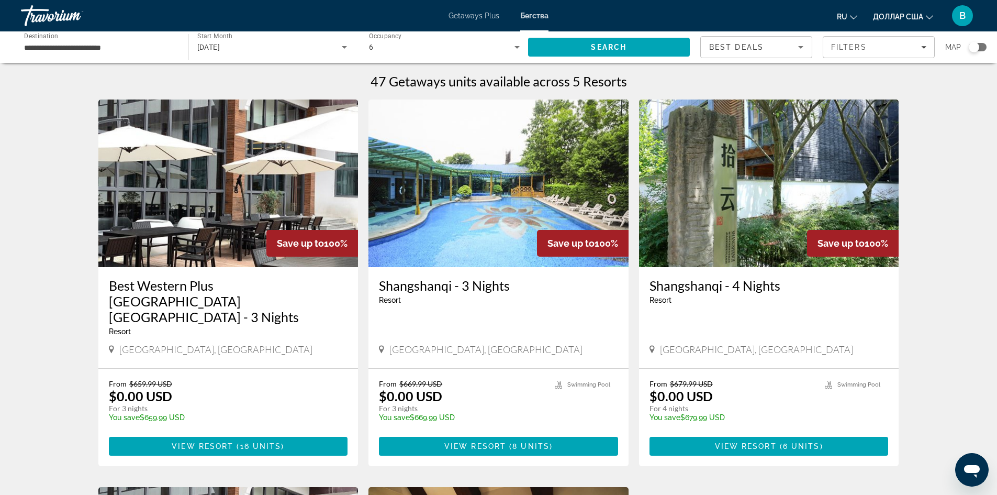
click at [271, 204] on img "Основное содержание" at bounding box center [228, 182] width 260 height 167
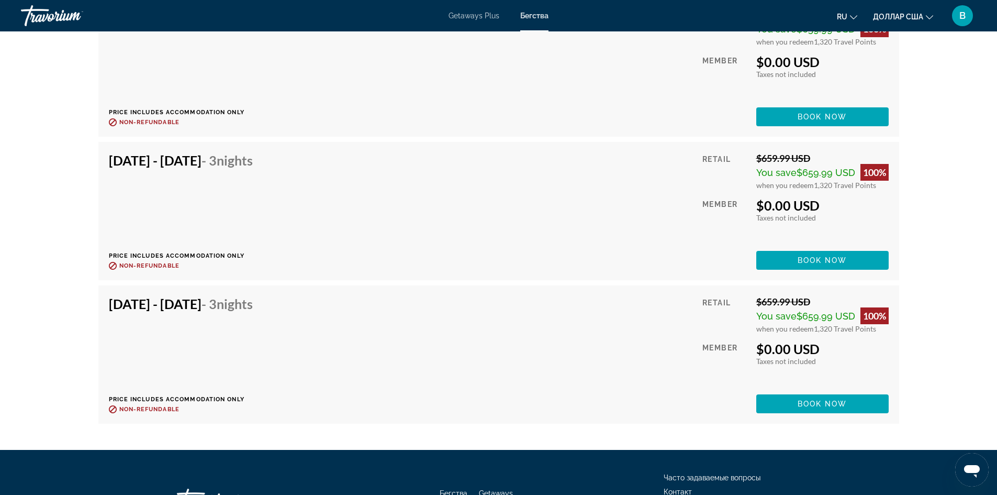
scroll to position [1989, 0]
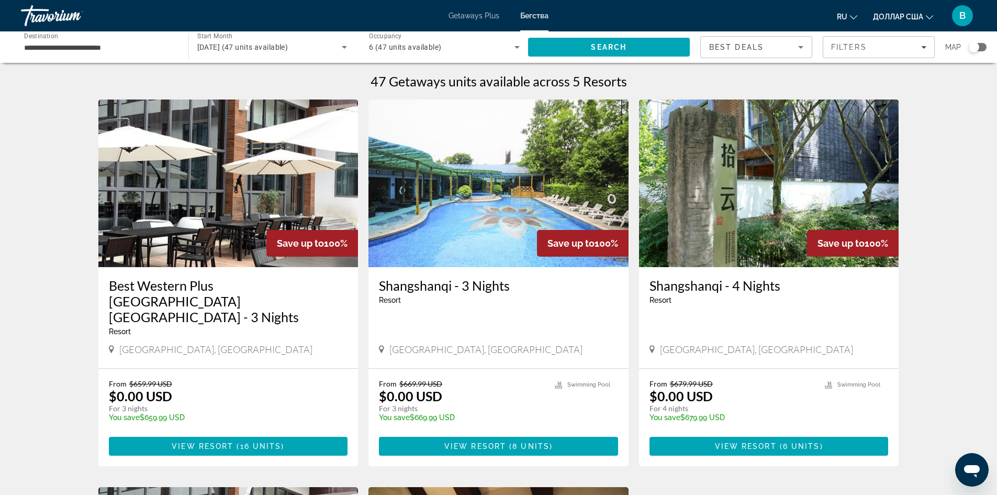
click at [443, 234] on img "Основное содержание" at bounding box center [498, 182] width 260 height 167
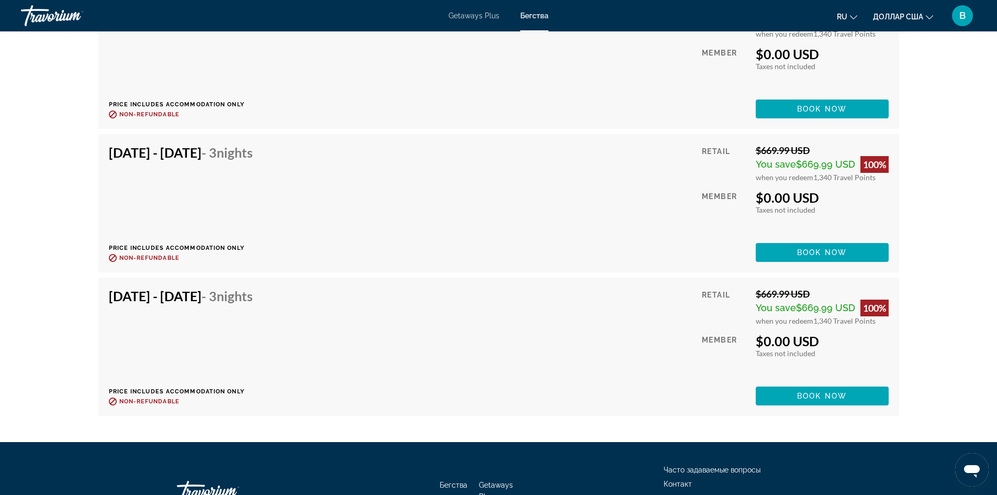
scroll to position [2091, 0]
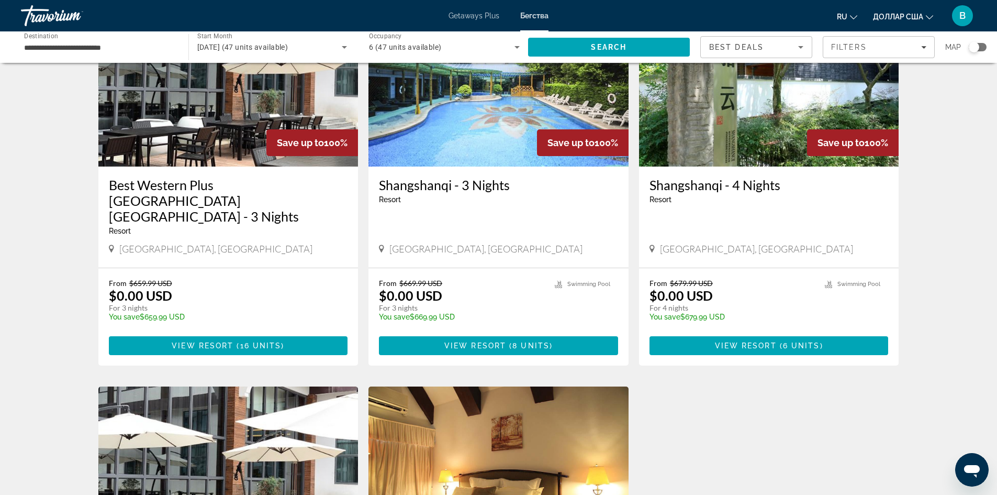
scroll to position [105, 0]
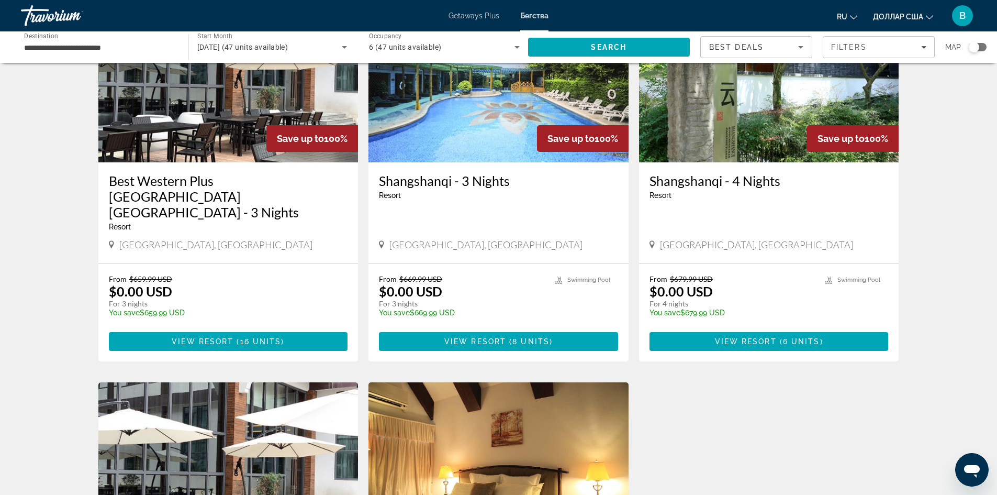
click at [687, 134] on img "Основное содержание" at bounding box center [769, 78] width 260 height 167
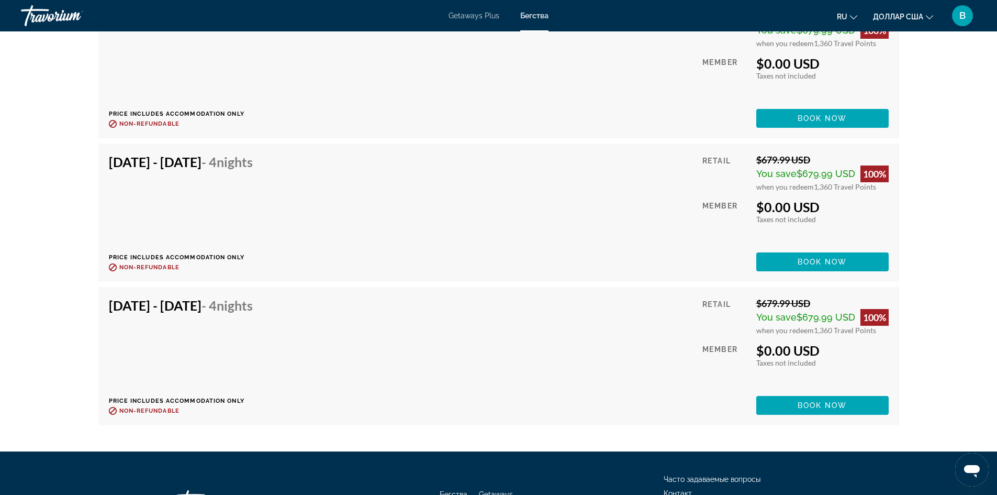
scroll to position [1875, 0]
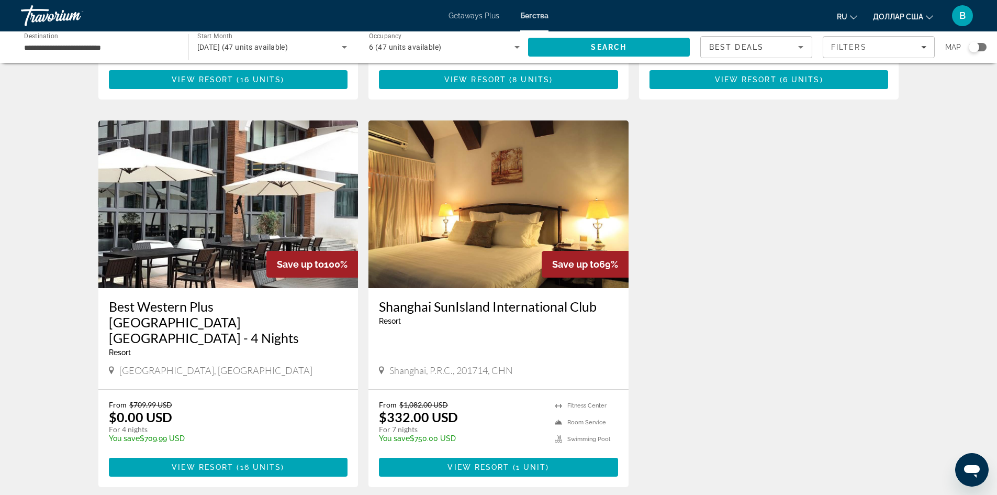
scroll to position [518, 0]
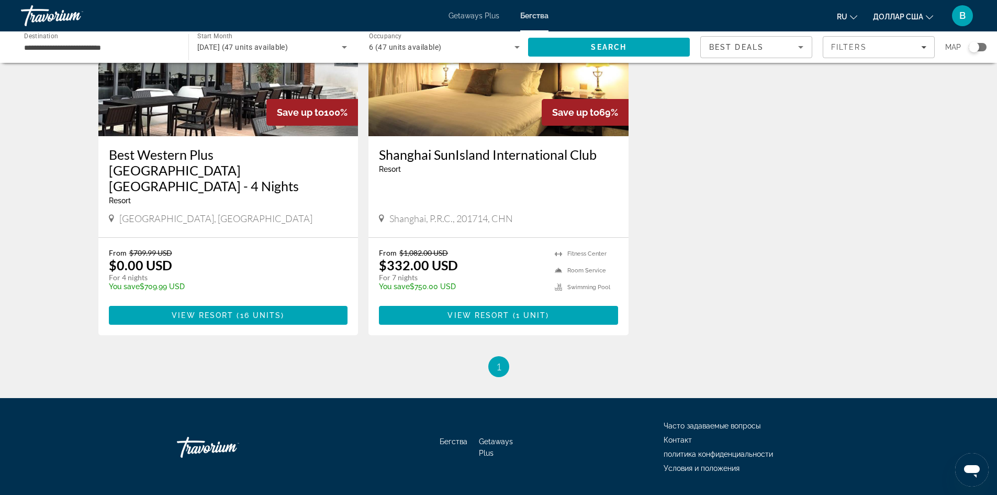
click at [278, 107] on span "Save up to" at bounding box center [300, 112] width 47 height 11
click at [188, 95] on img "Основное содержание" at bounding box center [228, 52] width 260 height 167
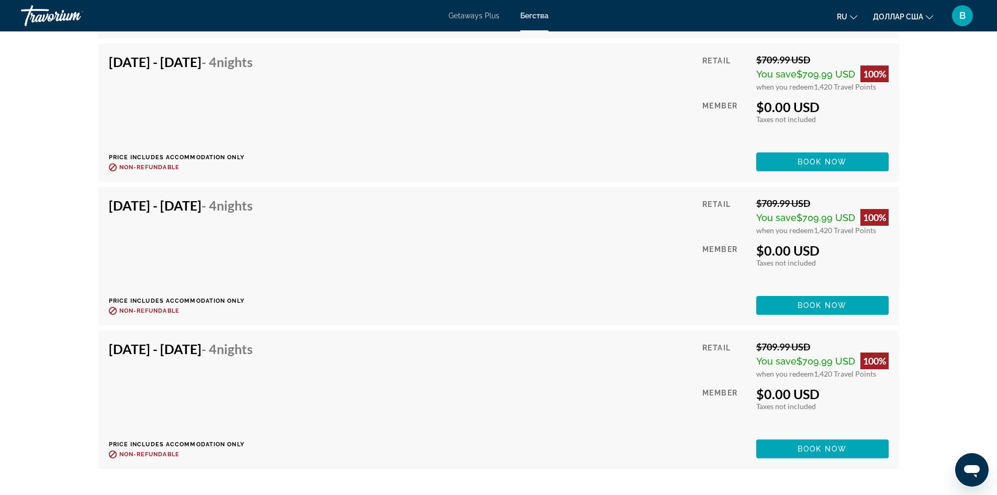
scroll to position [1935, 0]
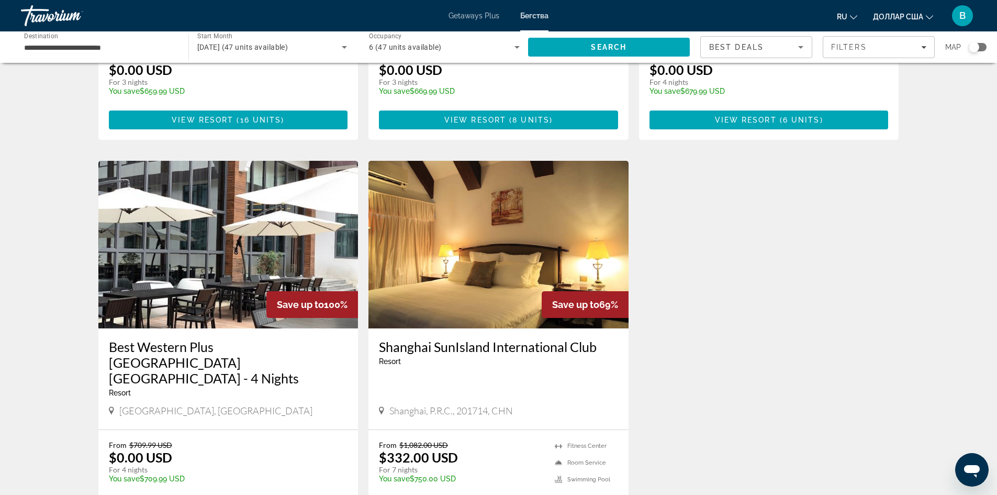
scroll to position [518, 0]
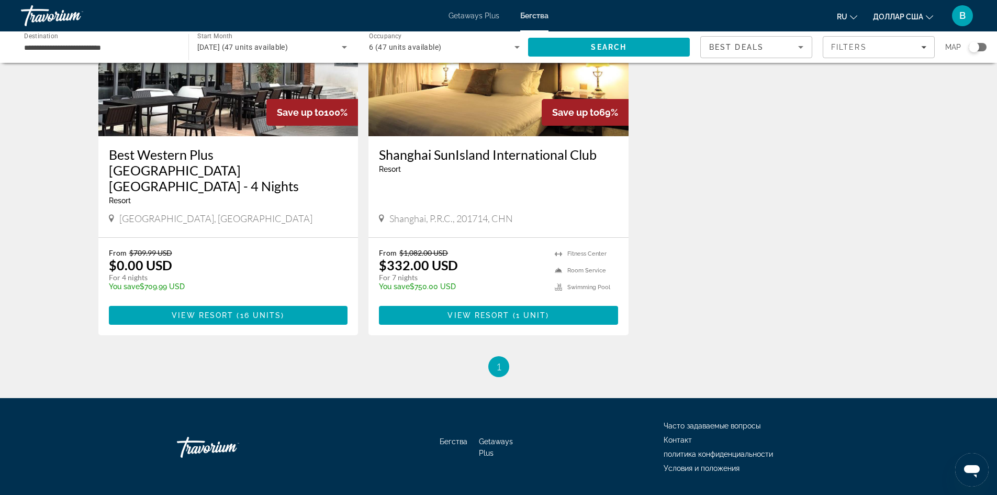
click at [483, 109] on img "Основное содержание" at bounding box center [498, 52] width 260 height 167
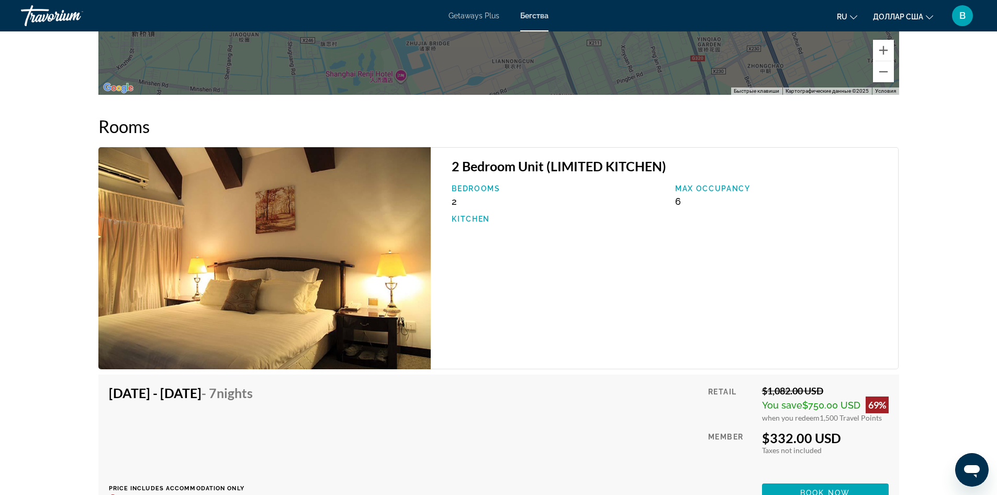
scroll to position [1789, 0]
